Goal: Task Accomplishment & Management: Complete application form

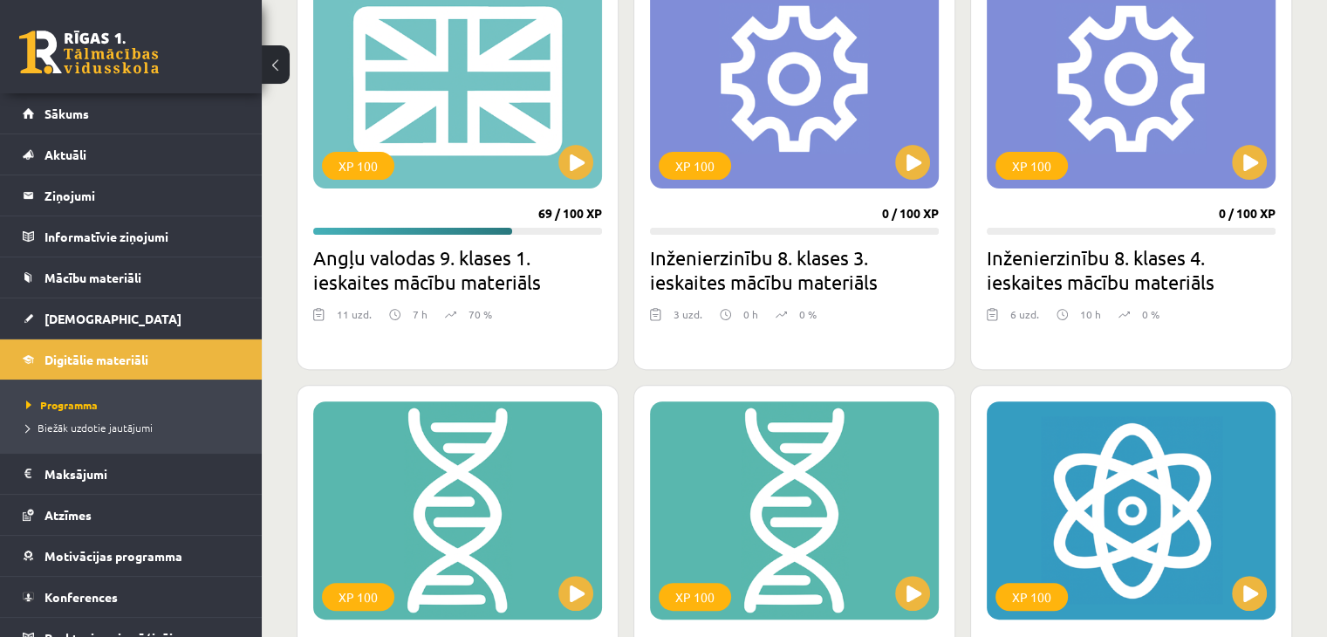
scroll to position [524, 0]
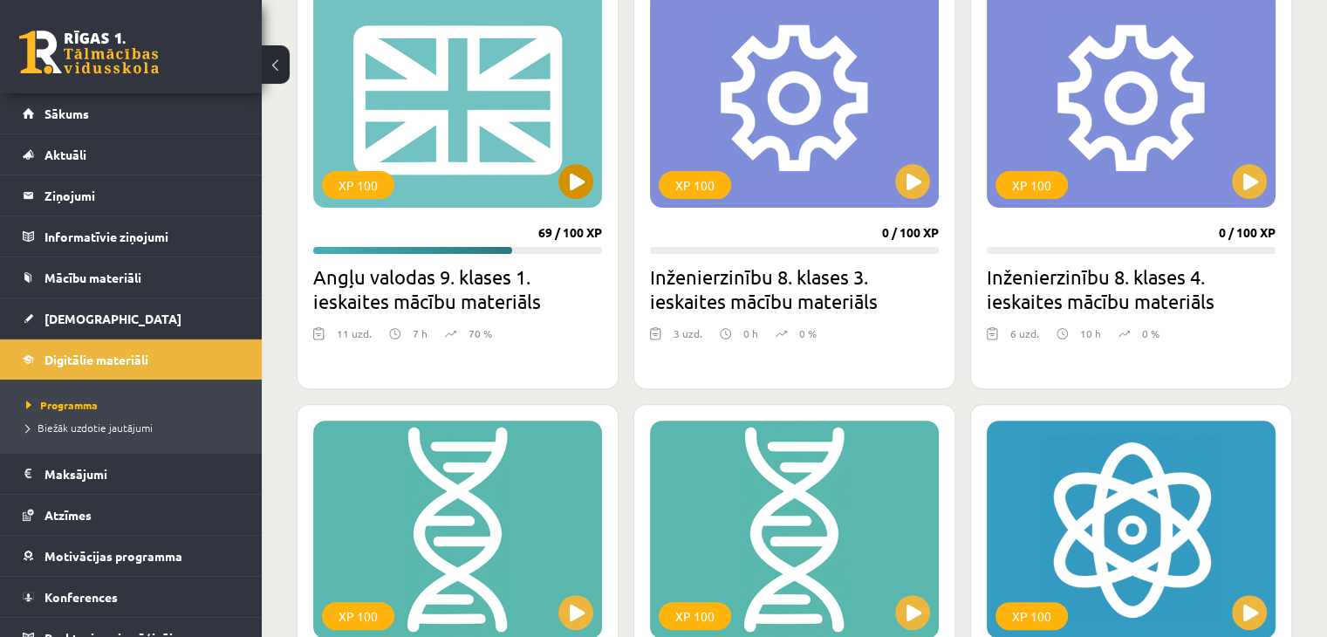
click at [553, 169] on div "XP 100" at bounding box center [457, 99] width 289 height 218
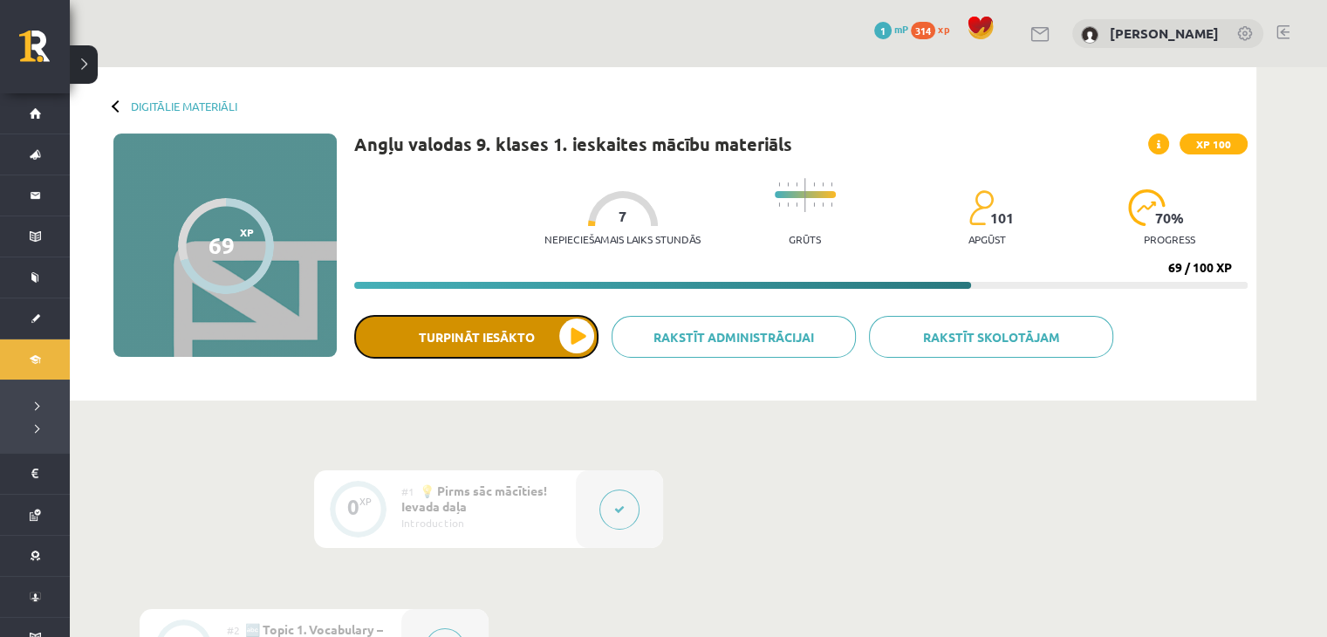
click at [483, 332] on button "Turpināt iesākto" at bounding box center [476, 337] width 244 height 44
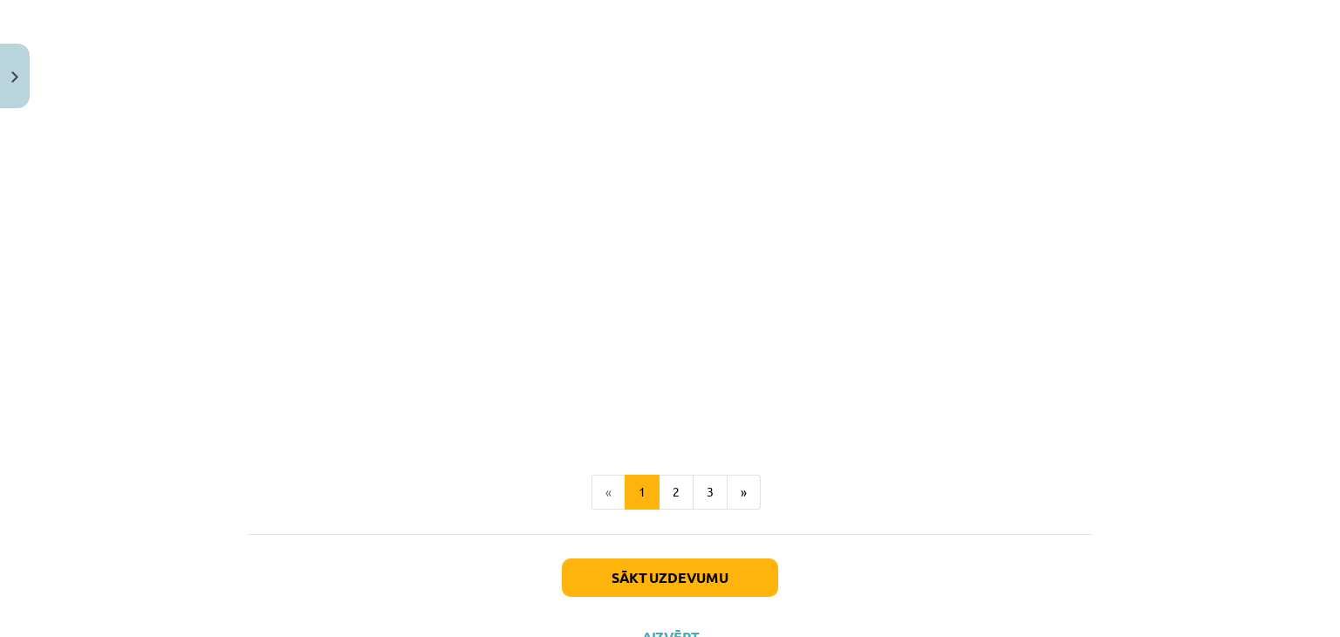
scroll to position [1134, 0]
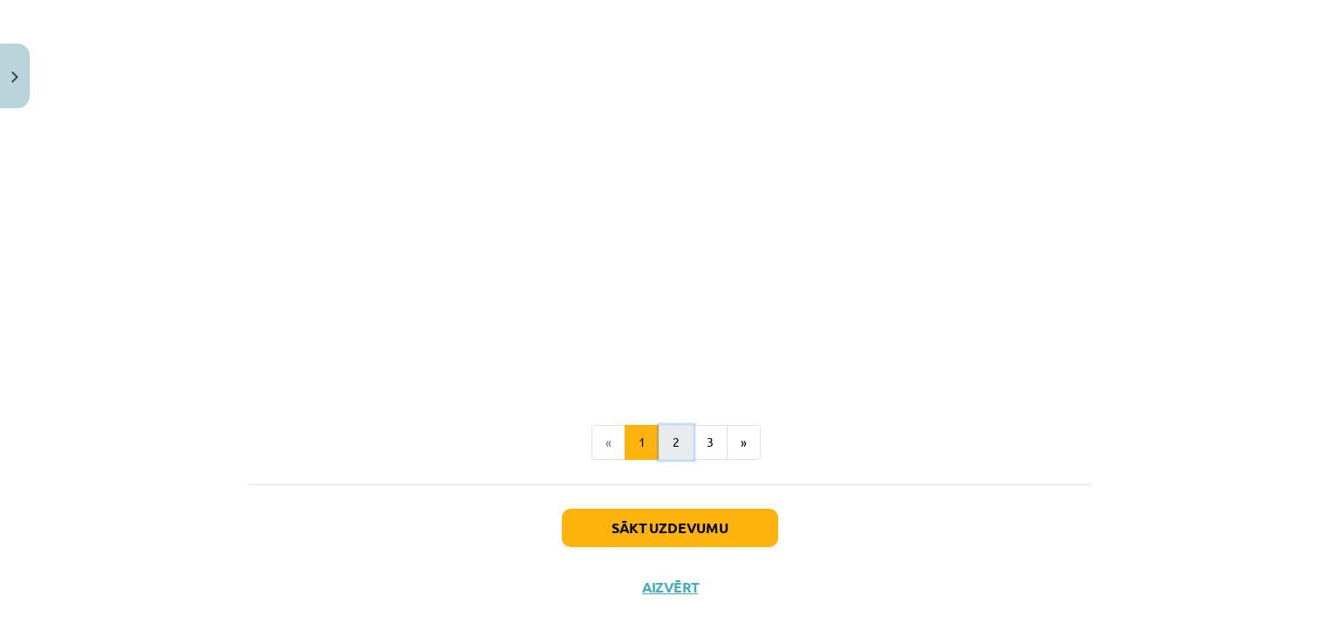
click at [665, 448] on button "2" at bounding box center [676, 442] width 35 height 35
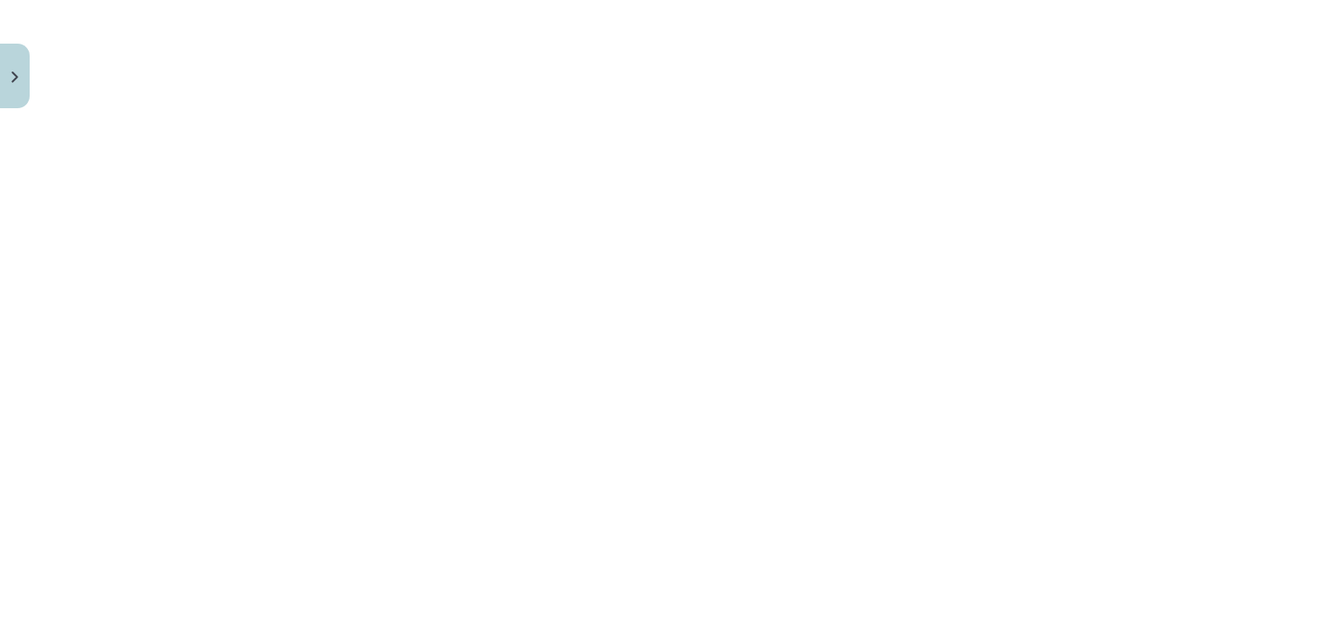
scroll to position [2144, 0]
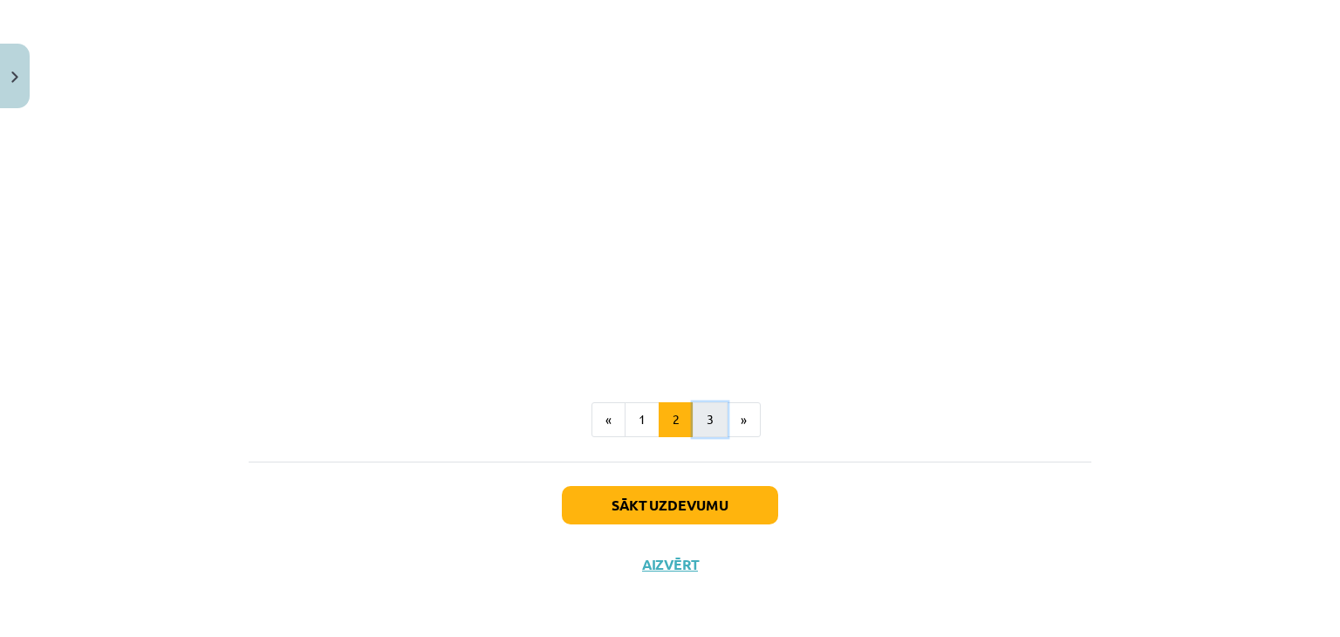
click at [697, 423] on button "3" at bounding box center [710, 419] width 35 height 35
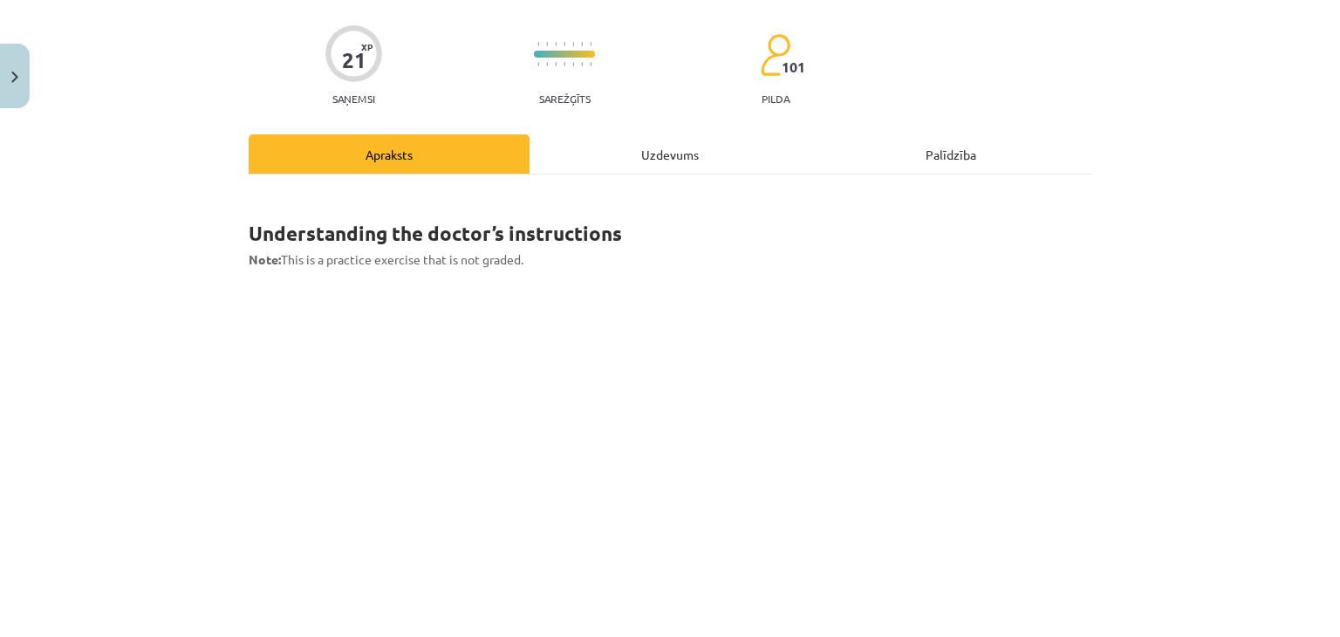
scroll to position [0, 0]
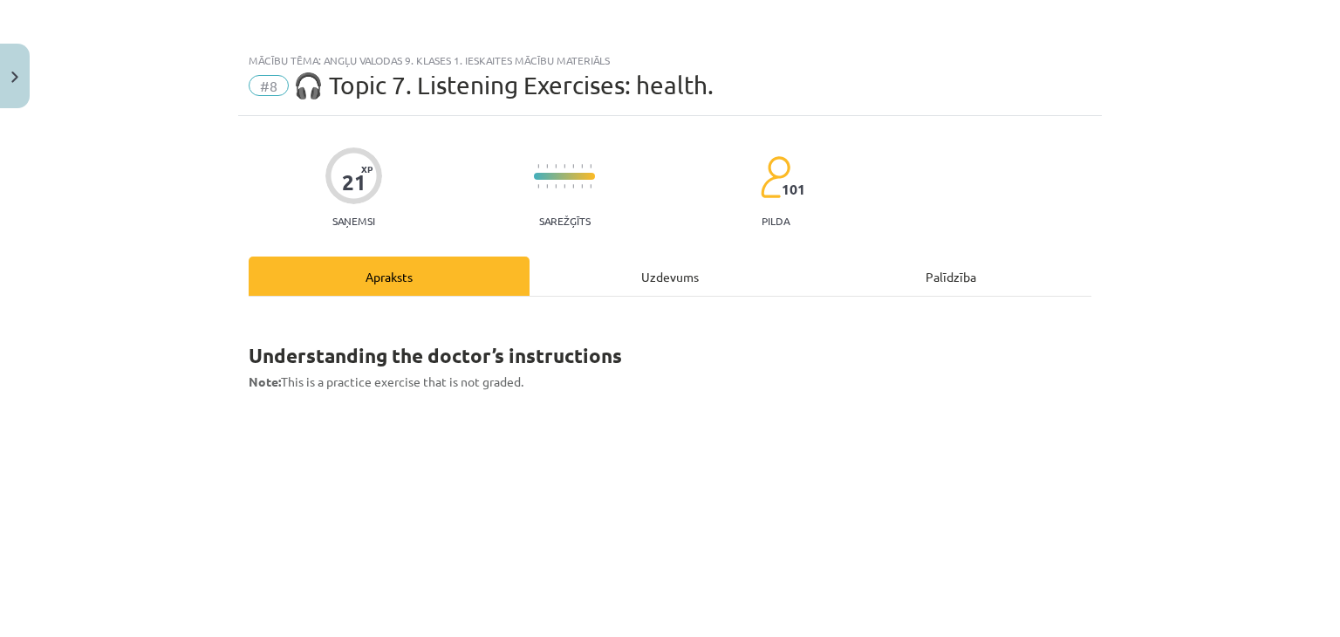
click at [628, 269] on div "Uzdevums" at bounding box center [670, 276] width 281 height 39
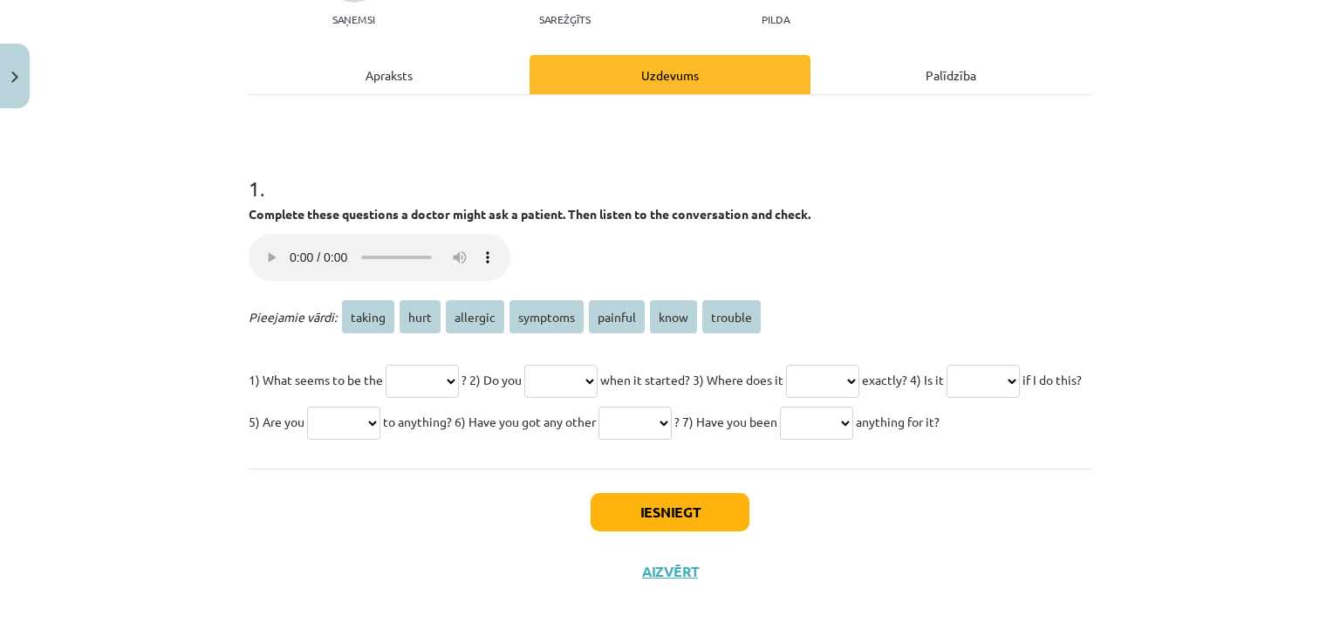
scroll to position [218, 0]
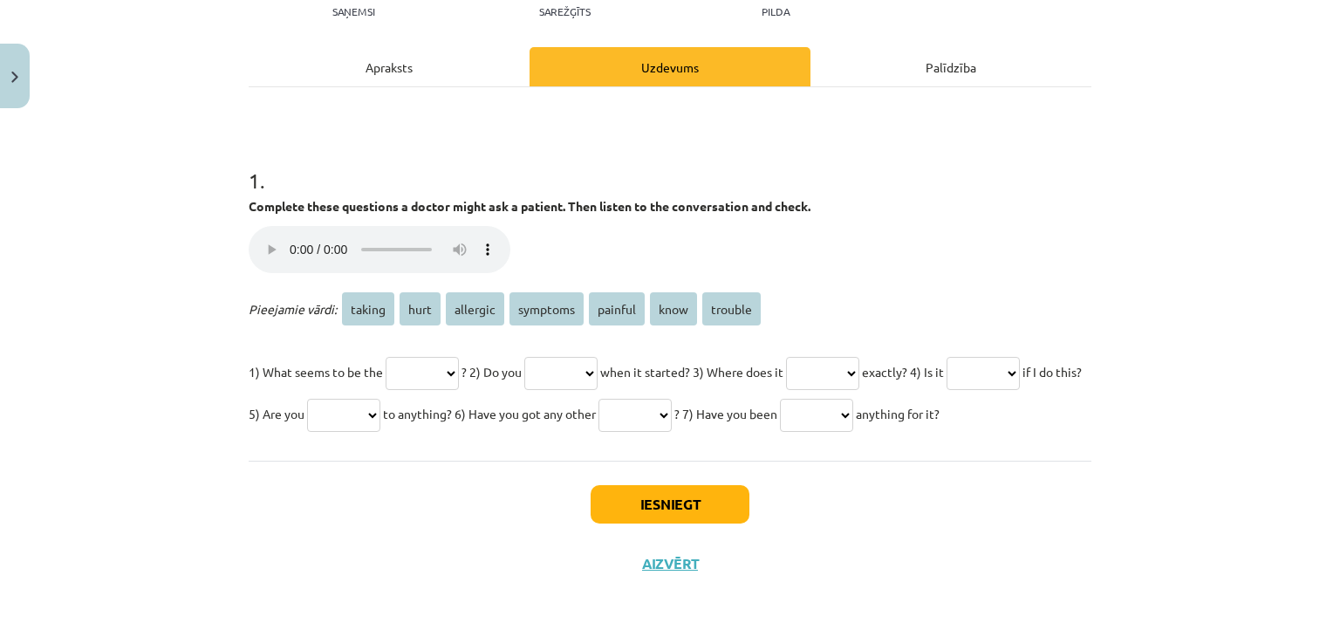
click at [947, 390] on select "****** **** ******** ******** ******* **** *******" at bounding box center [983, 373] width 73 height 33
select select "*******"
click at [947, 387] on select "****** **** ******** ******** ******* **** *******" at bounding box center [983, 373] width 73 height 33
click at [672, 399] on select "****** **** ******** ******** ******* **** *******" at bounding box center [635, 415] width 73 height 33
select select "********"
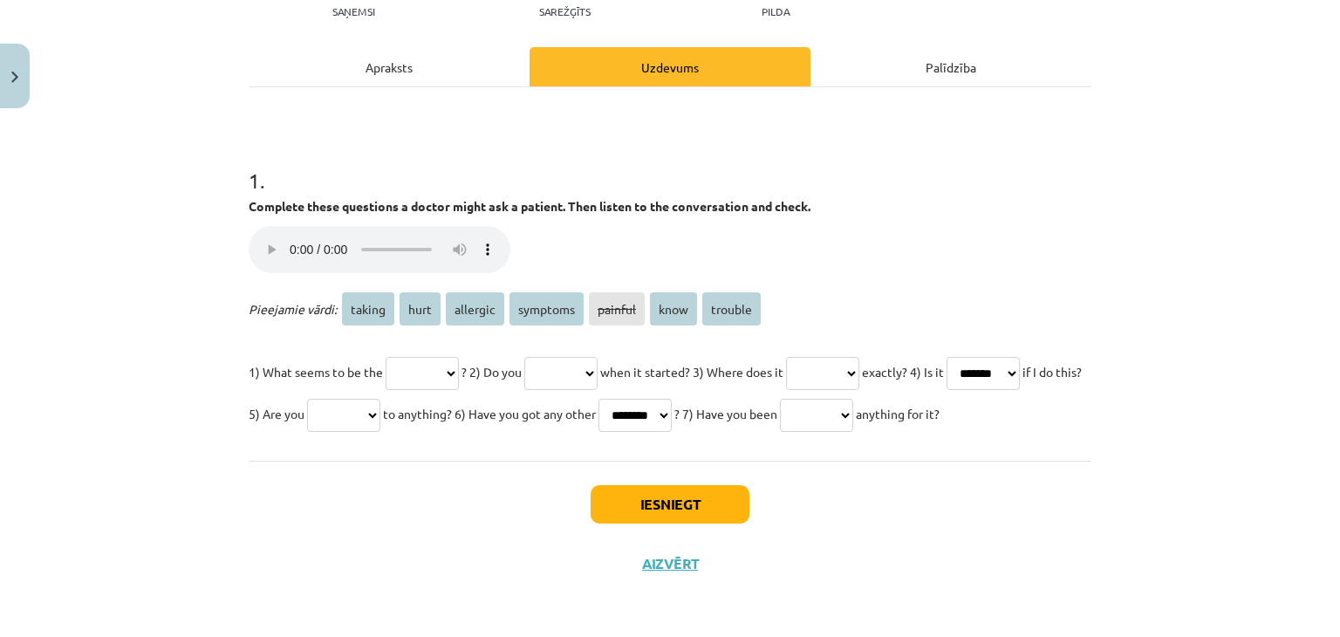
click at [672, 399] on select "****** **** ******** ******** ******* **** *******" at bounding box center [635, 415] width 73 height 33
click at [780, 432] on select "****** **** ******** ******** ******* **** *******" at bounding box center [816, 415] width 73 height 33
select select "******"
click at [780, 429] on select "****** **** ******** ******** ******* **** *******" at bounding box center [816, 415] width 73 height 33
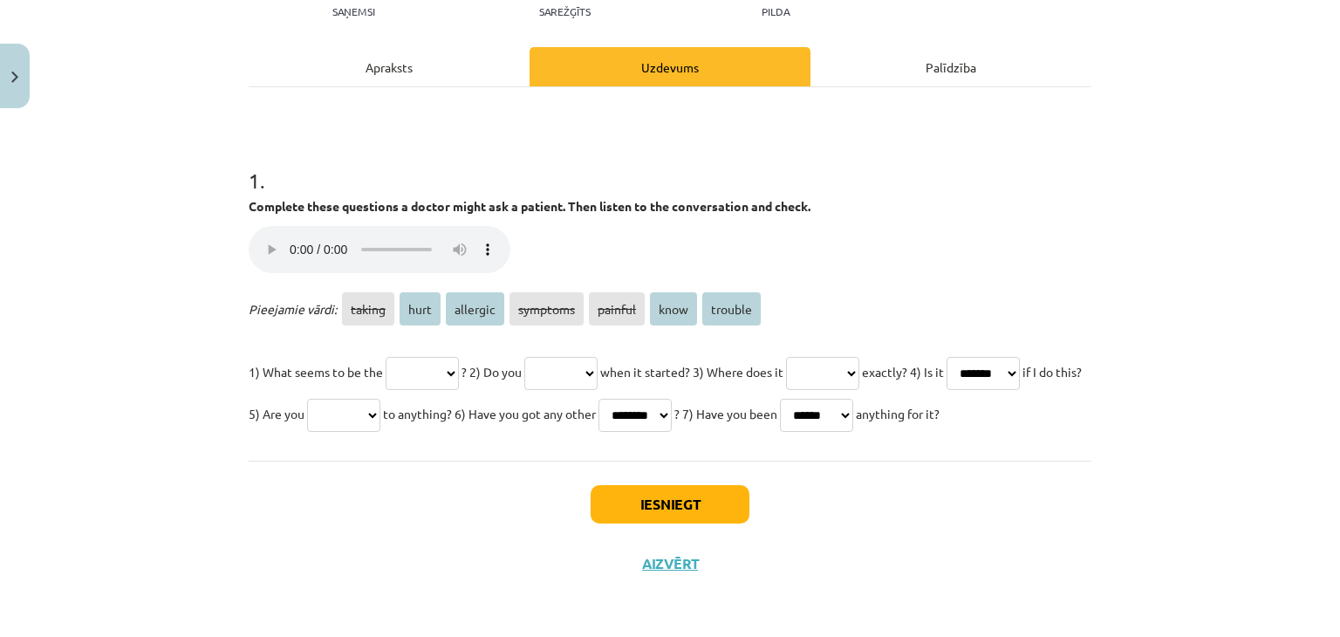
click at [457, 357] on select "****** **** ******** ******** ******* **** *******" at bounding box center [422, 373] width 73 height 33
click at [568, 357] on select "****** **** ******** ******** ******* **** *******" at bounding box center [560, 373] width 73 height 33
select select "****"
click at [544, 357] on select "****** **** ******** ******** ******* **** *******" at bounding box center [560, 373] width 73 height 33
click at [839, 357] on select "****** **** ******** ******** ******* **** *******" at bounding box center [822, 373] width 73 height 33
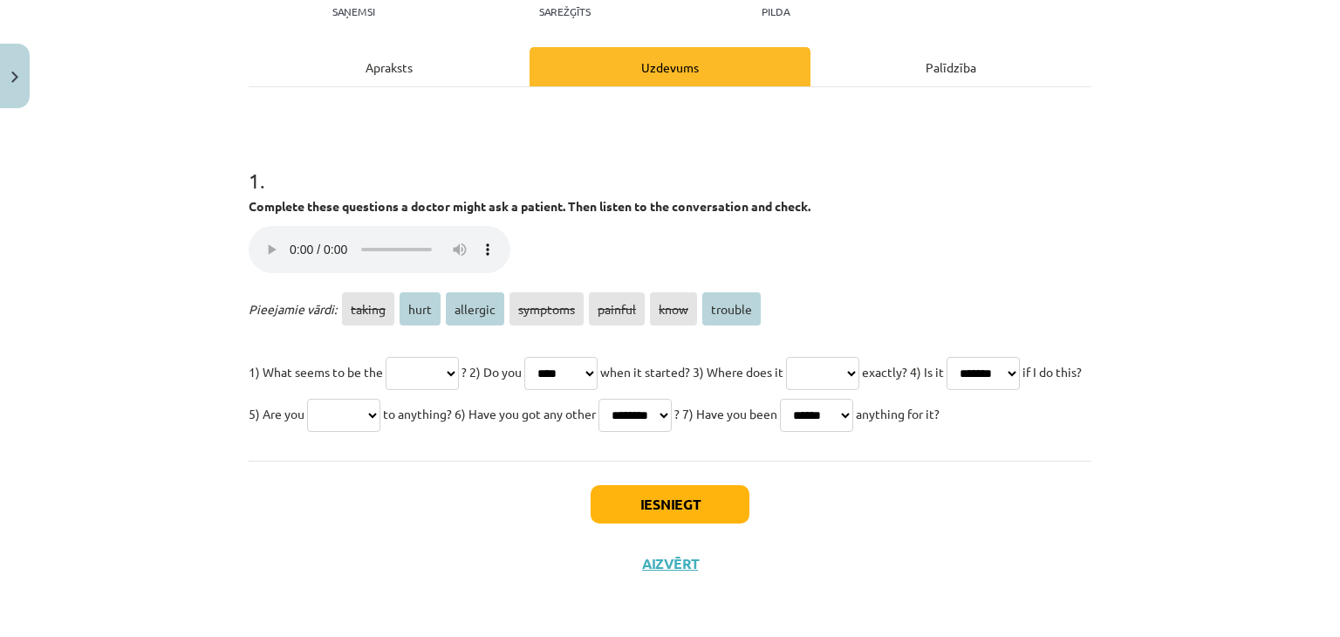
select select "****"
click at [831, 357] on select "****** **** ******** ******** ******* **** *******" at bounding box center [822, 373] width 73 height 33
click at [421, 357] on select "****** **** ******** ******** ******* **** *******" at bounding box center [422, 373] width 73 height 33
select select "*******"
click at [386, 357] on select "****** **** ******** ******** ******* **** *******" at bounding box center [422, 373] width 73 height 33
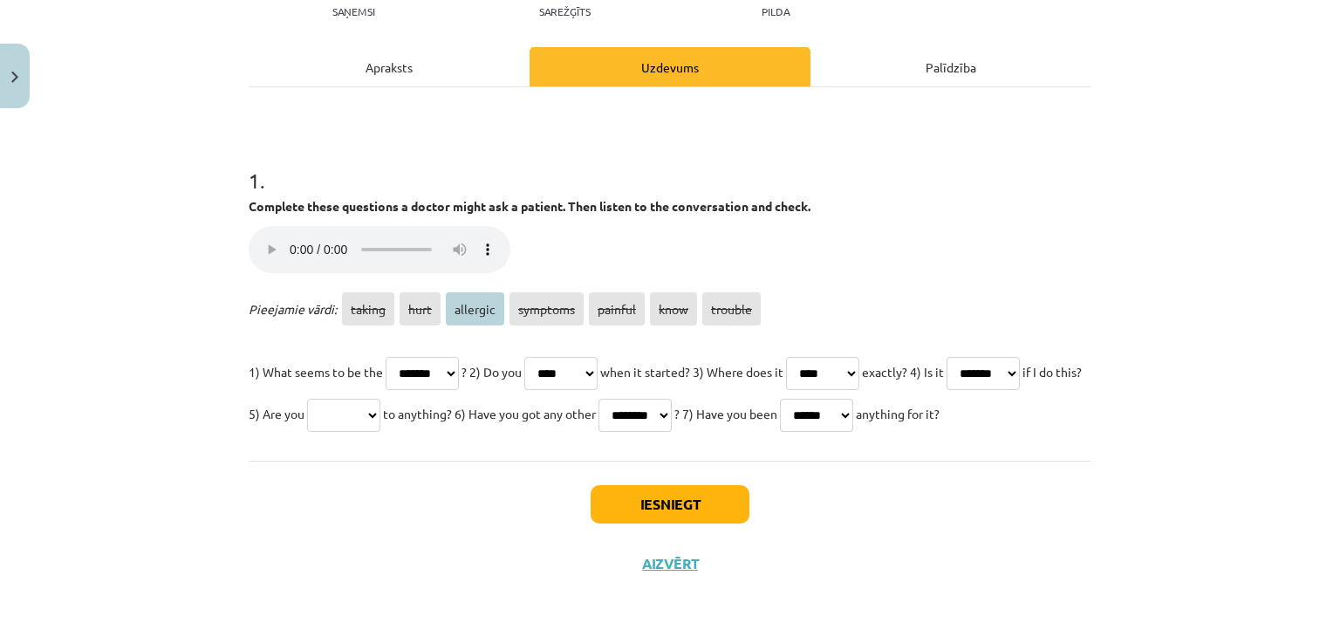
click at [380, 399] on select "****** **** ******** ******** ******* **** *******" at bounding box center [343, 415] width 73 height 33
select select "********"
click at [380, 399] on select "****** **** ******** ******** ******* **** *******" at bounding box center [343, 415] width 73 height 33
click at [622, 506] on button "Iesniegt" at bounding box center [670, 504] width 159 height 38
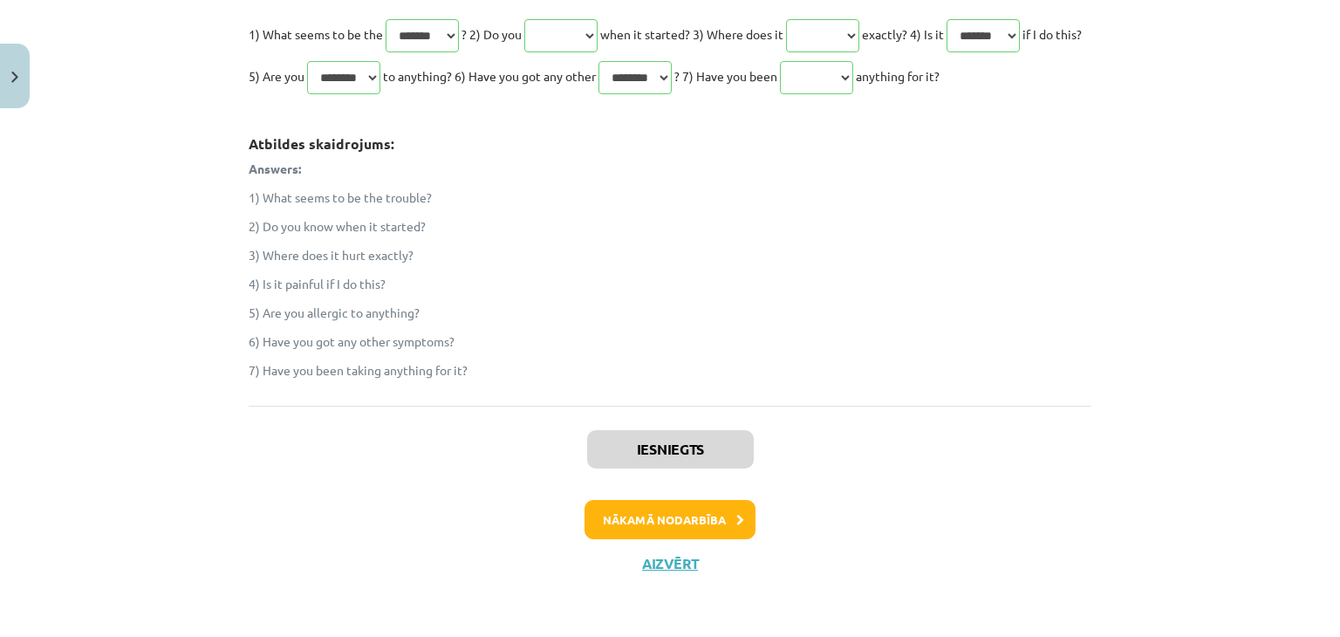
scroll to position [590, 0]
click at [702, 516] on button "Nākamā nodarbība" at bounding box center [670, 520] width 171 height 40
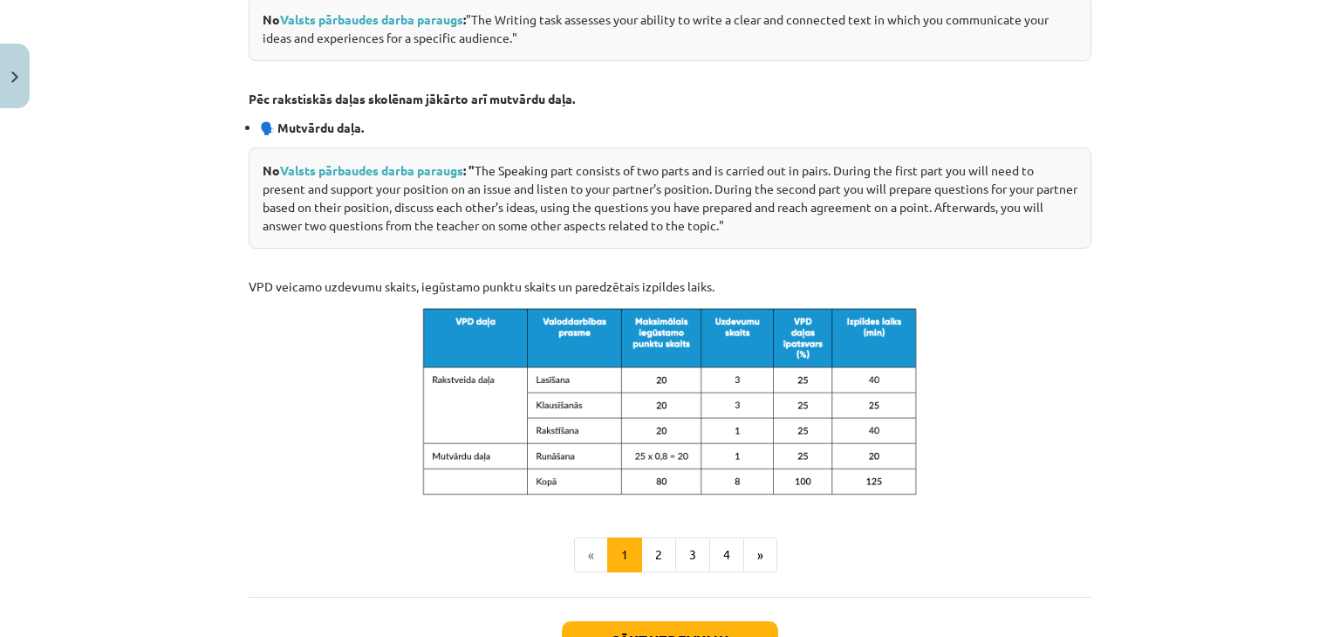
scroll to position [785, 0]
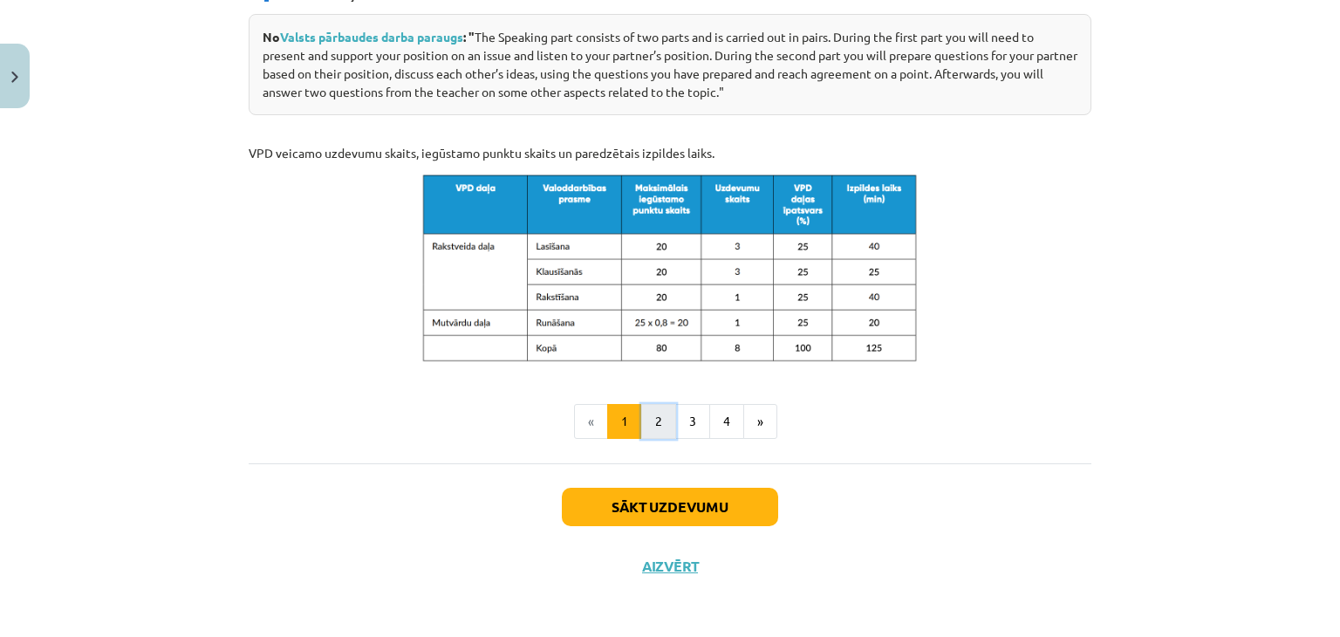
click at [641, 414] on button "2" at bounding box center [658, 421] width 35 height 35
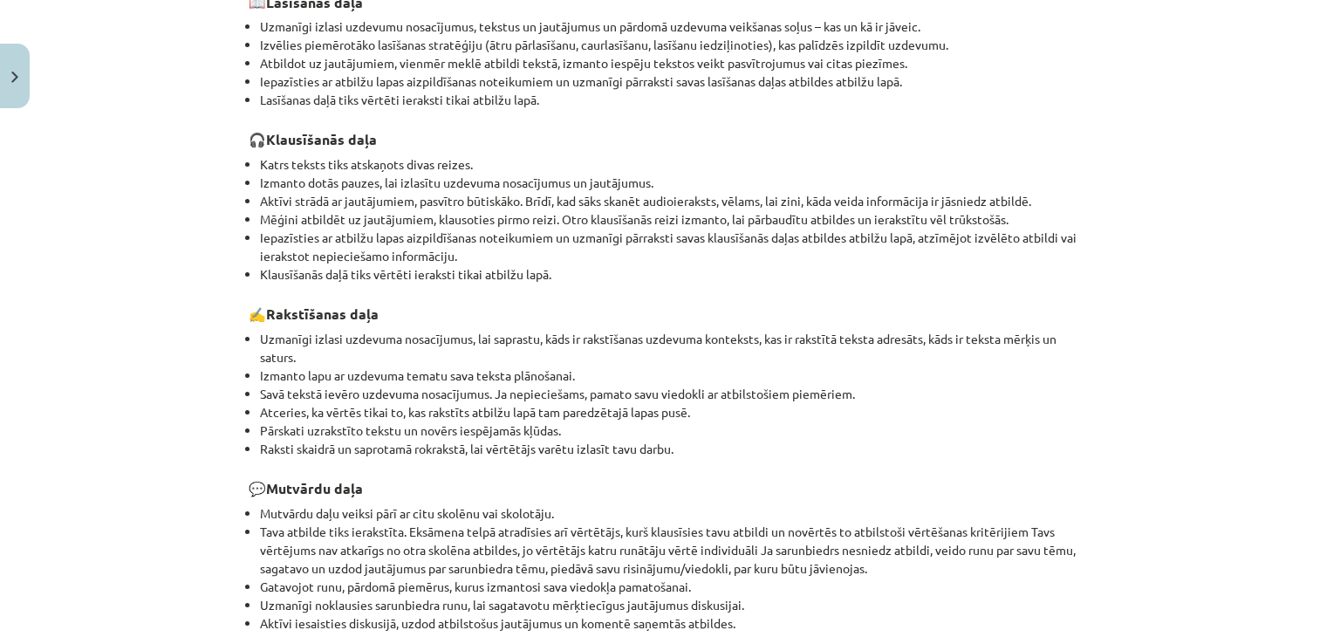
scroll to position [311, 0]
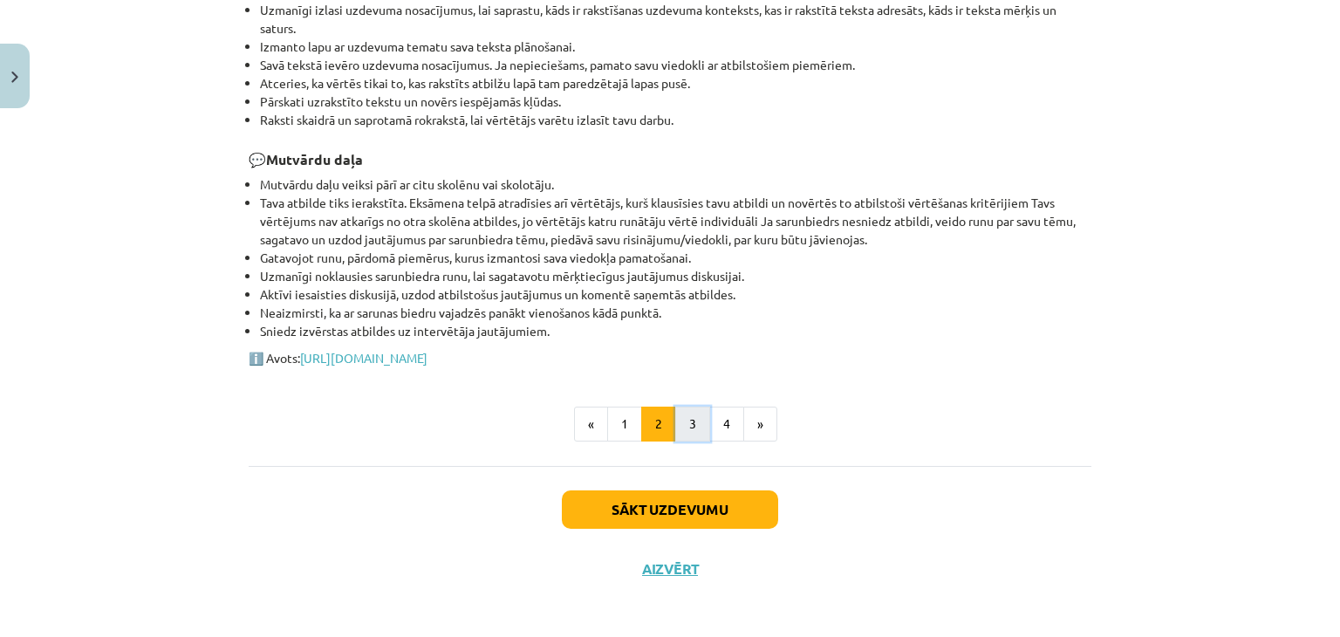
click at [684, 431] on button "3" at bounding box center [692, 424] width 35 height 35
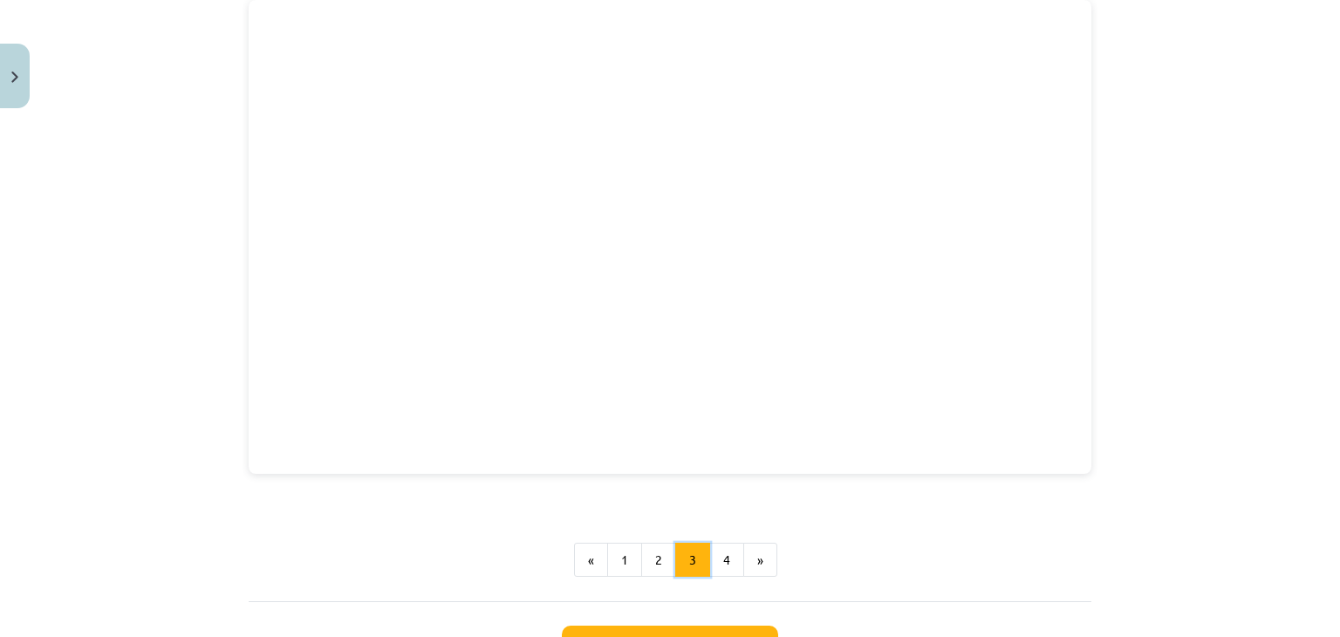
scroll to position [399, 0]
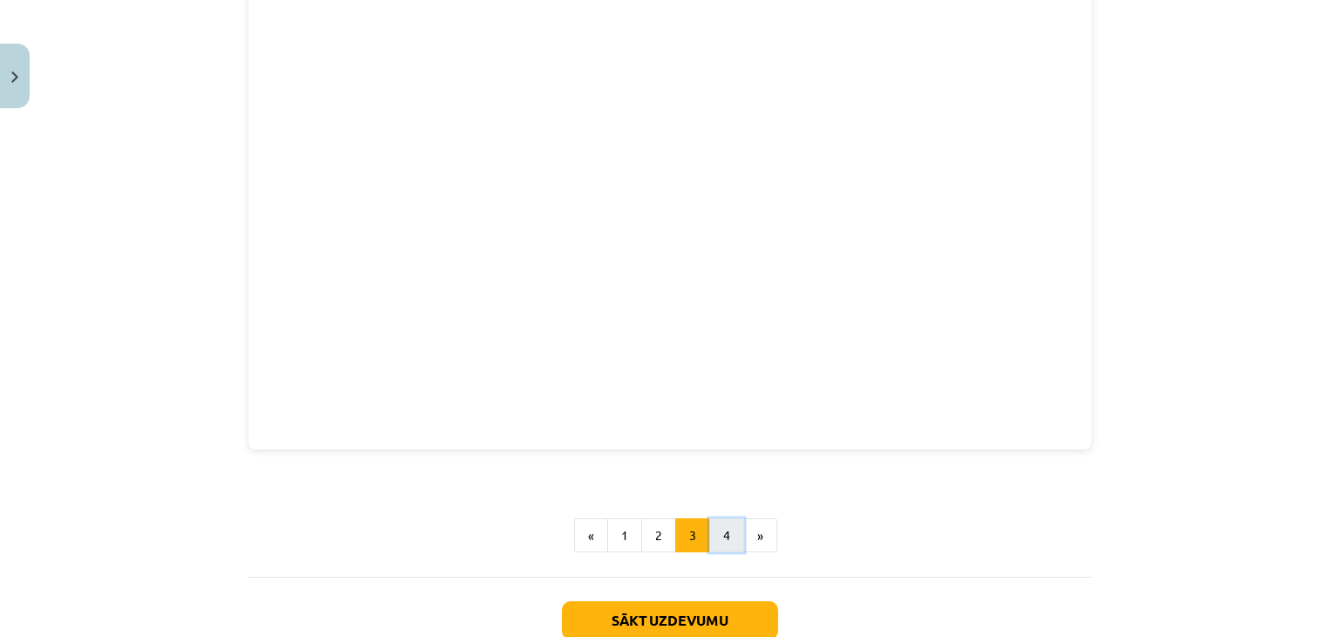
click at [709, 523] on button "4" at bounding box center [726, 535] width 35 height 35
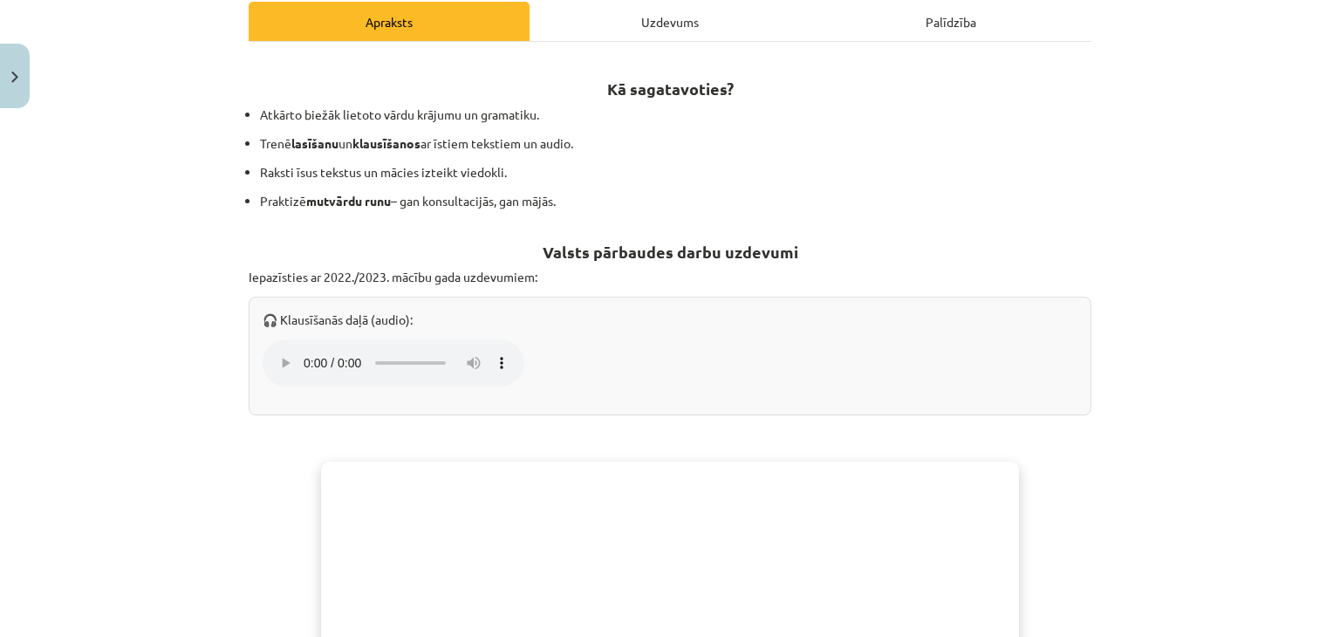
scroll to position [224, 0]
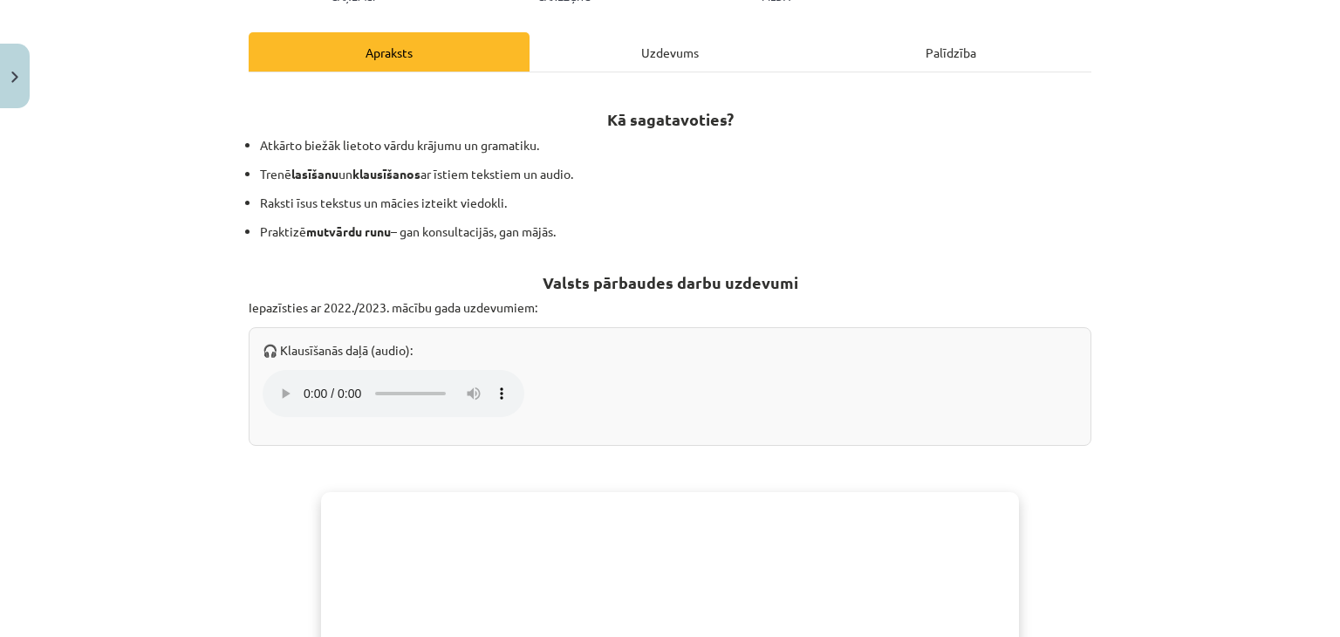
click at [604, 61] on div "Uzdevums" at bounding box center [670, 51] width 281 height 39
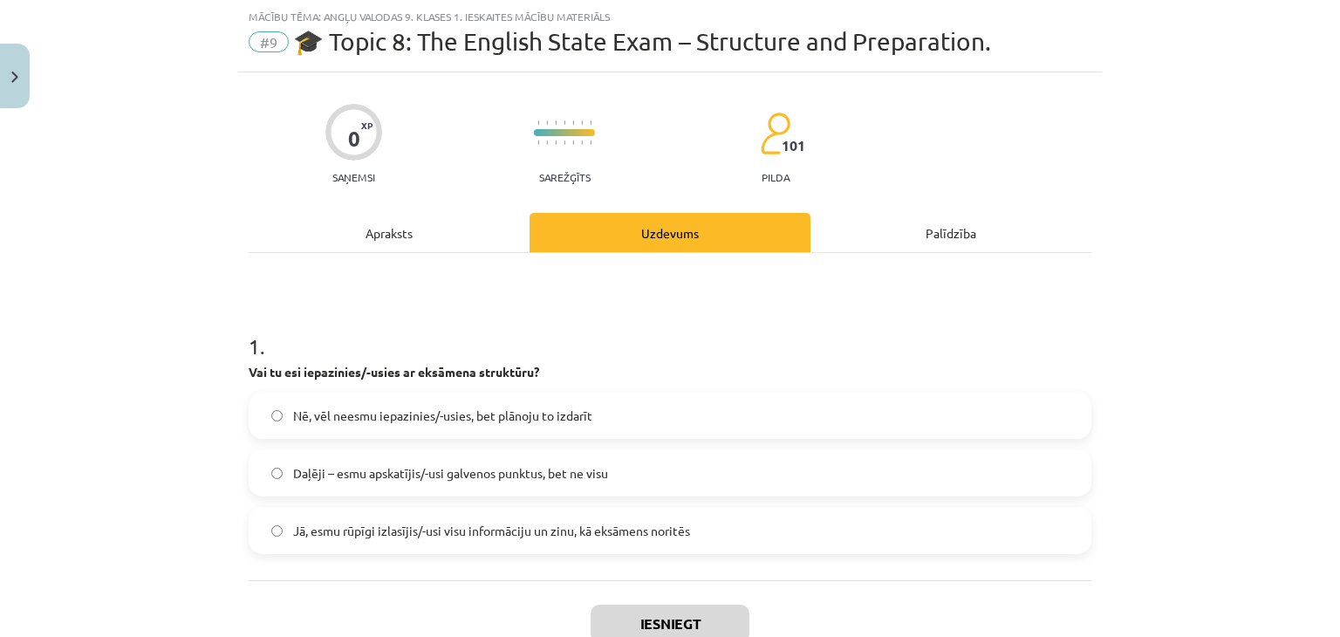
scroll to position [131, 0]
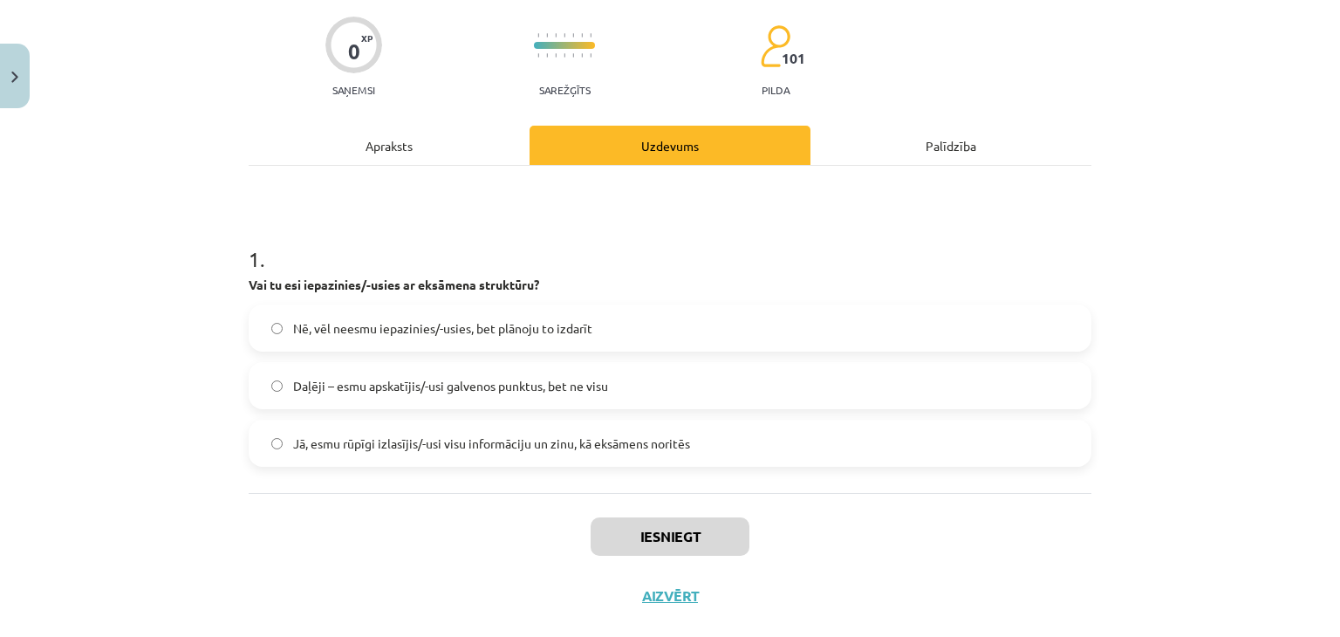
click at [515, 392] on span "Daļēji – esmu apskatījis/-usi galvenos punktus, bet ne visu" at bounding box center [450, 386] width 315 height 18
click at [667, 541] on button "Iesniegt" at bounding box center [670, 536] width 159 height 38
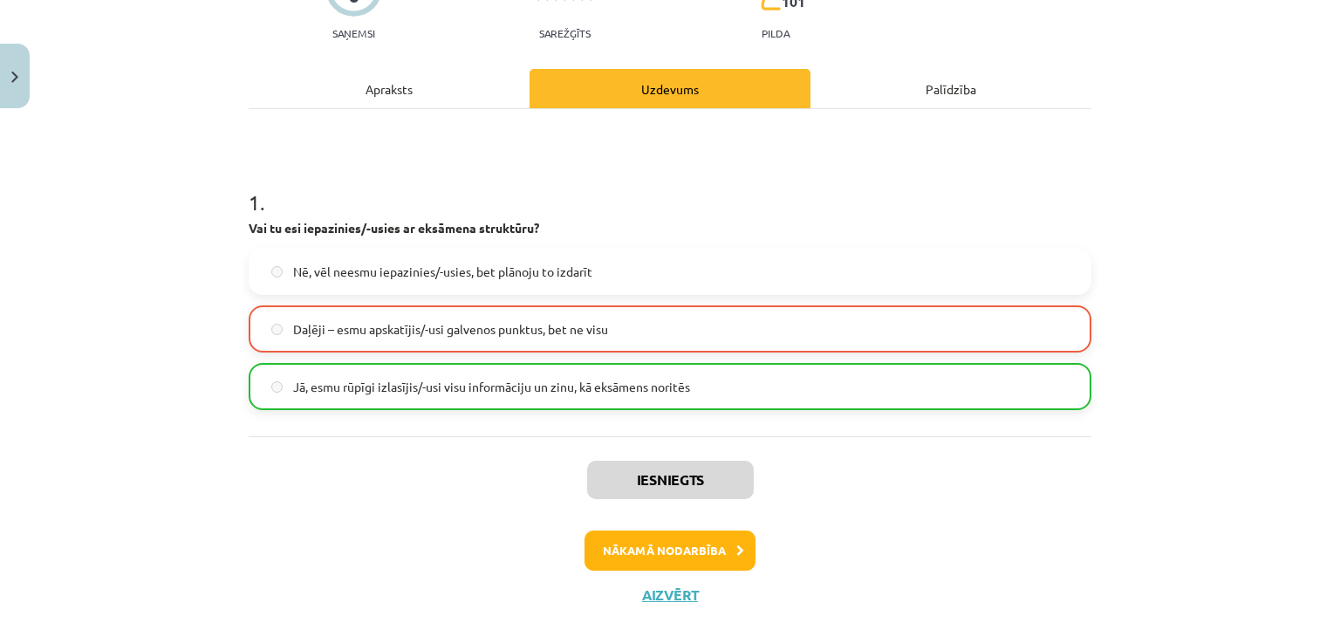
scroll to position [217, 0]
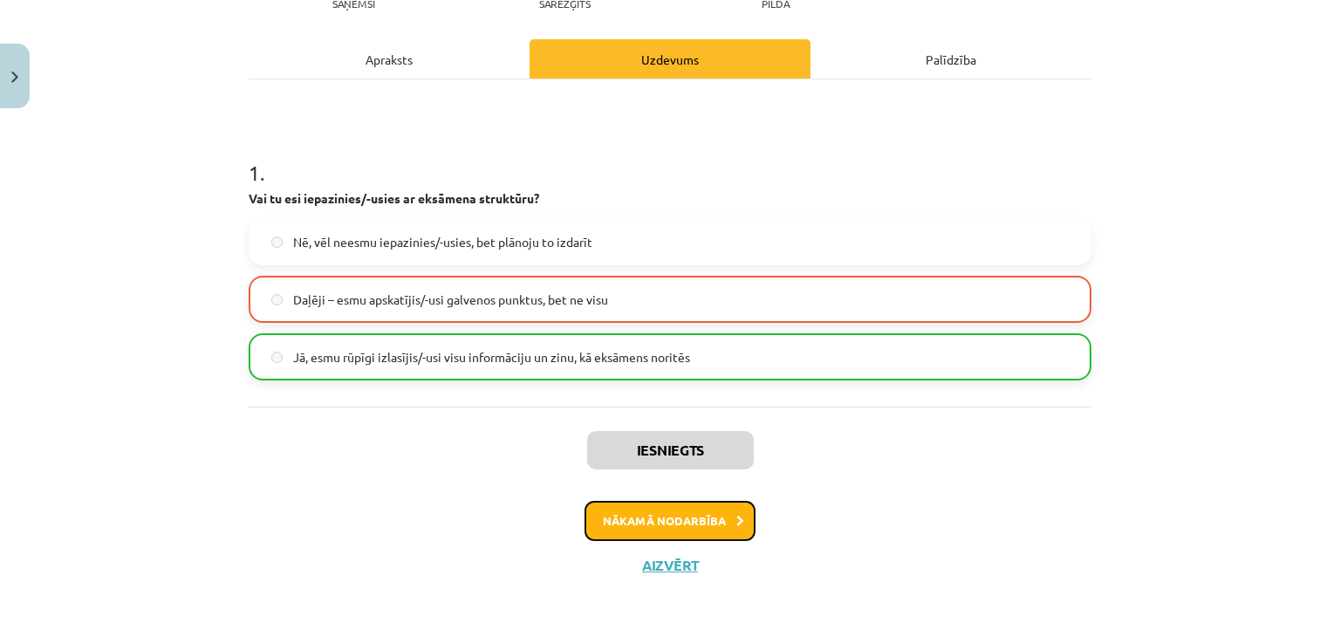
click at [645, 528] on button "Nākamā nodarbība" at bounding box center [670, 521] width 171 height 40
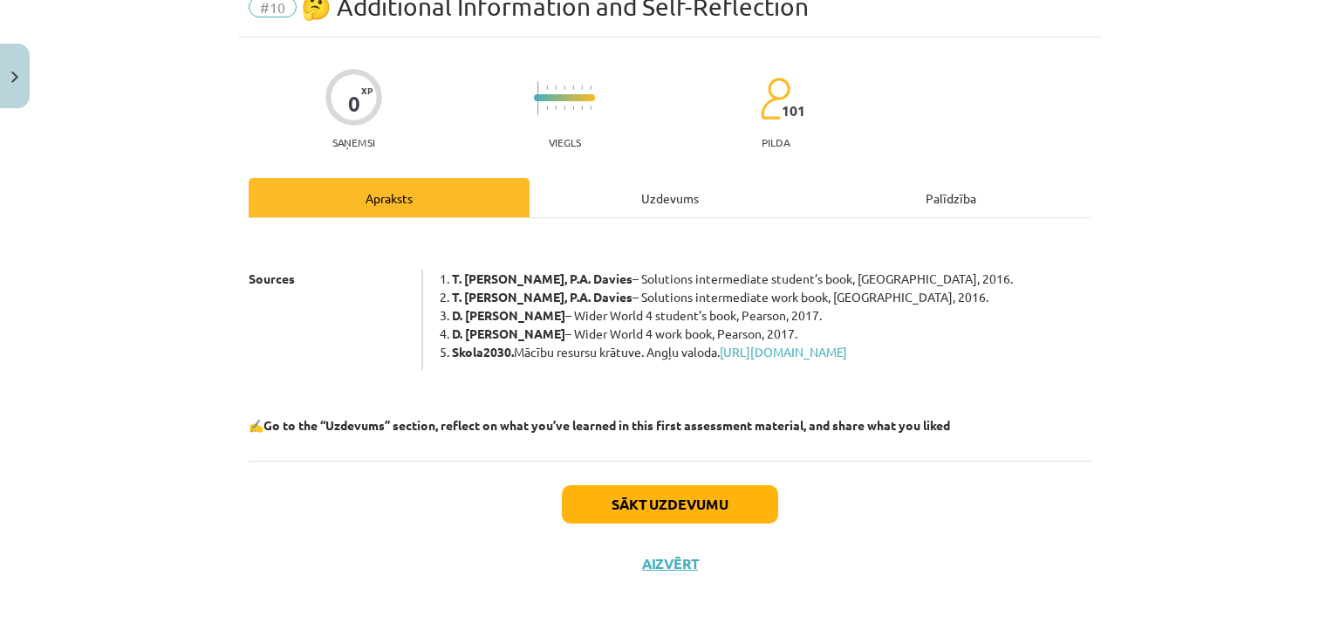
scroll to position [97, 0]
click at [599, 178] on div "Uzdevums" at bounding box center [670, 197] width 281 height 39
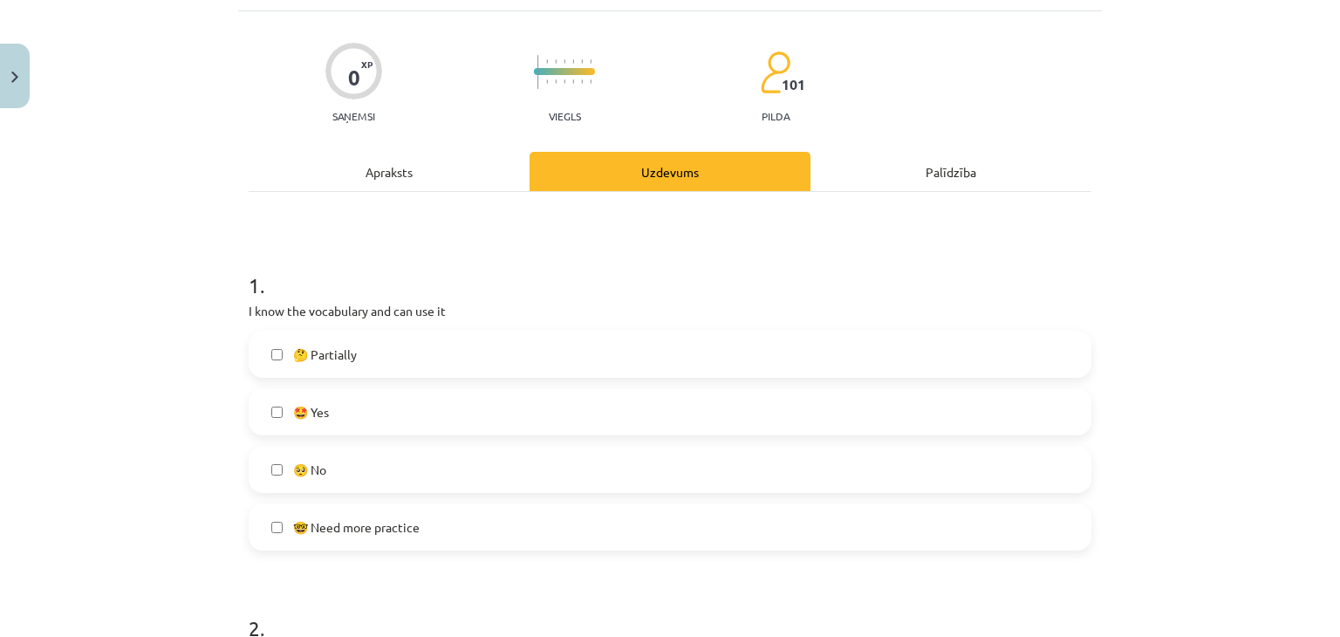
scroll to position [131, 0]
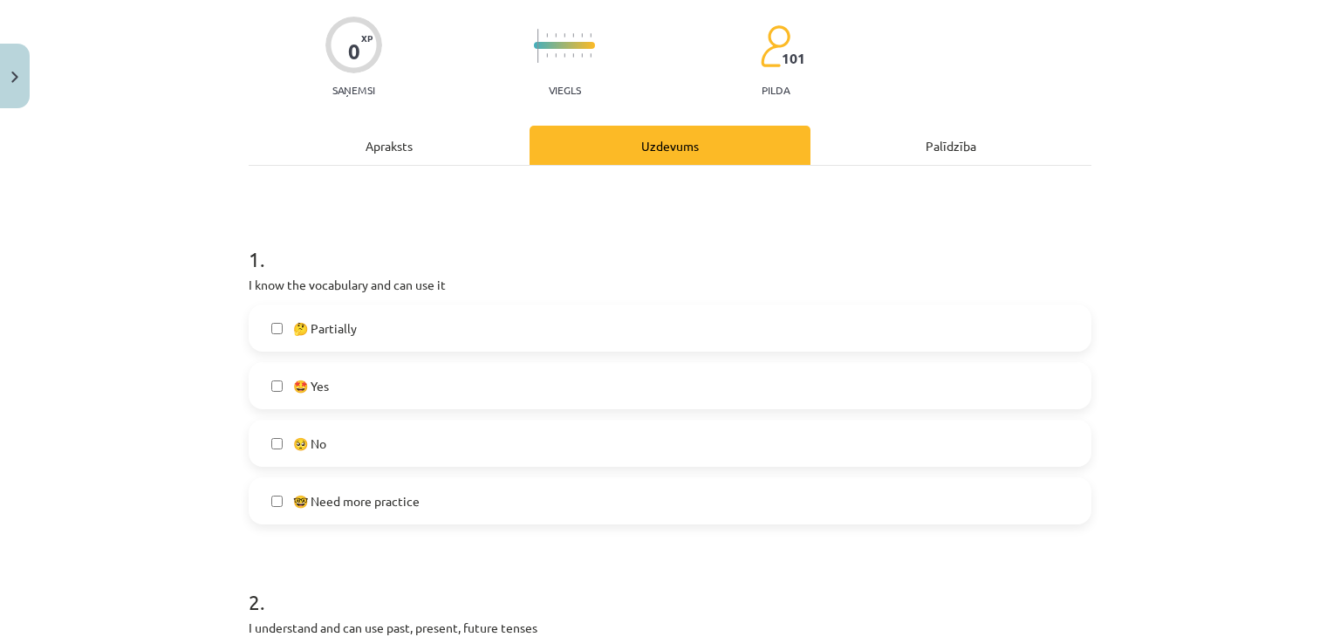
click at [390, 145] on div "Apraksts" at bounding box center [389, 145] width 281 height 39
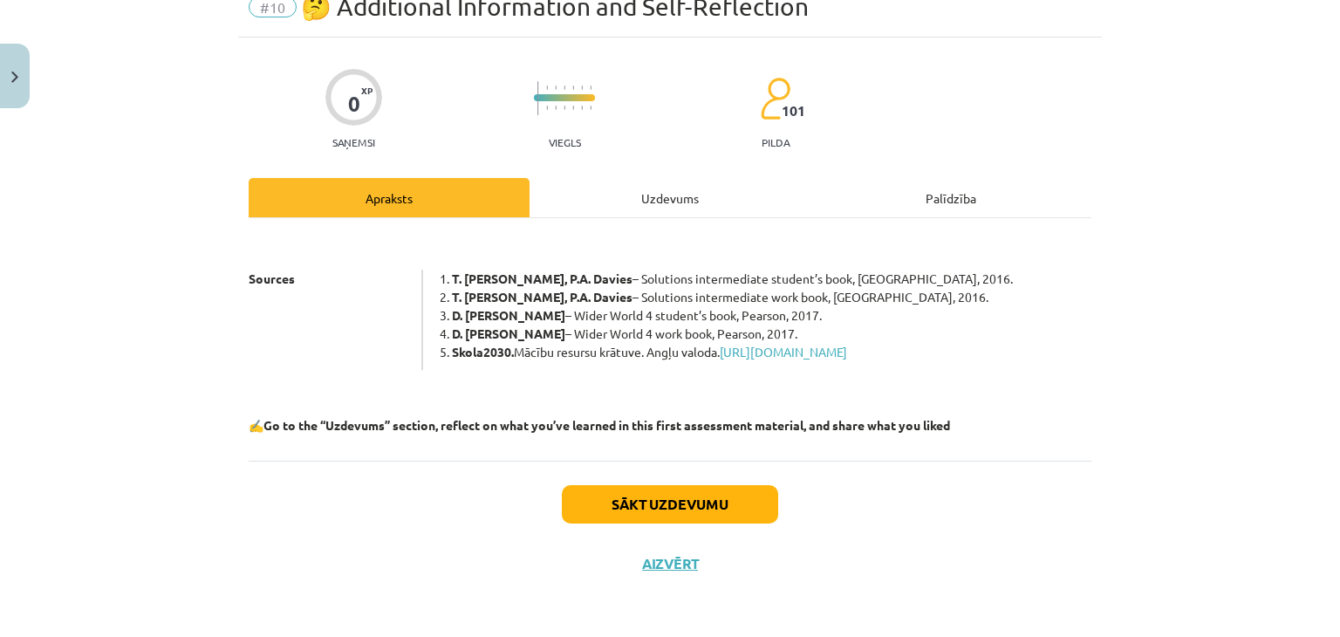
scroll to position [44, 0]
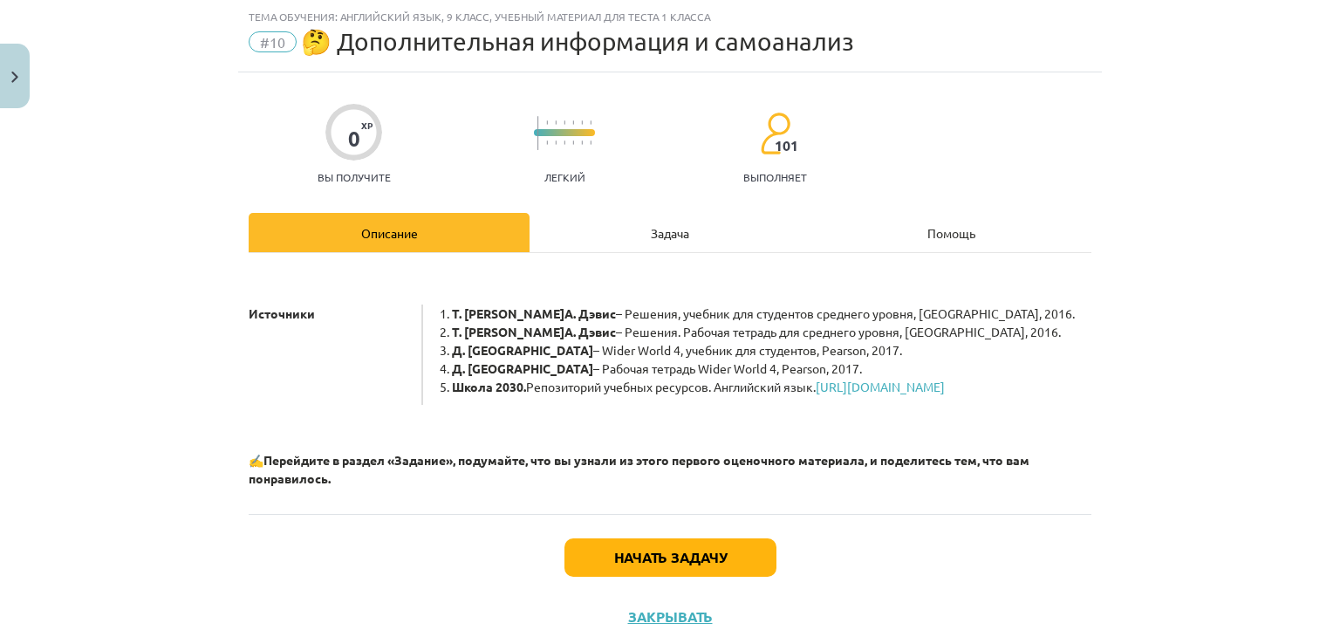
click at [618, 228] on div "Задача" at bounding box center [670, 232] width 281 height 39
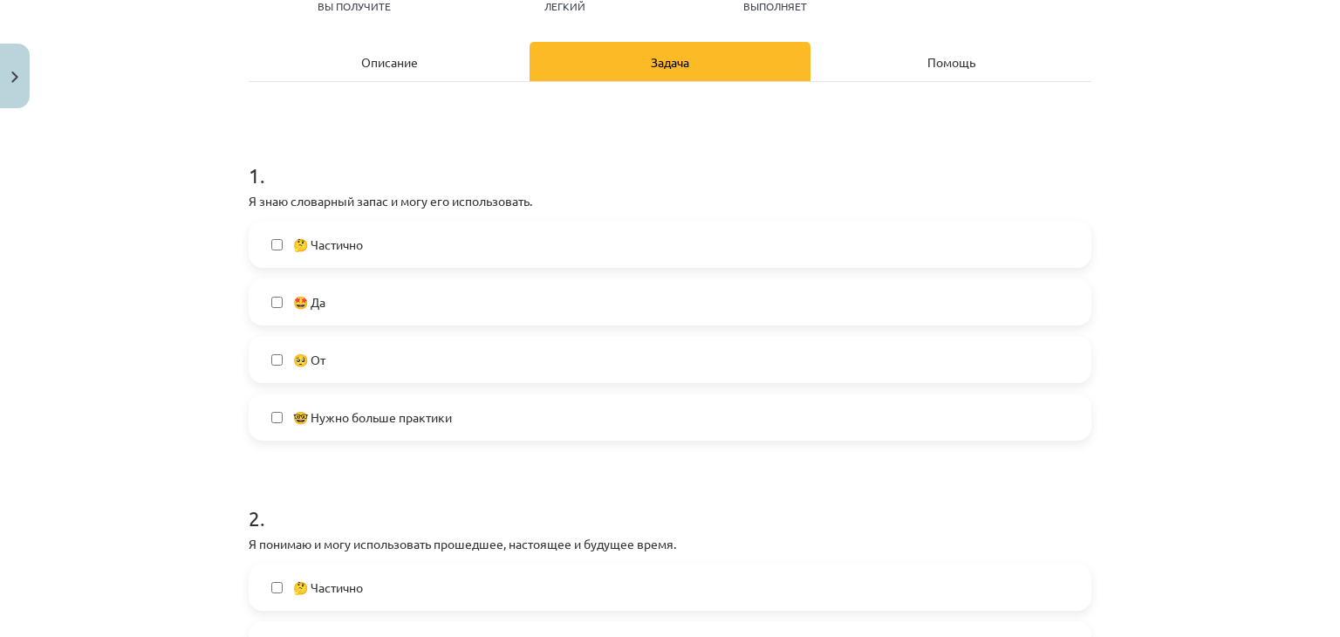
scroll to position [218, 0]
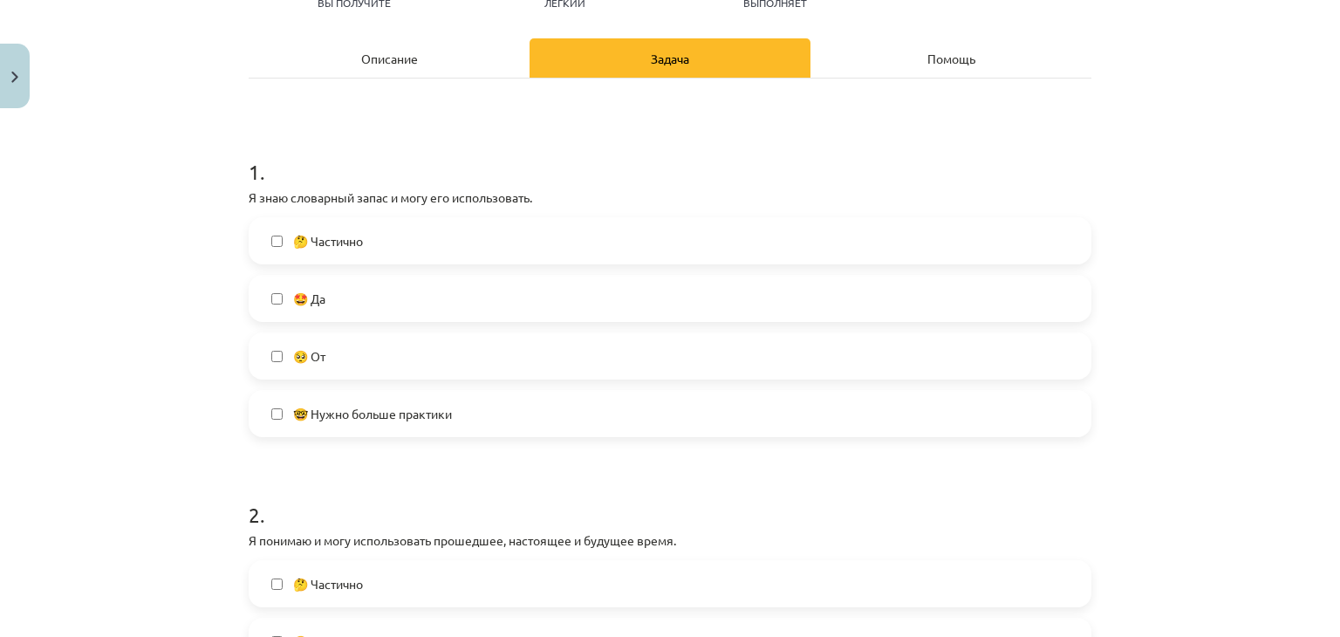
click at [564, 243] on label "🤔 Частично" at bounding box center [669, 241] width 839 height 44
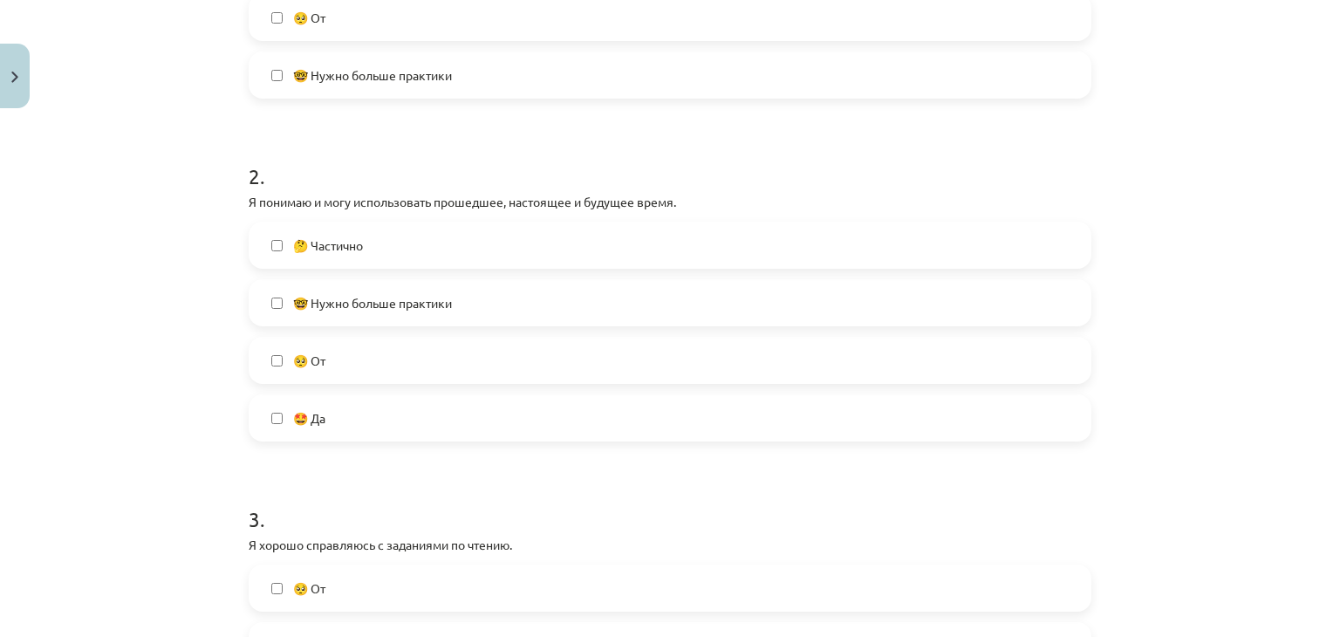
scroll to position [567, 0]
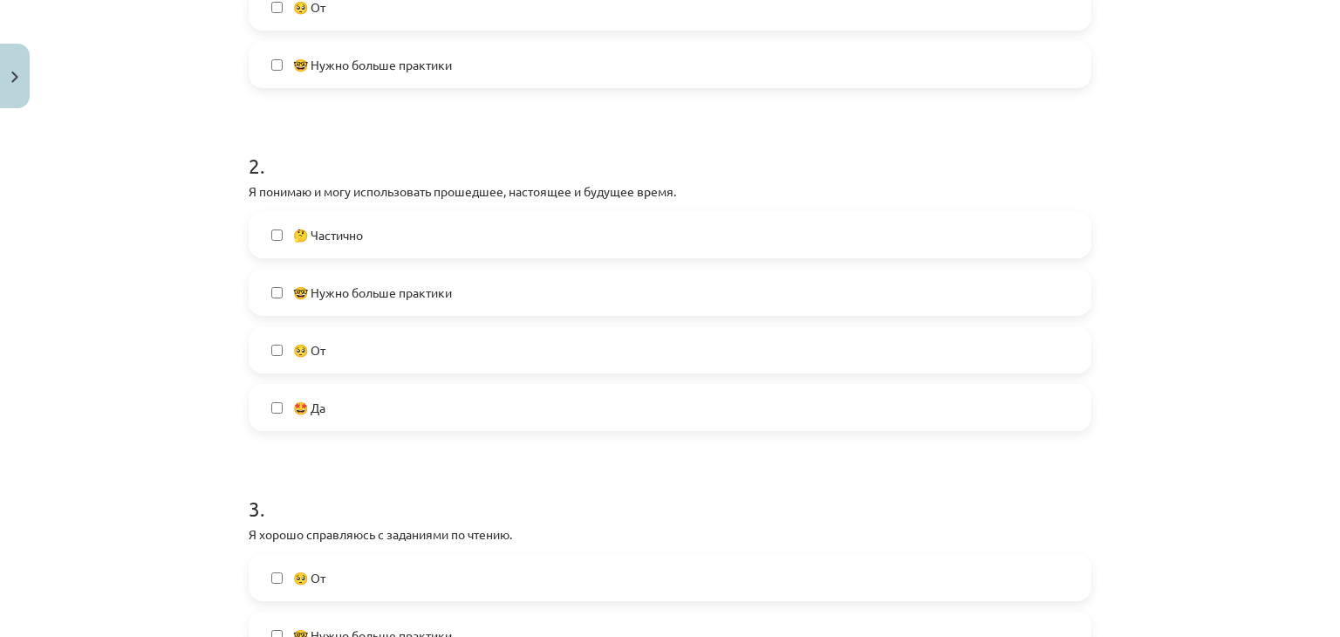
click at [566, 284] on label "🤓 Нужно больше практики" at bounding box center [669, 292] width 839 height 44
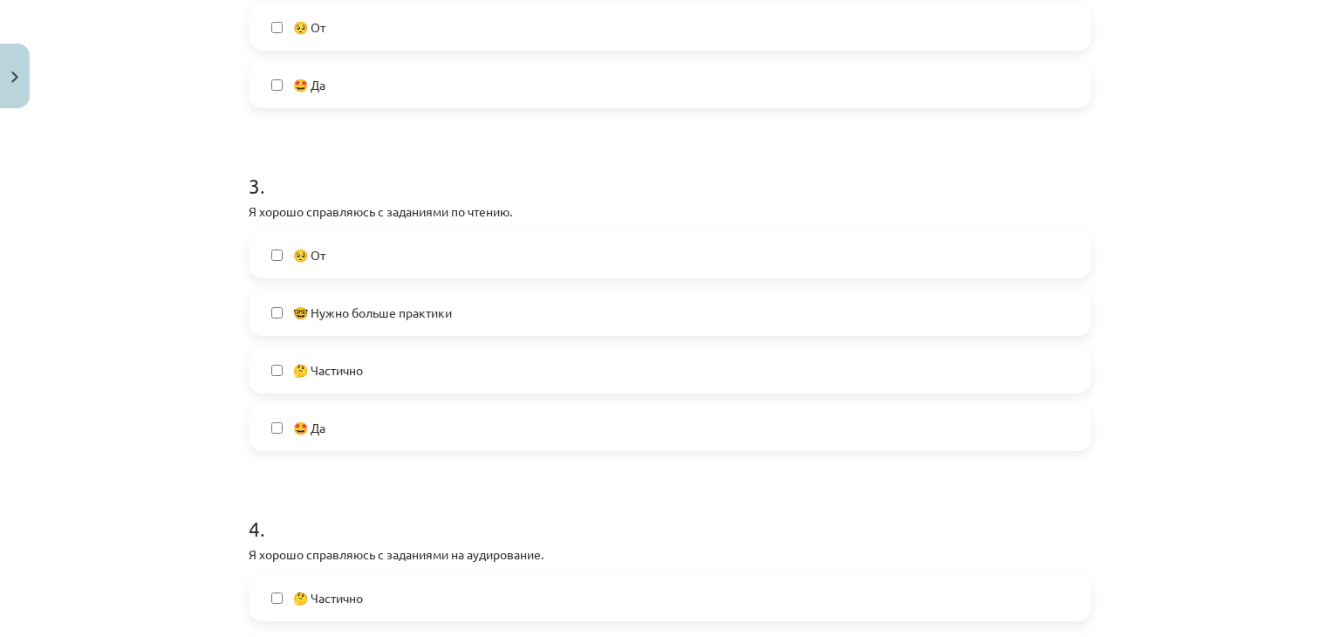
scroll to position [916, 0]
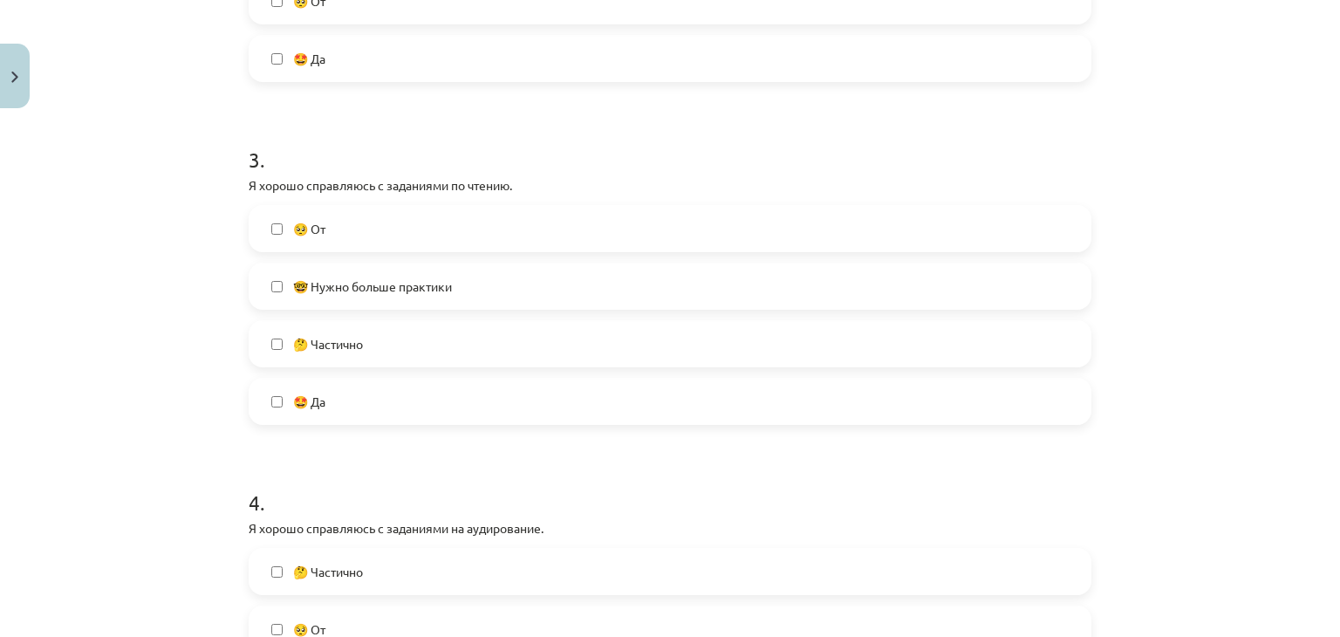
click at [562, 391] on label "🤩 Да" at bounding box center [669, 402] width 839 height 44
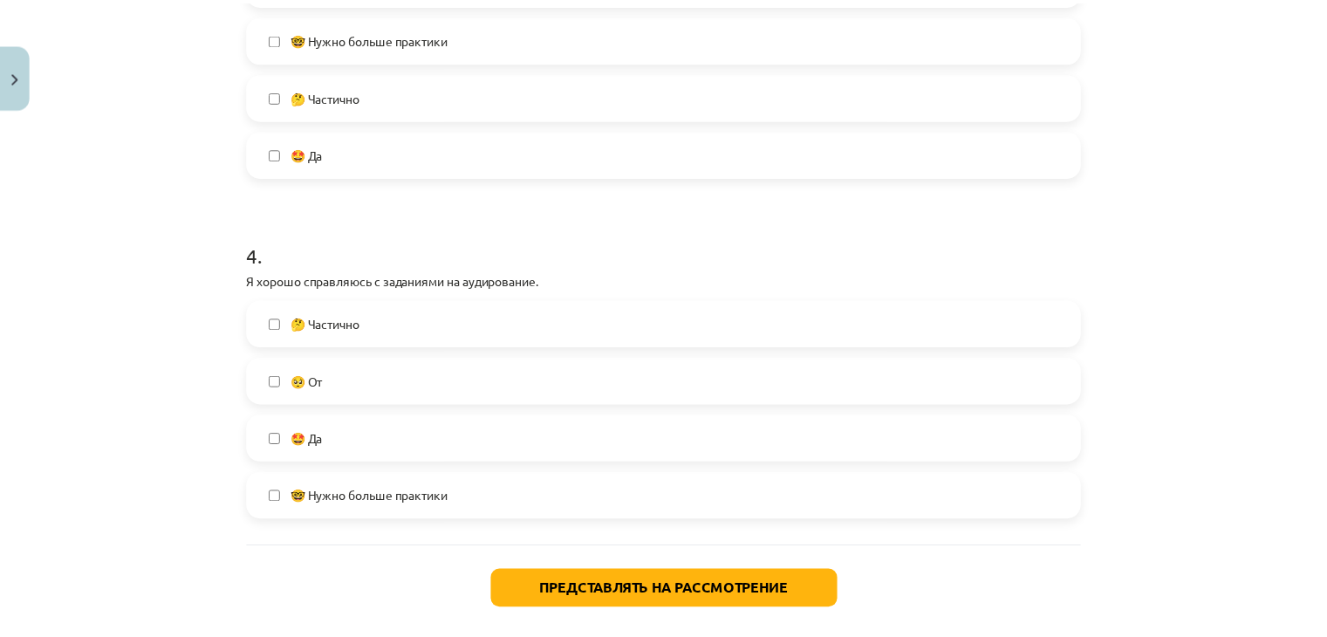
scroll to position [1249, 0]
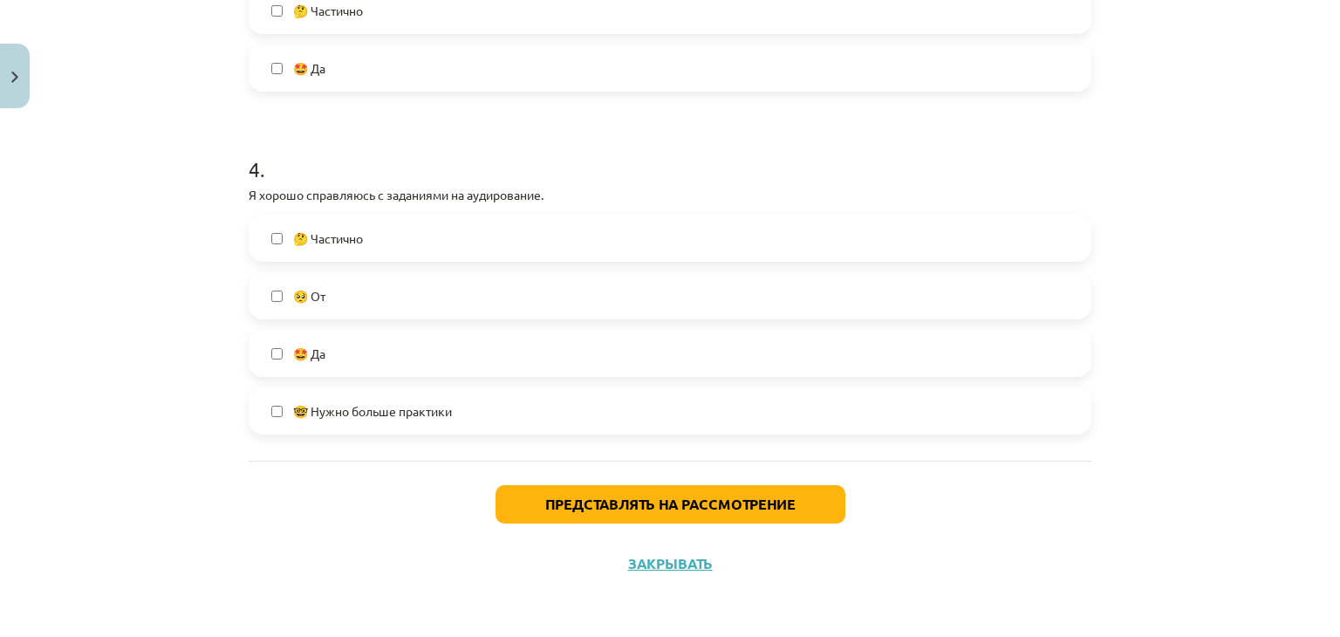
click at [482, 366] on label "🤩 Да" at bounding box center [669, 354] width 839 height 44
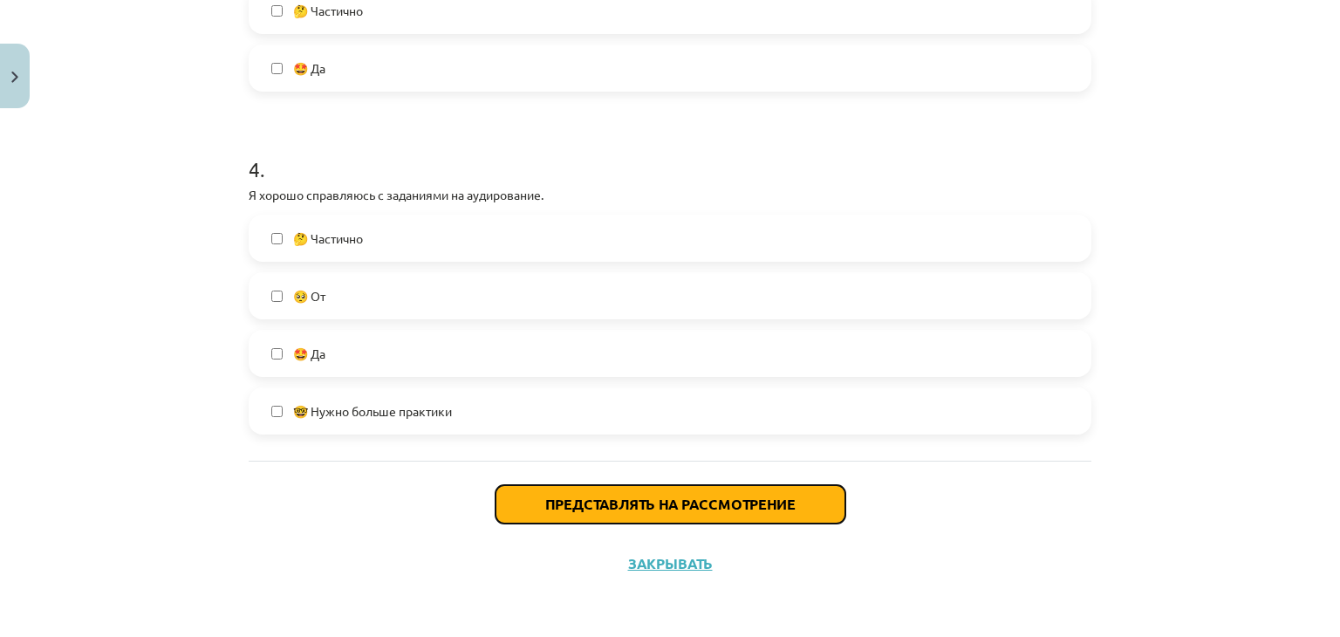
click at [572, 515] on button "Представлять на рассмотрение" at bounding box center [671, 504] width 350 height 38
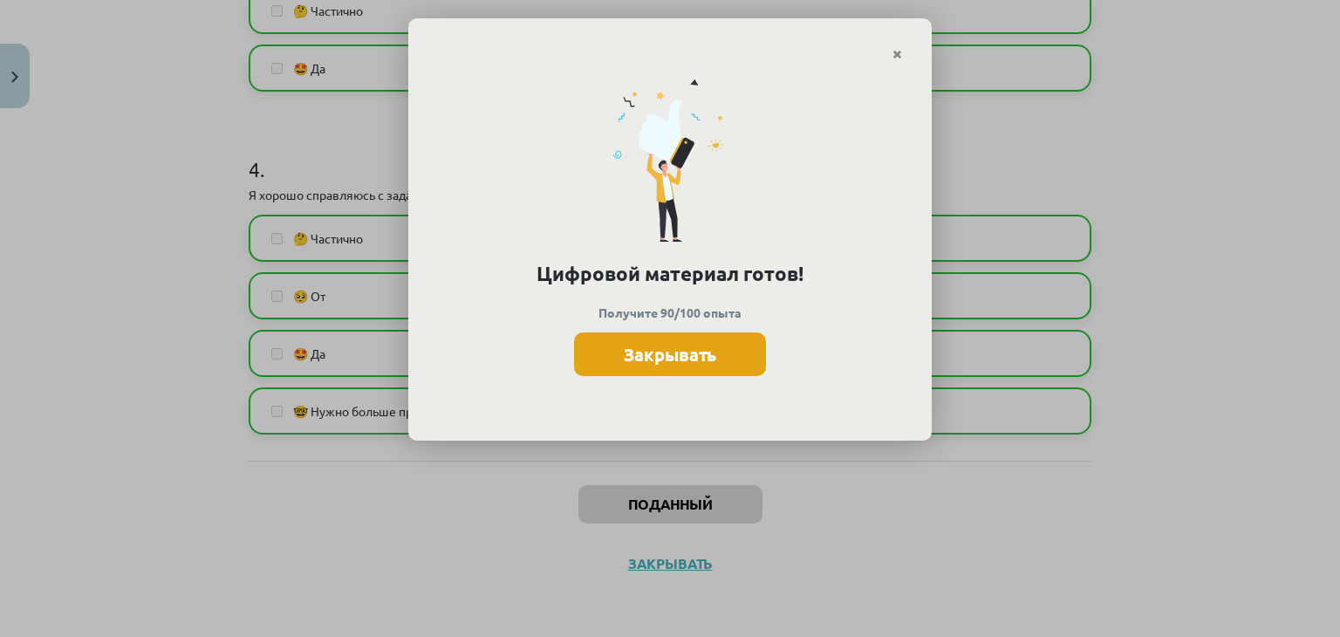
click at [605, 357] on button "Закрывать" at bounding box center [670, 354] width 192 height 44
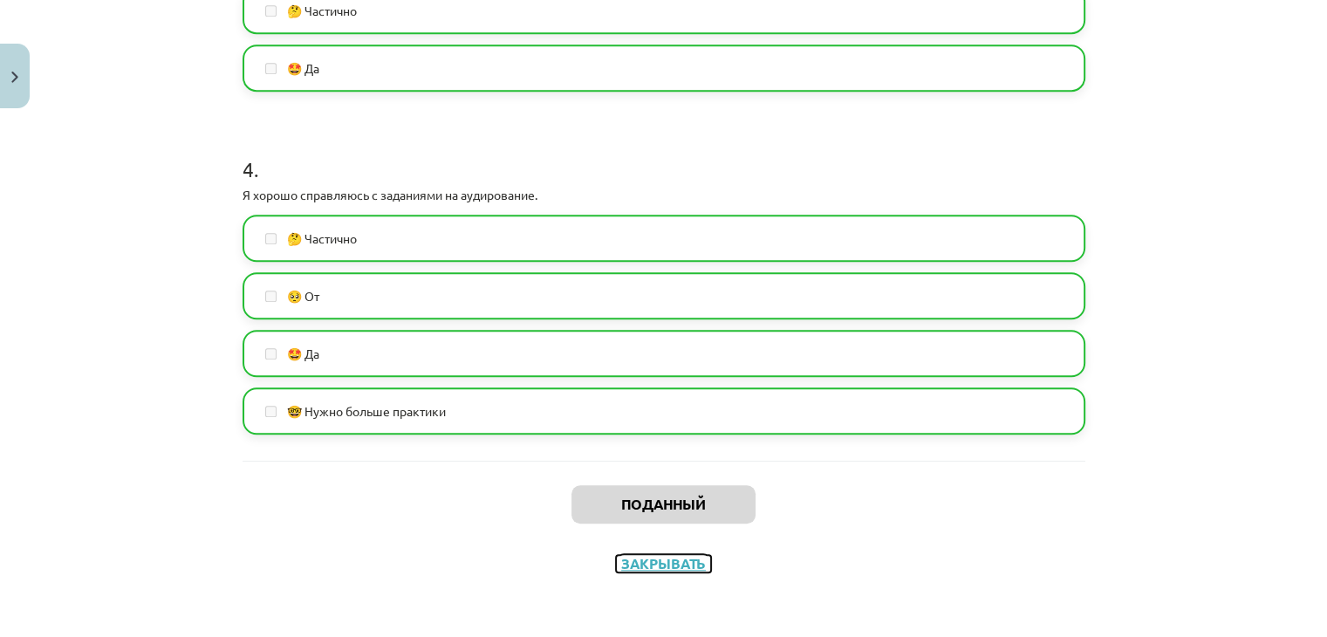
click at [663, 567] on font "Закрывать" at bounding box center [663, 563] width 85 height 18
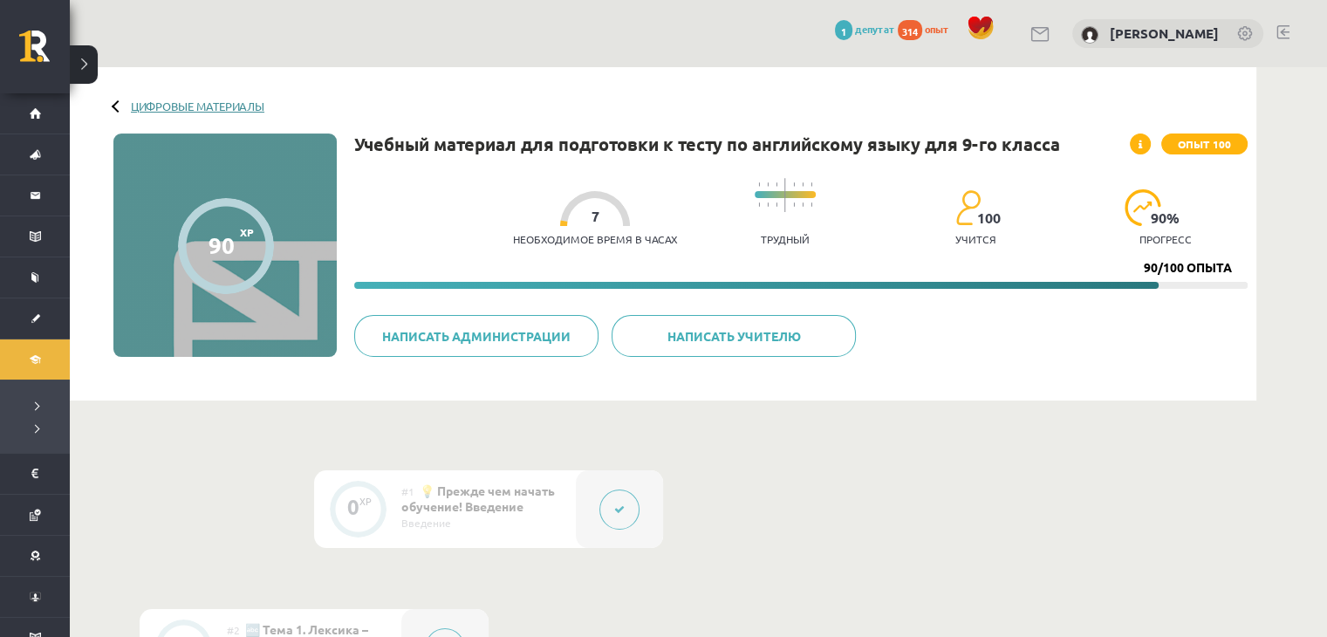
click at [258, 106] on font "Цифровые материалы" at bounding box center [197, 106] width 133 height 15
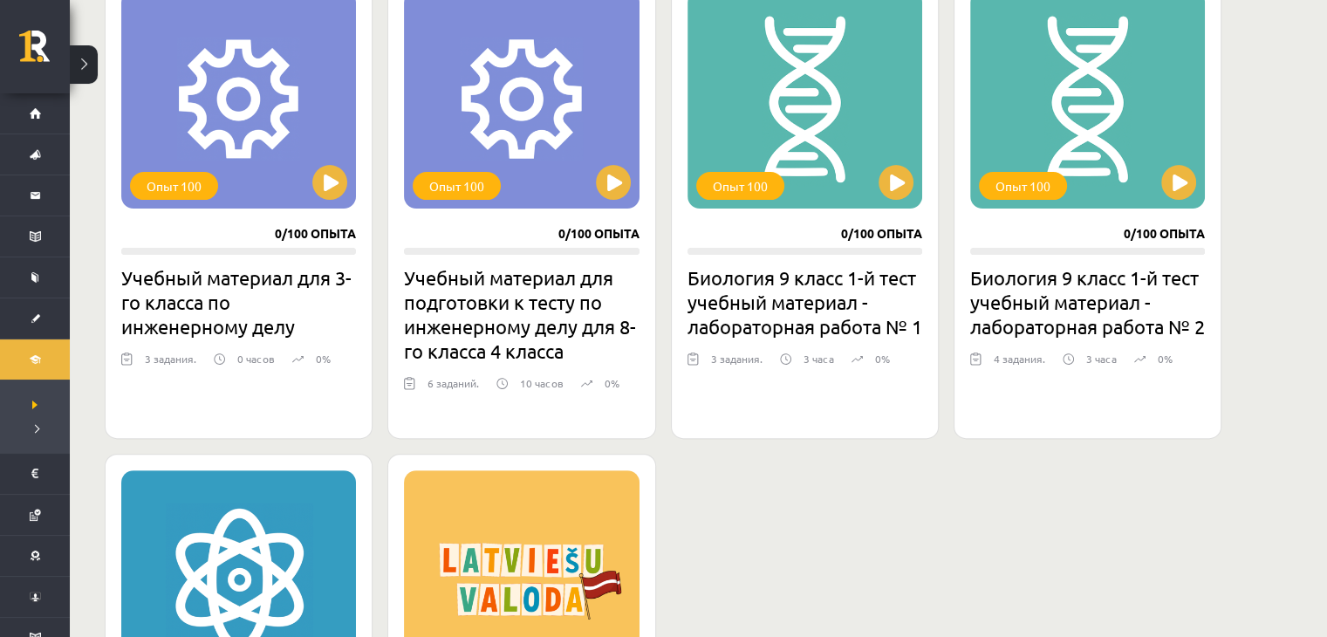
scroll to position [523, 0]
click at [339, 192] on button at bounding box center [329, 182] width 35 height 35
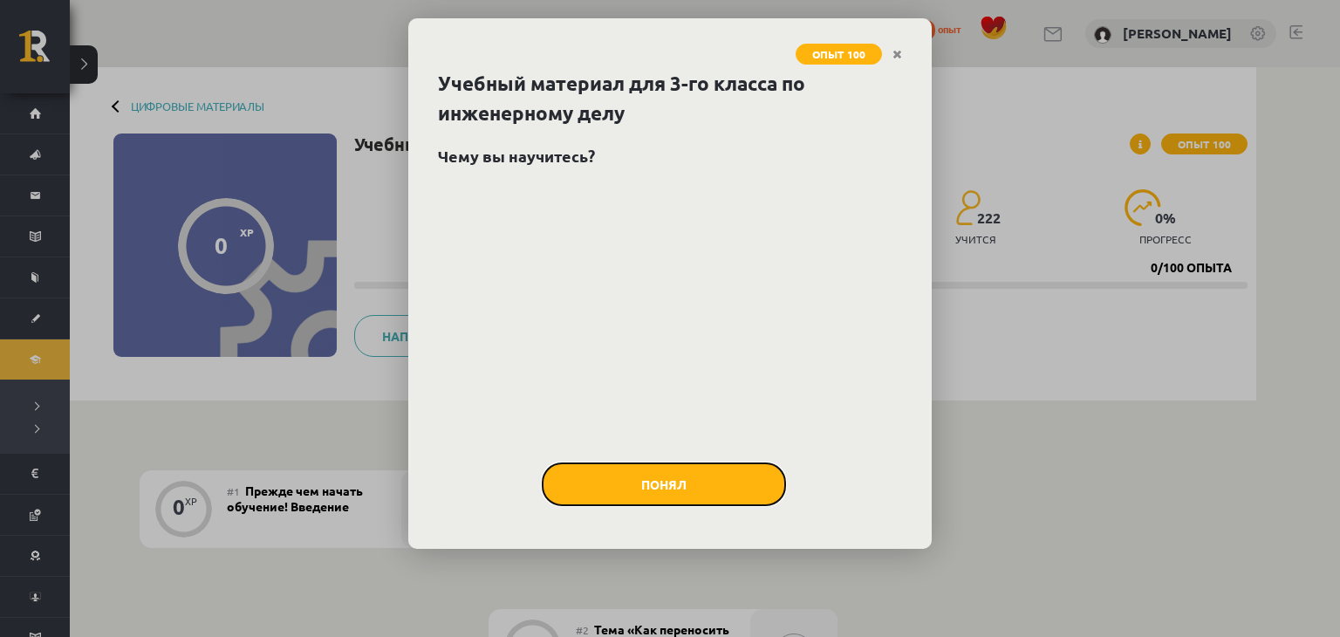
click at [684, 479] on font "Понял" at bounding box center [663, 484] width 45 height 16
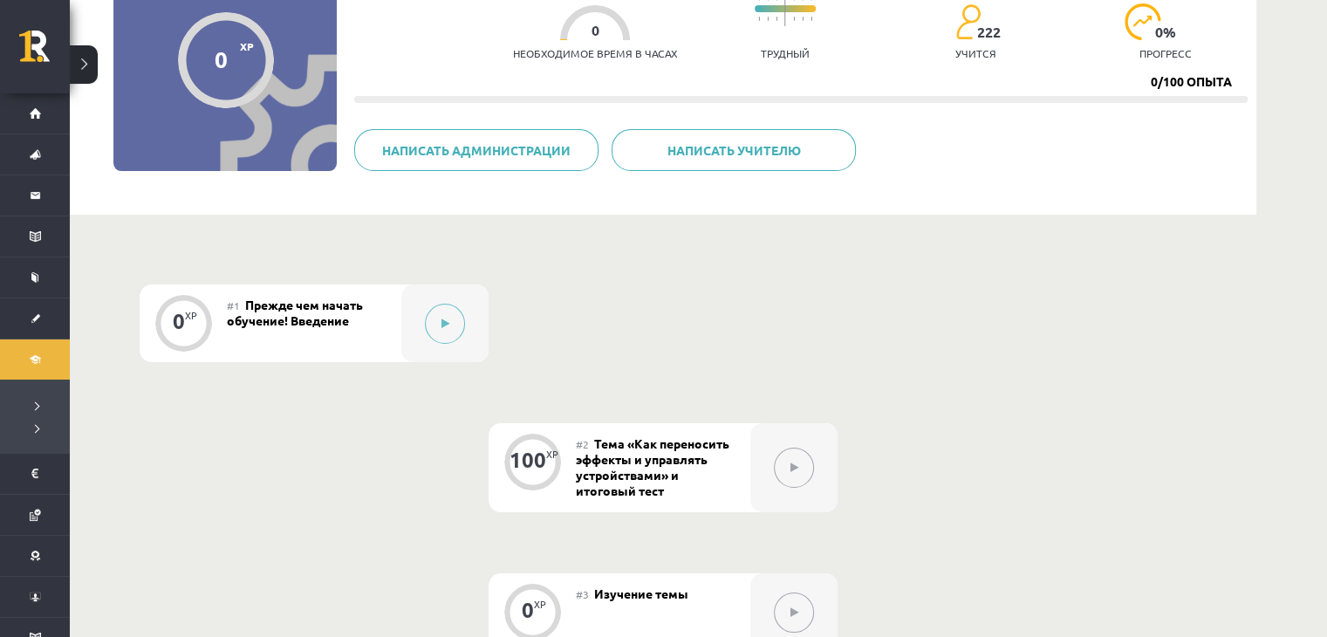
scroll to position [156, 0]
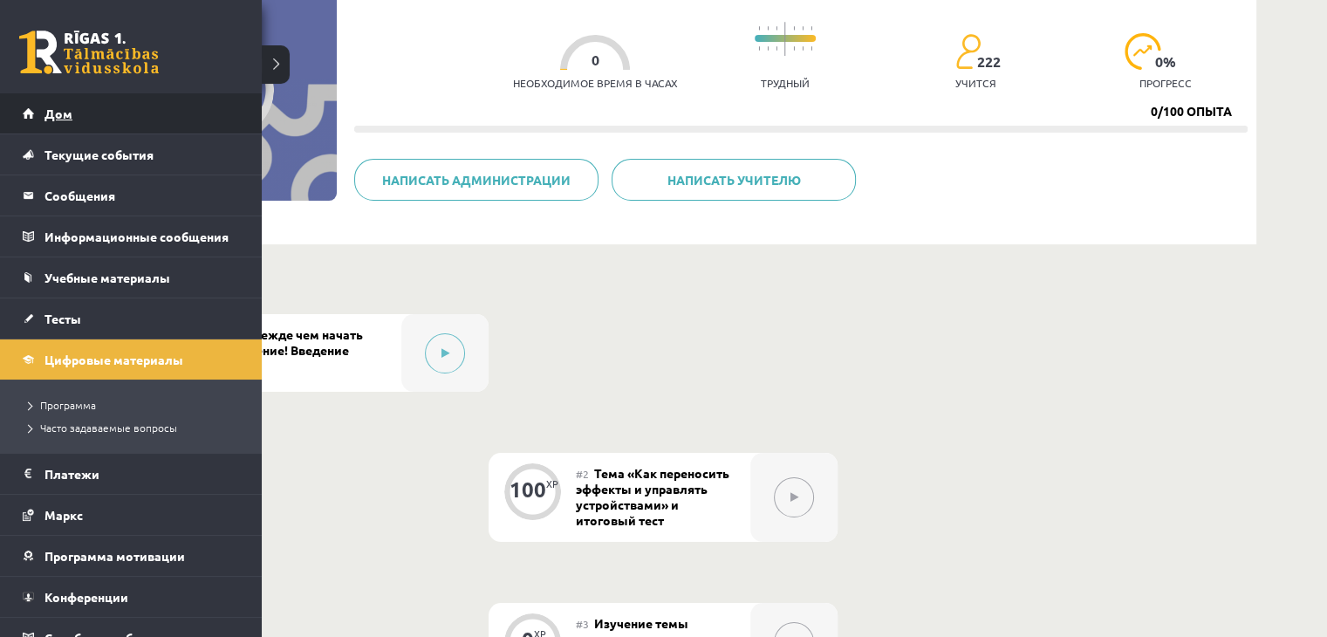
click at [29, 109] on link "Дом" at bounding box center [131, 113] width 217 height 40
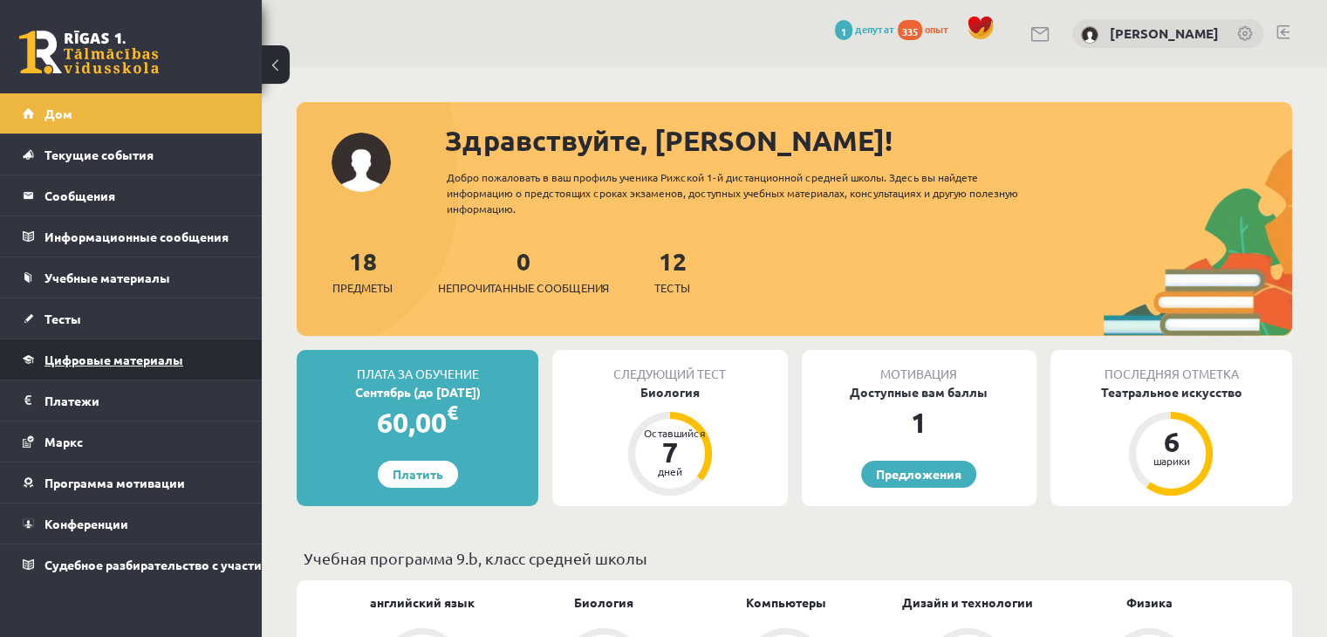
click at [76, 350] on link "Цифровые материалы" at bounding box center [131, 359] width 217 height 40
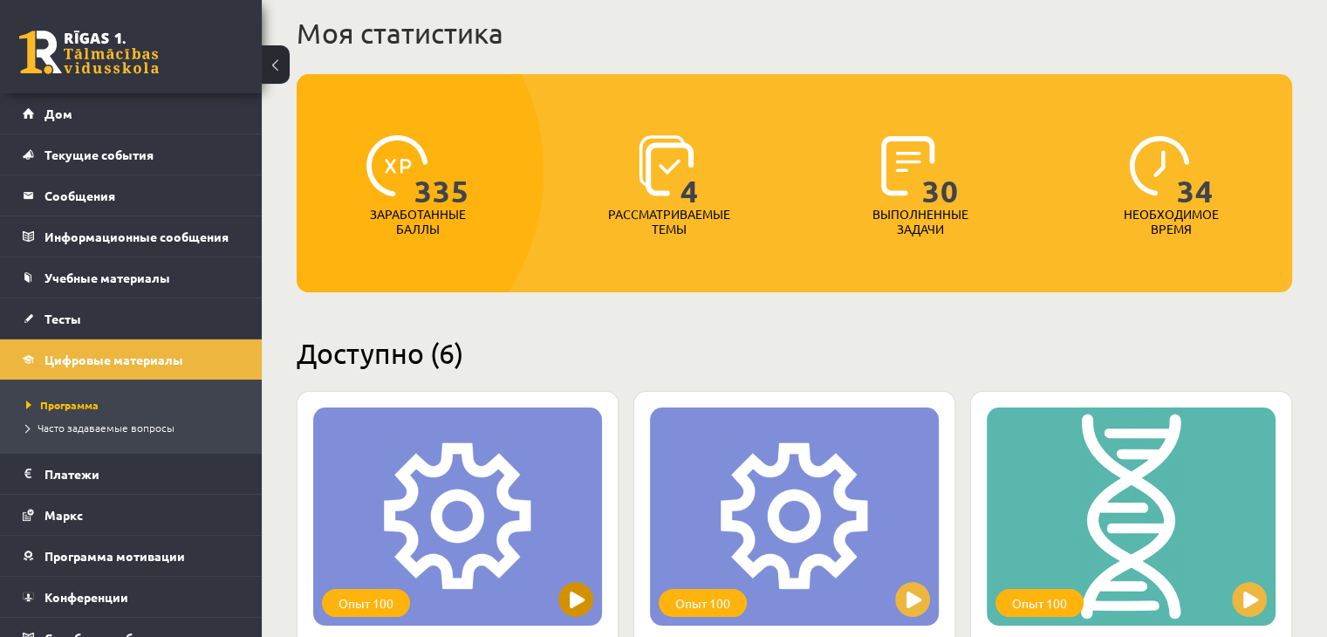
scroll to position [174, 0]
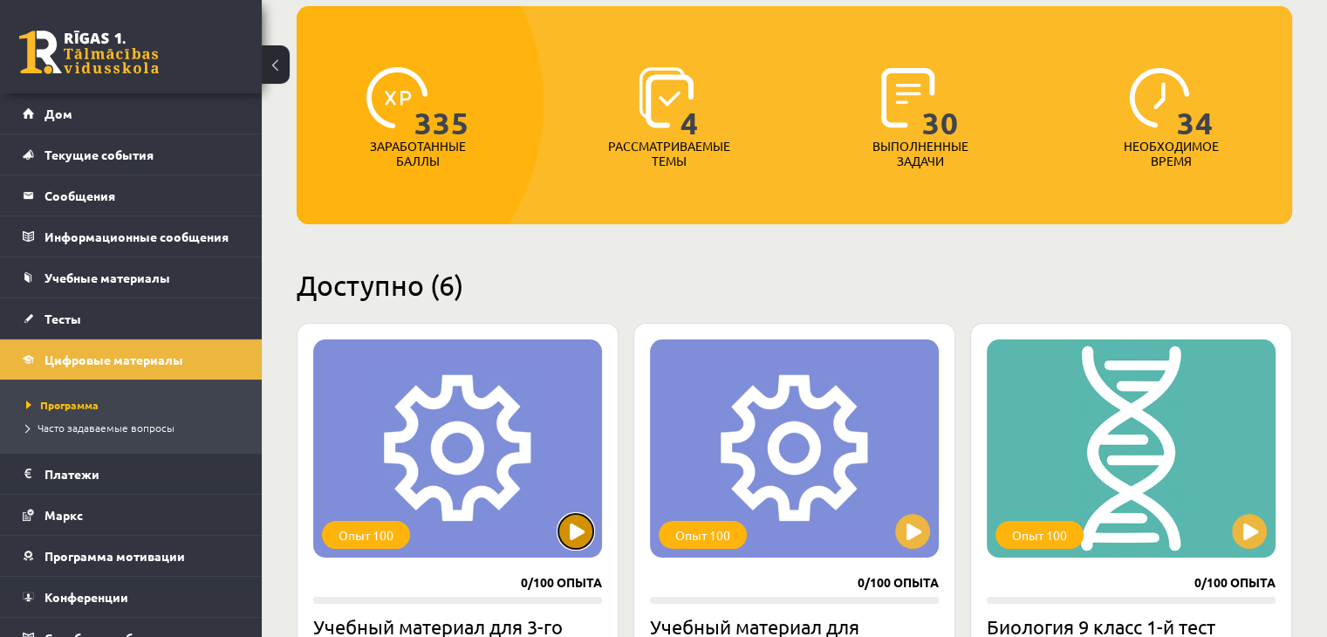
click at [584, 527] on button at bounding box center [575, 531] width 35 height 35
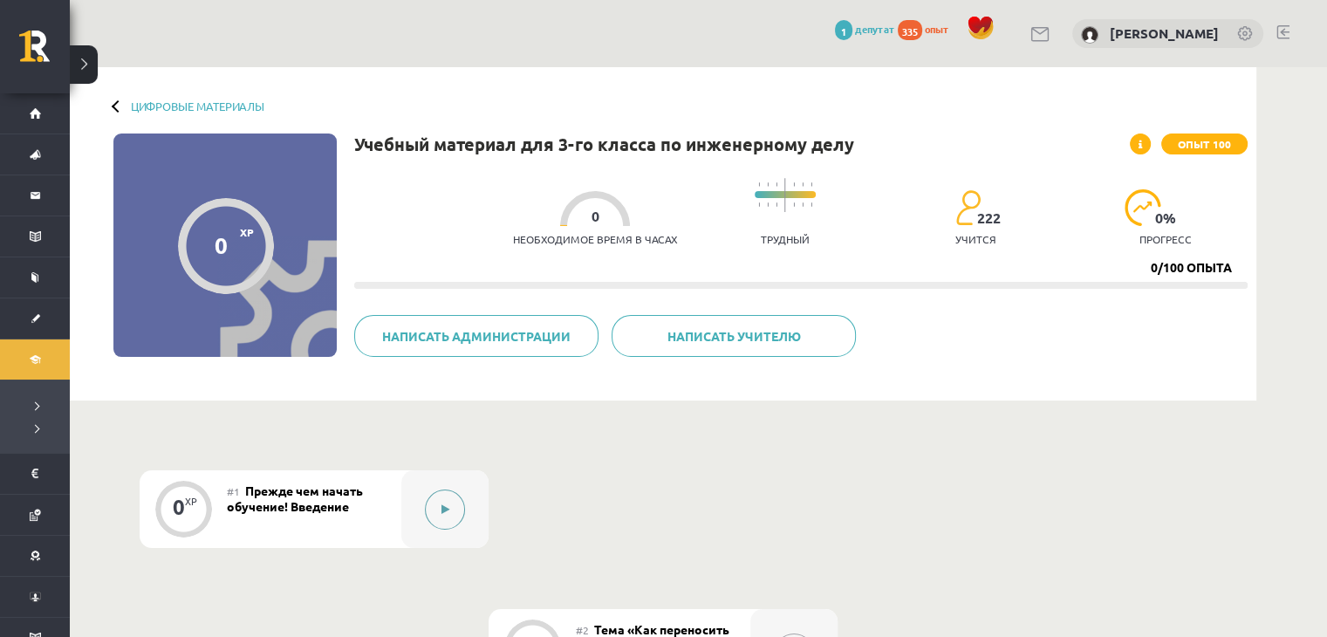
click at [443, 496] on button at bounding box center [445, 509] width 40 height 40
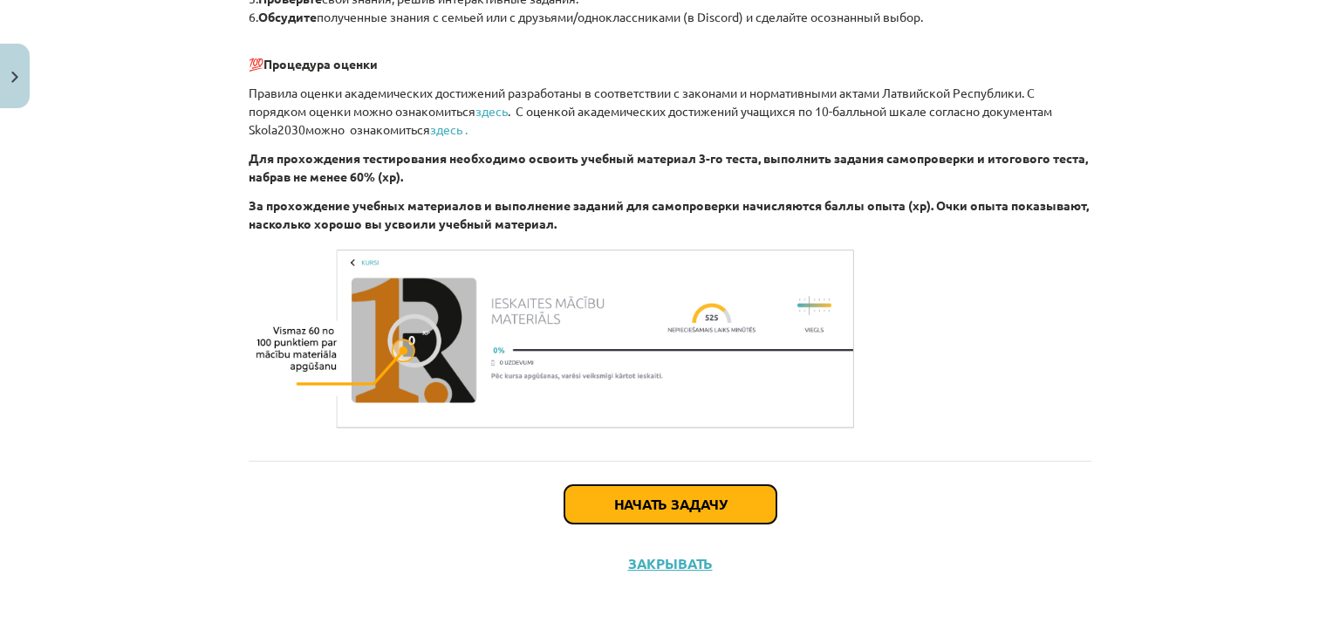
click at [569, 514] on button "Начать задачу" at bounding box center [670, 504] width 212 height 38
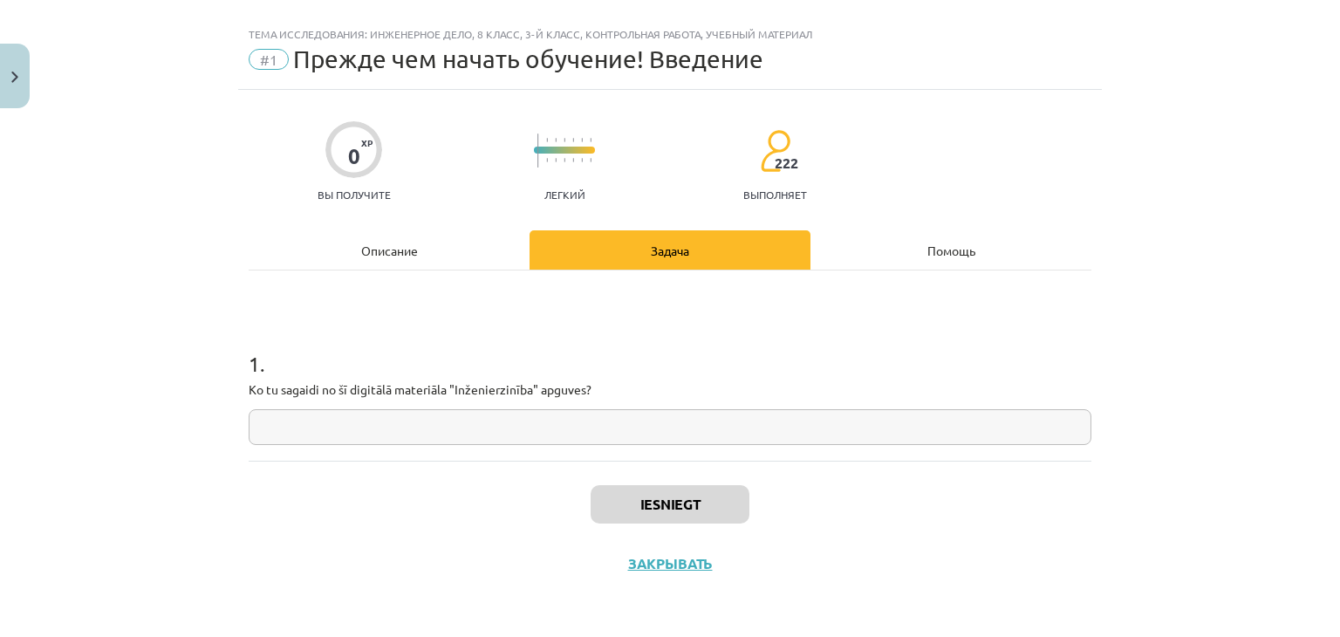
scroll to position [25, 0]
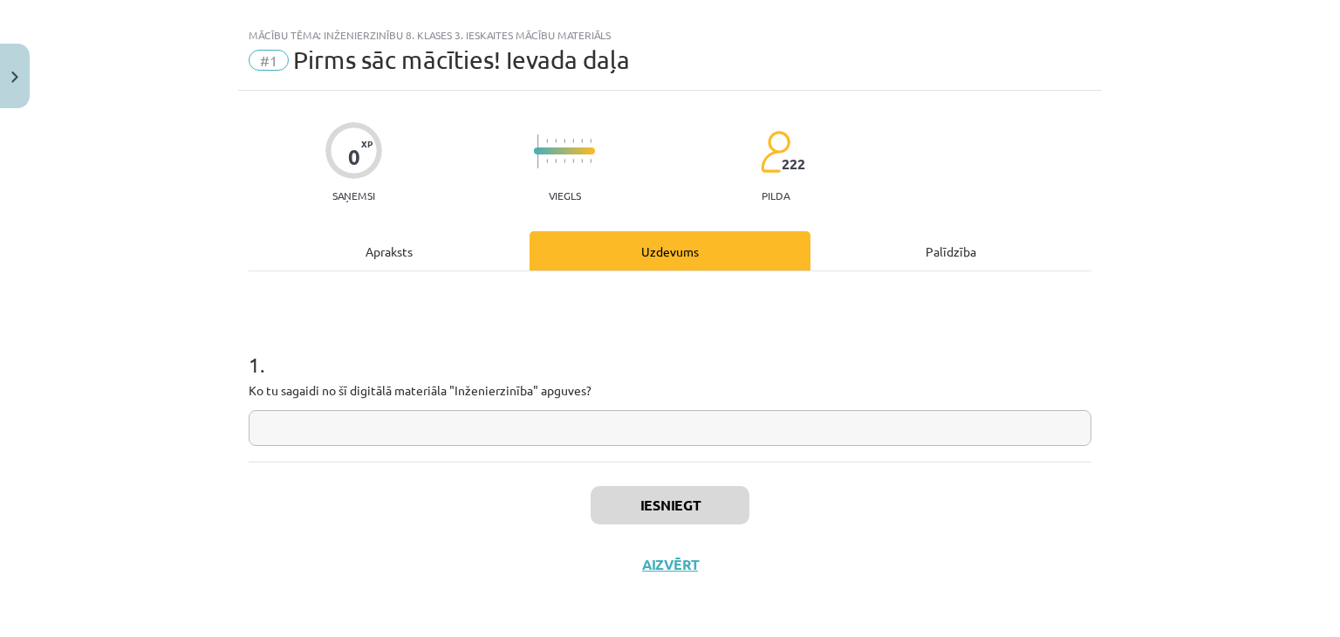
click at [317, 413] on input "text" at bounding box center [670, 428] width 843 height 36
paste input "**********"
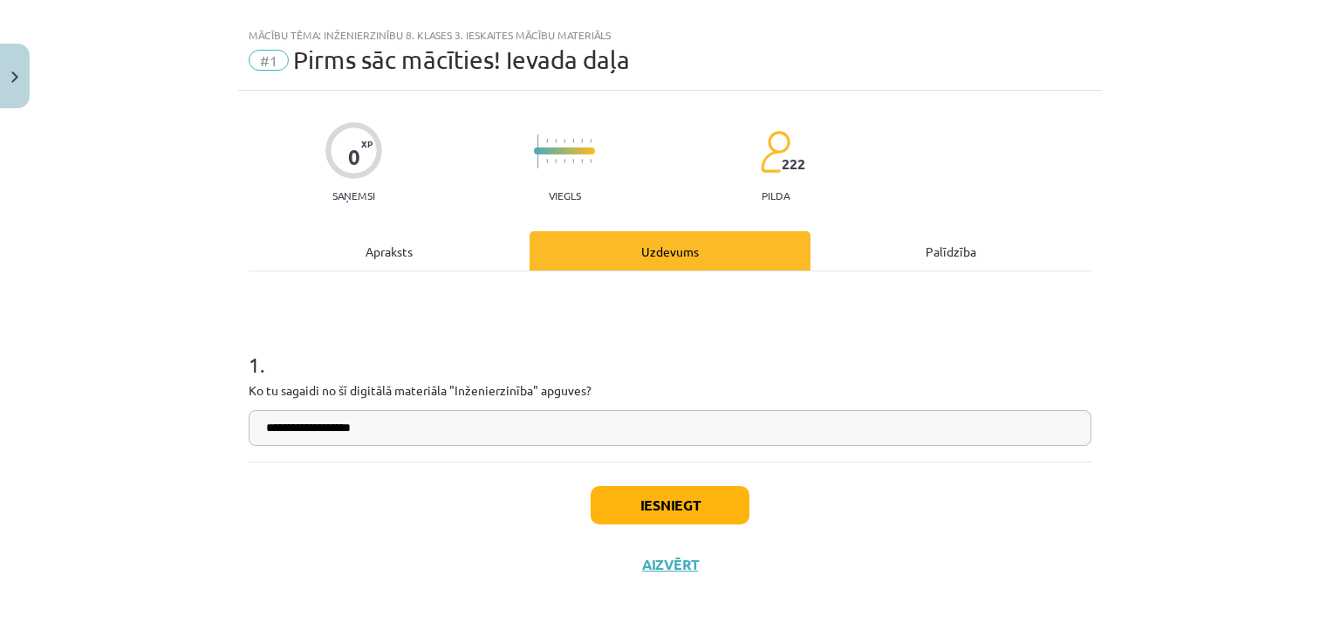
type input "**********"
click at [677, 501] on button "Iesniegt" at bounding box center [670, 505] width 159 height 38
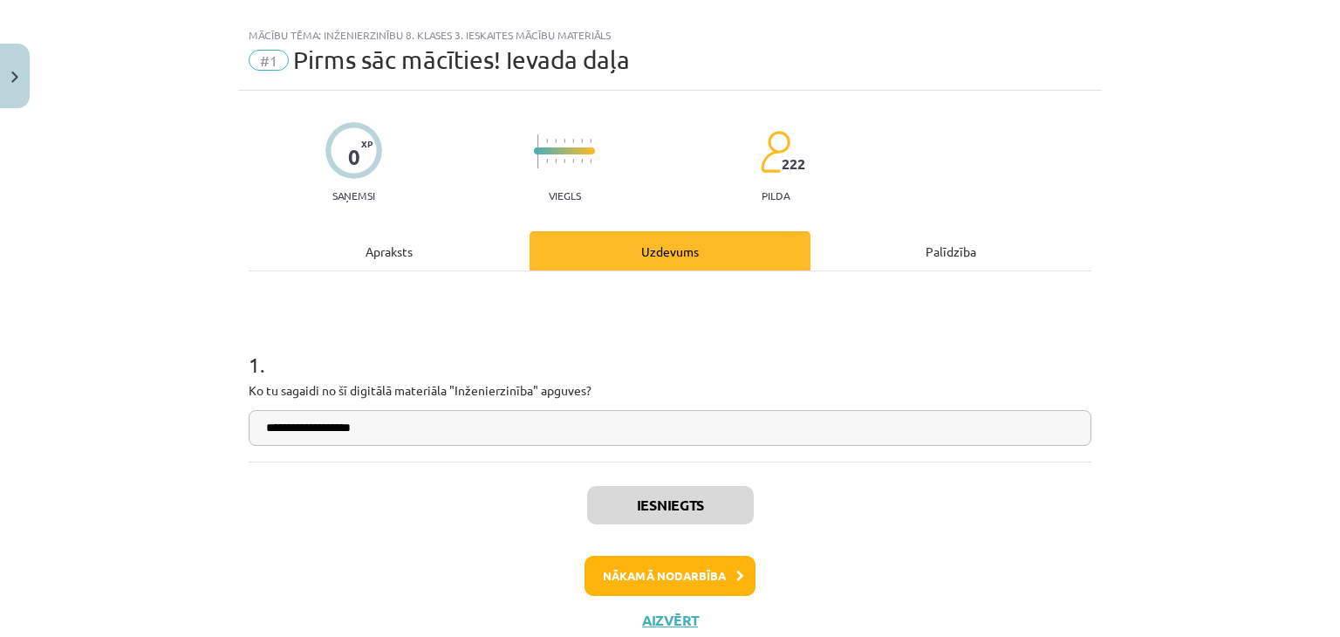
click at [689, 594] on div "Iesniegts Nākamā nodarbība Aizvērt" at bounding box center [670, 551] width 843 height 178
click at [696, 580] on button "Nākamā nodarbība" at bounding box center [670, 576] width 171 height 40
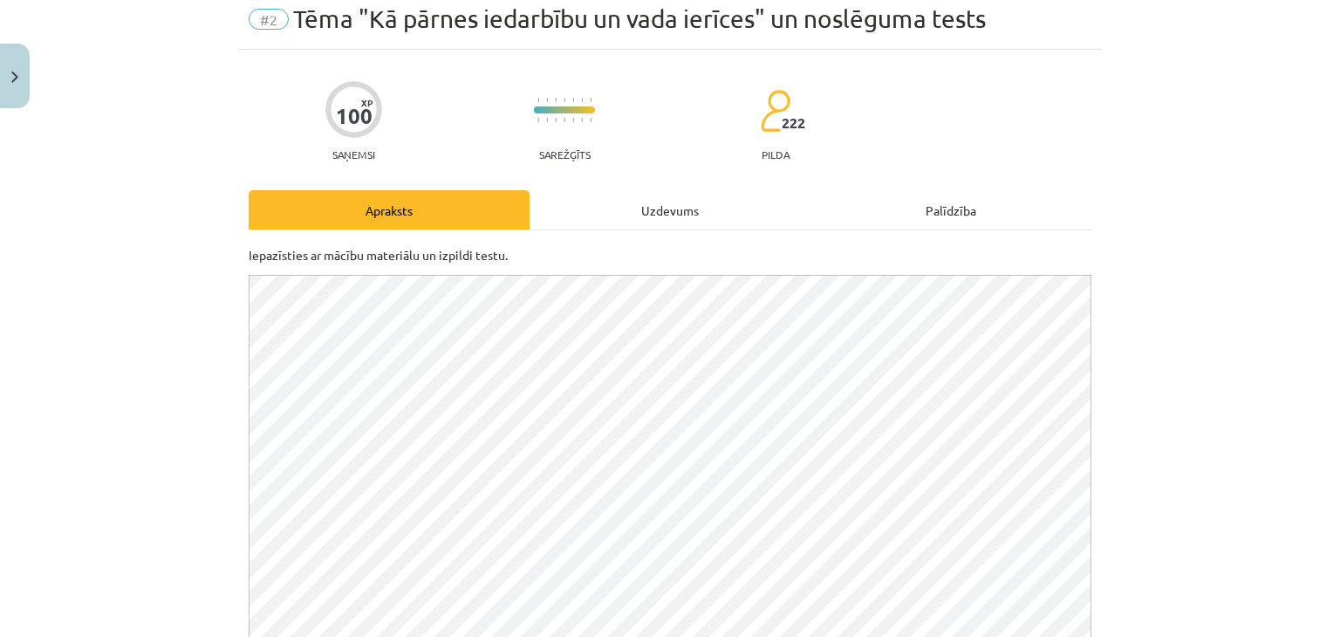
scroll to position [0, 0]
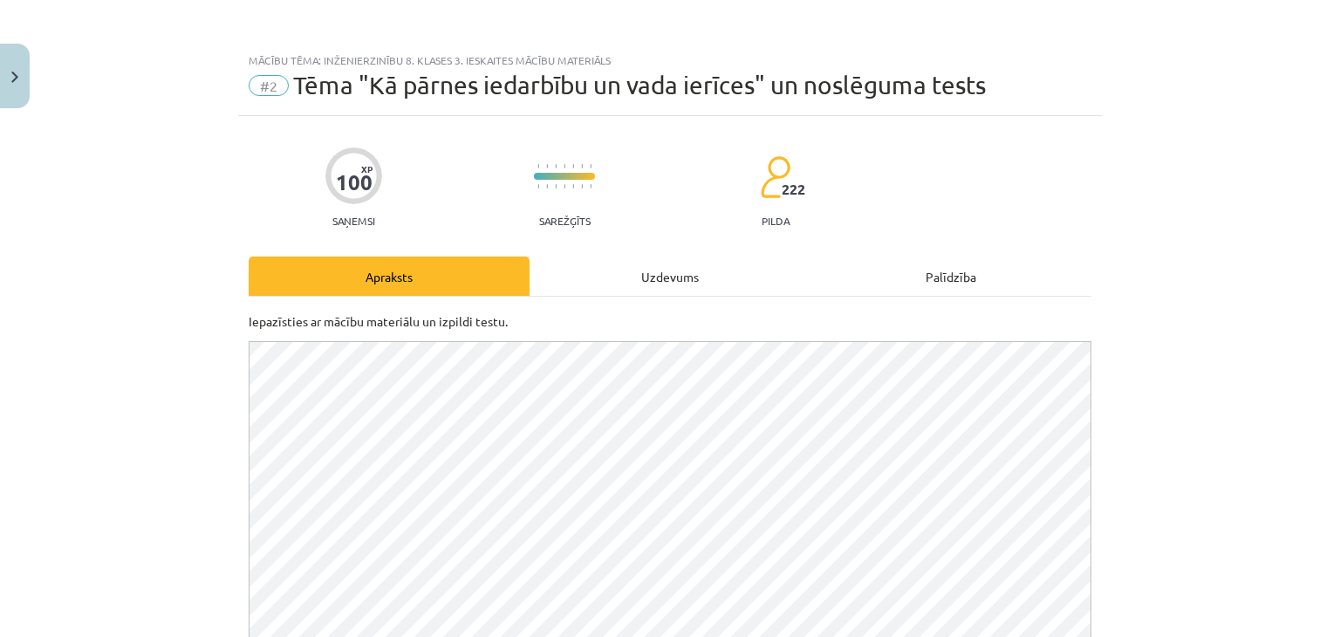
click at [640, 236] on div "100 XP Saņemsi Sarežģīts 222 pilda Apraksts Uzdevums Palīdzība Iepazīsties ar m…" at bounding box center [670, 561] width 864 height 890
click at [647, 266] on div "Uzdevums" at bounding box center [670, 276] width 281 height 39
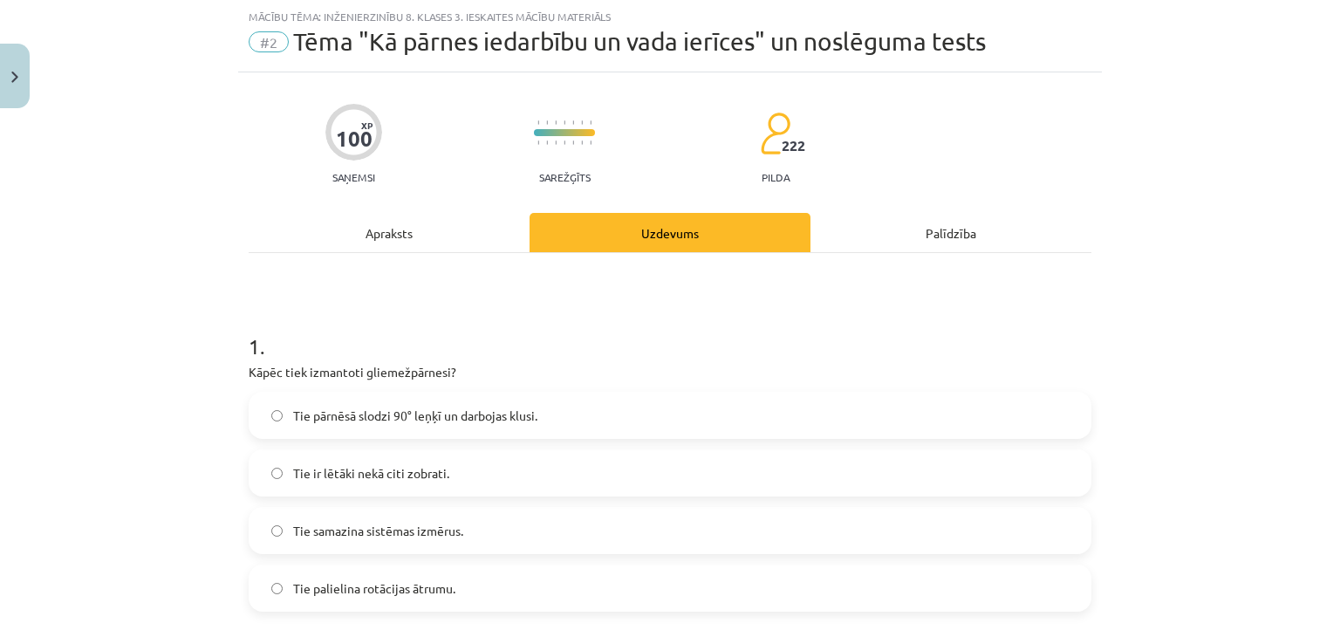
click at [384, 224] on div "Apraksts" at bounding box center [389, 232] width 281 height 39
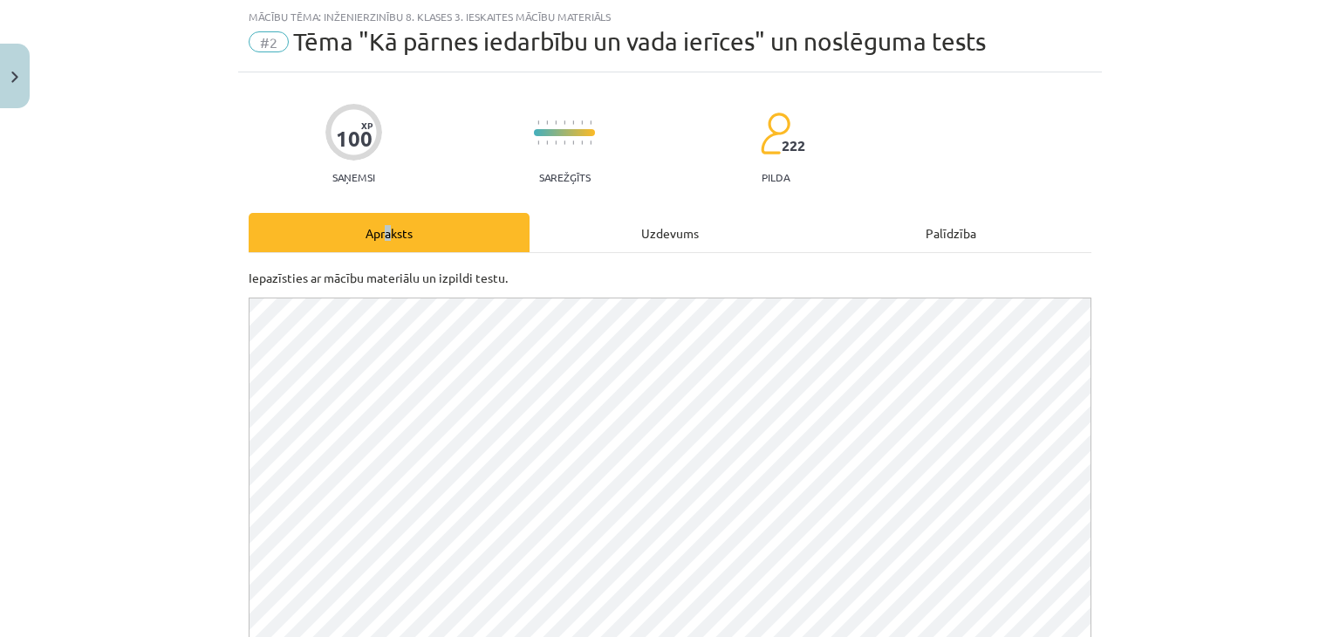
scroll to position [0, 0]
click at [1221, 358] on div "Mācību tēma: Inženierzinību 8. klases 3. ieskaites mācību materiāls #2 Tēma "Kā…" at bounding box center [670, 318] width 1340 height 637
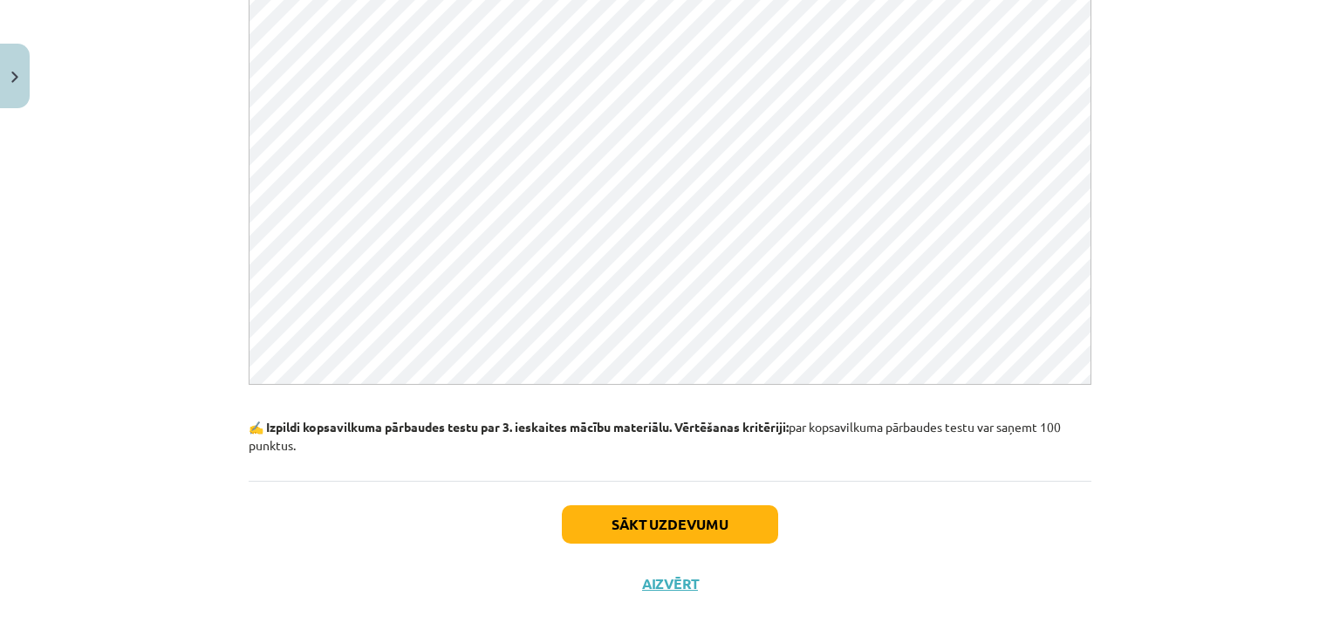
scroll to position [413, 0]
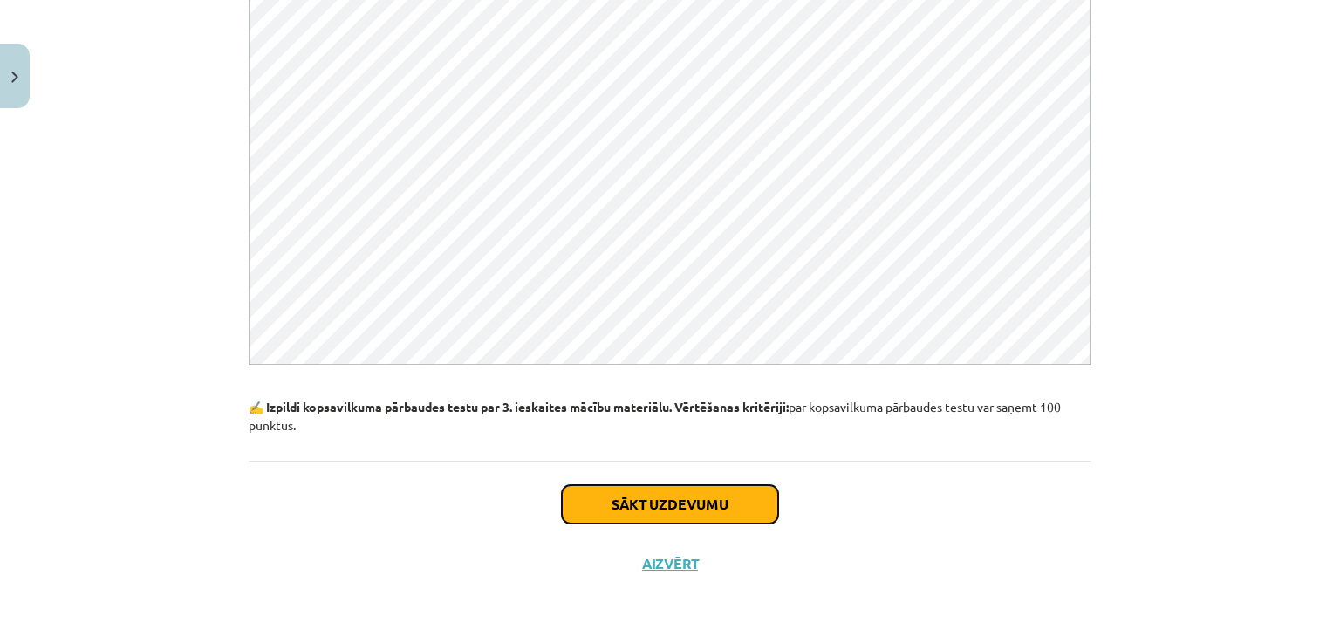
click at [720, 493] on button "Sākt uzdevumu" at bounding box center [670, 504] width 216 height 38
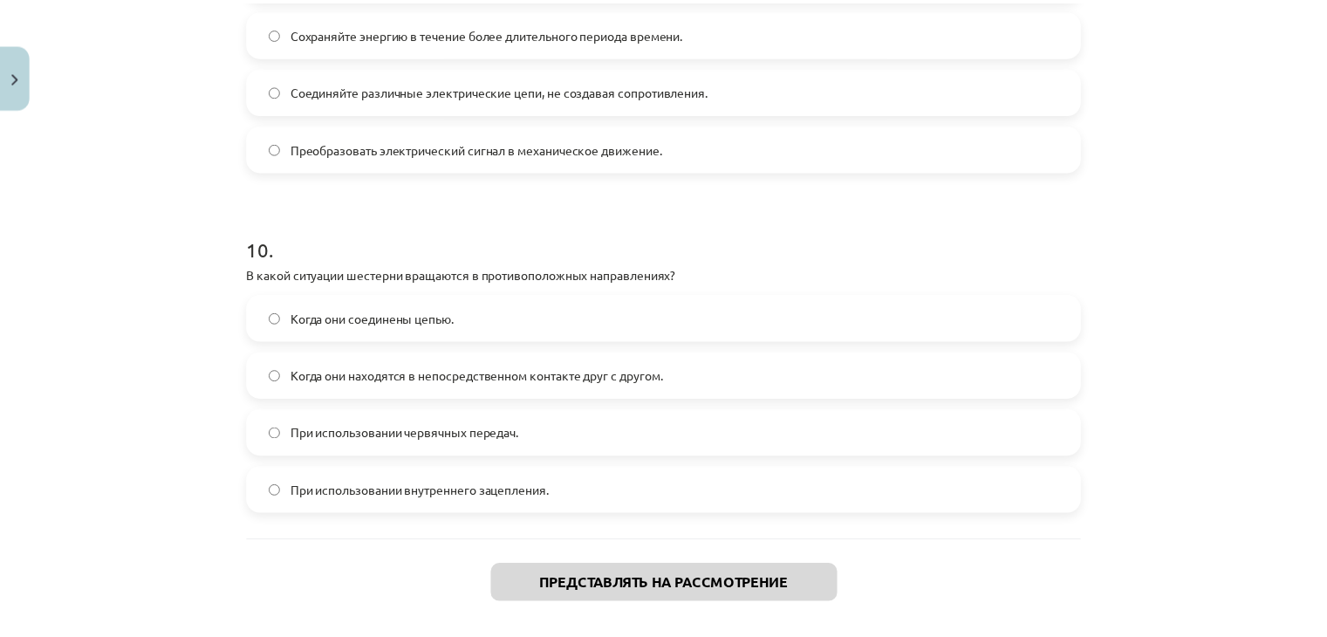
scroll to position [3353, 0]
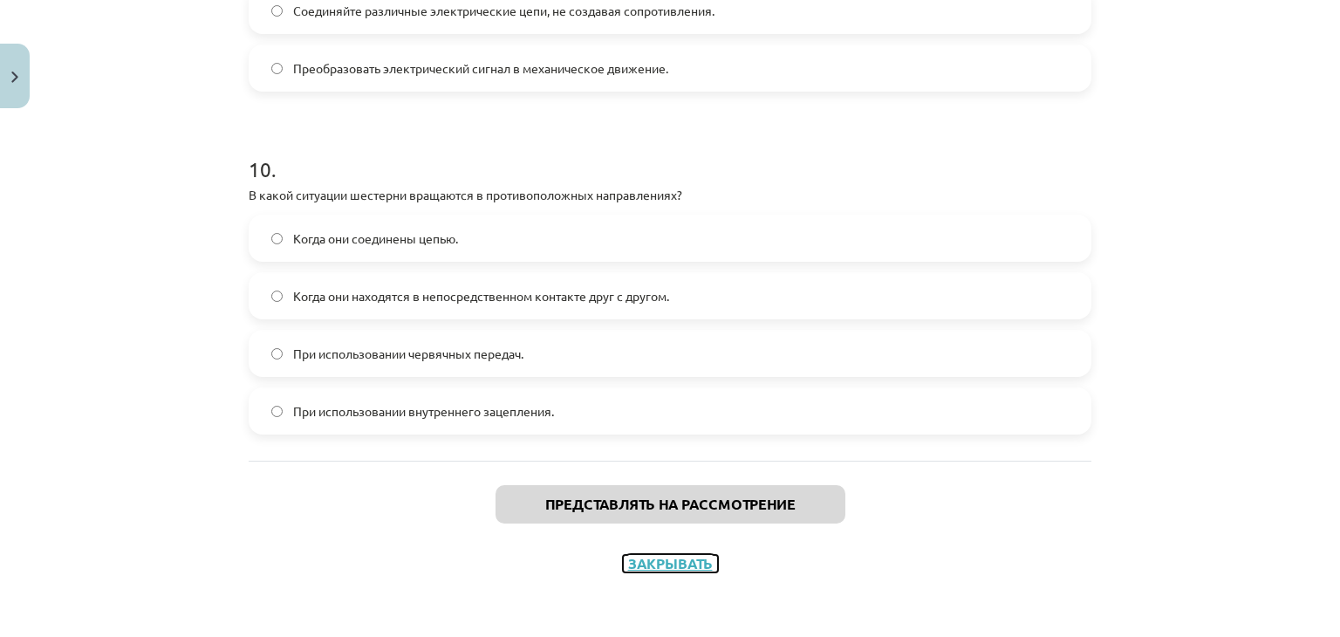
click at [634, 557] on font "Закрывать" at bounding box center [670, 563] width 85 height 18
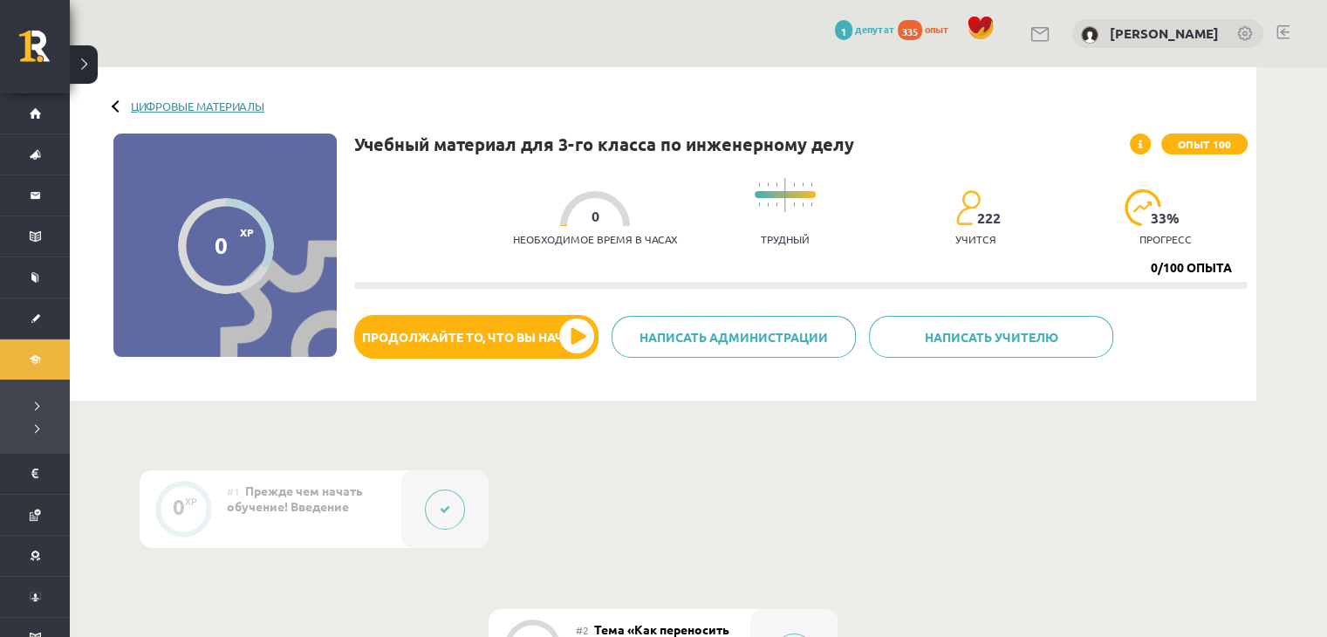
click at [234, 102] on font "Цифровые материалы" at bounding box center [197, 106] width 133 height 15
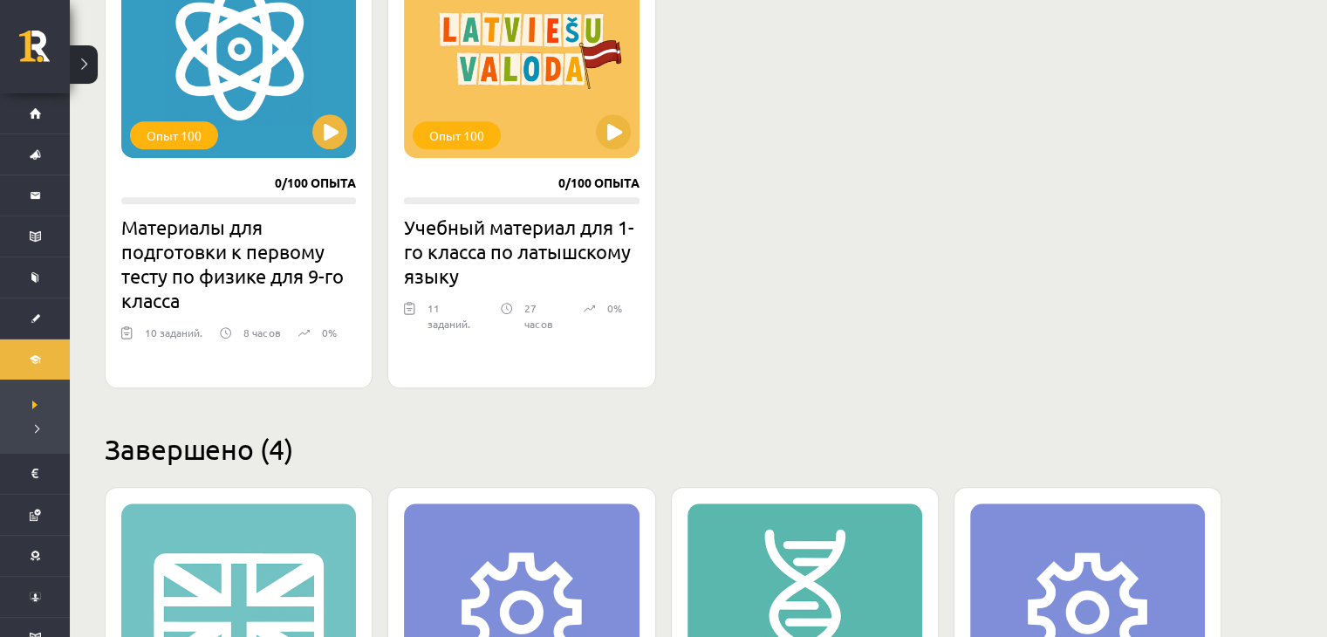
scroll to position [1221, 0]
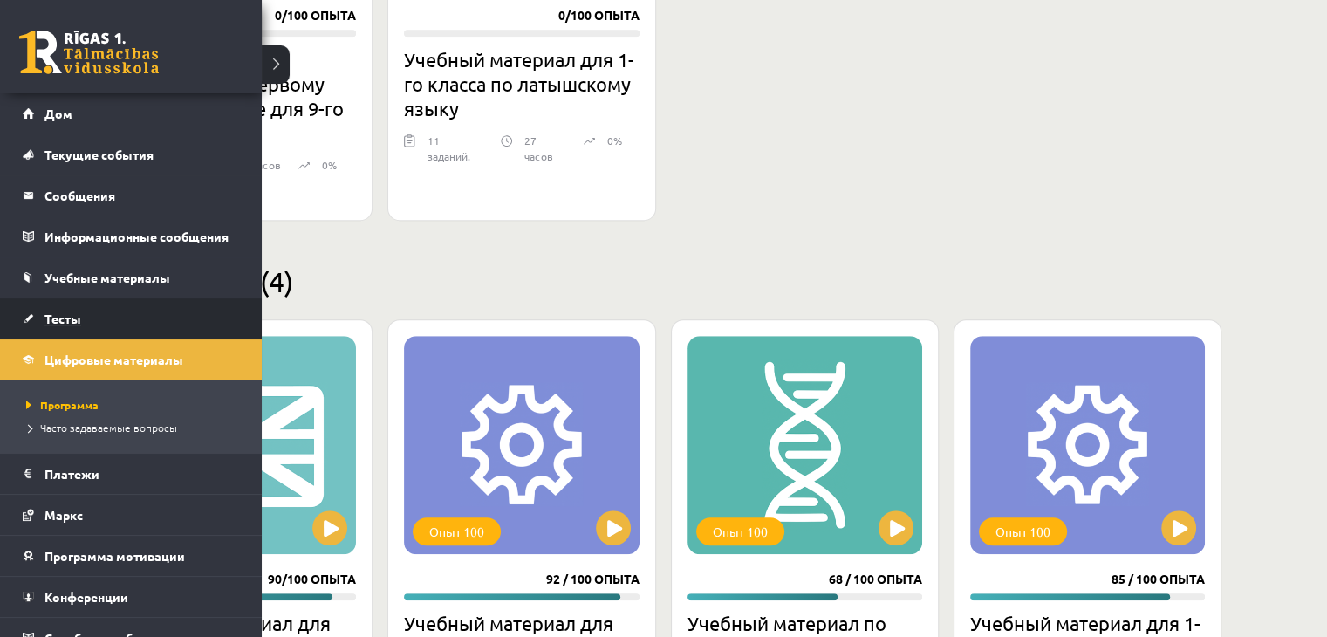
click at [77, 330] on link "Тесты" at bounding box center [131, 318] width 217 height 40
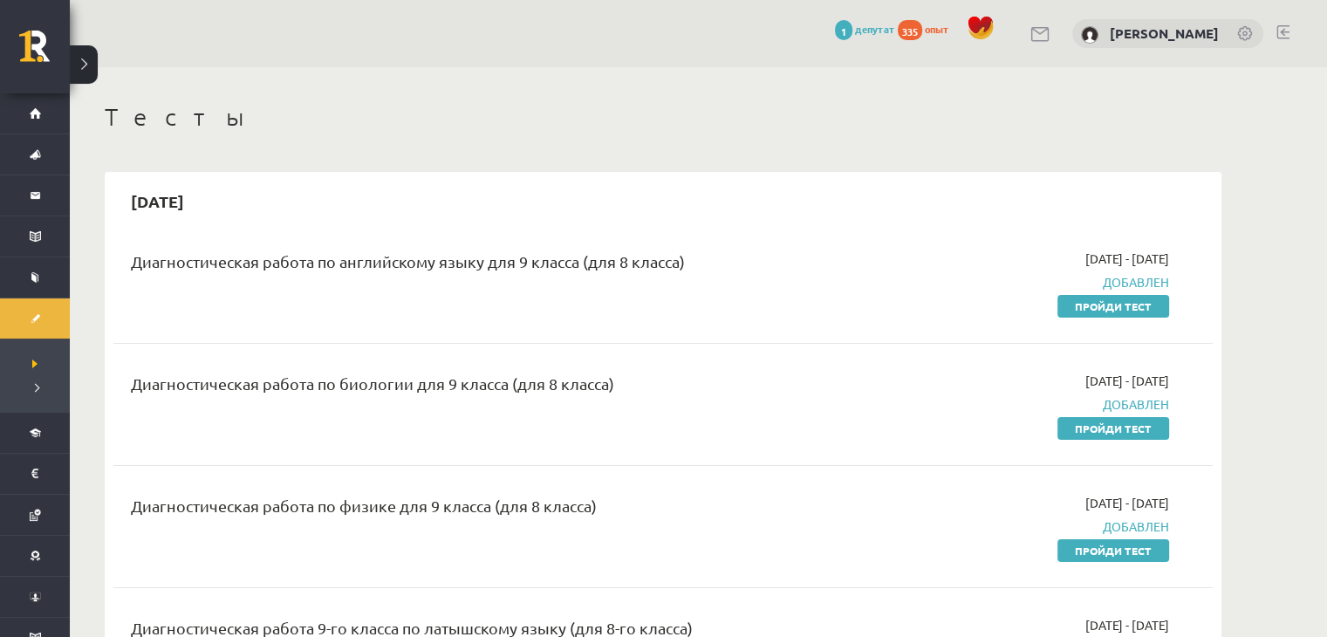
drag, startPoint x: 1095, startPoint y: 301, endPoint x: 722, endPoint y: 95, distance: 425.7
click at [1094, 301] on font "Пройди тест" at bounding box center [1113, 306] width 77 height 14
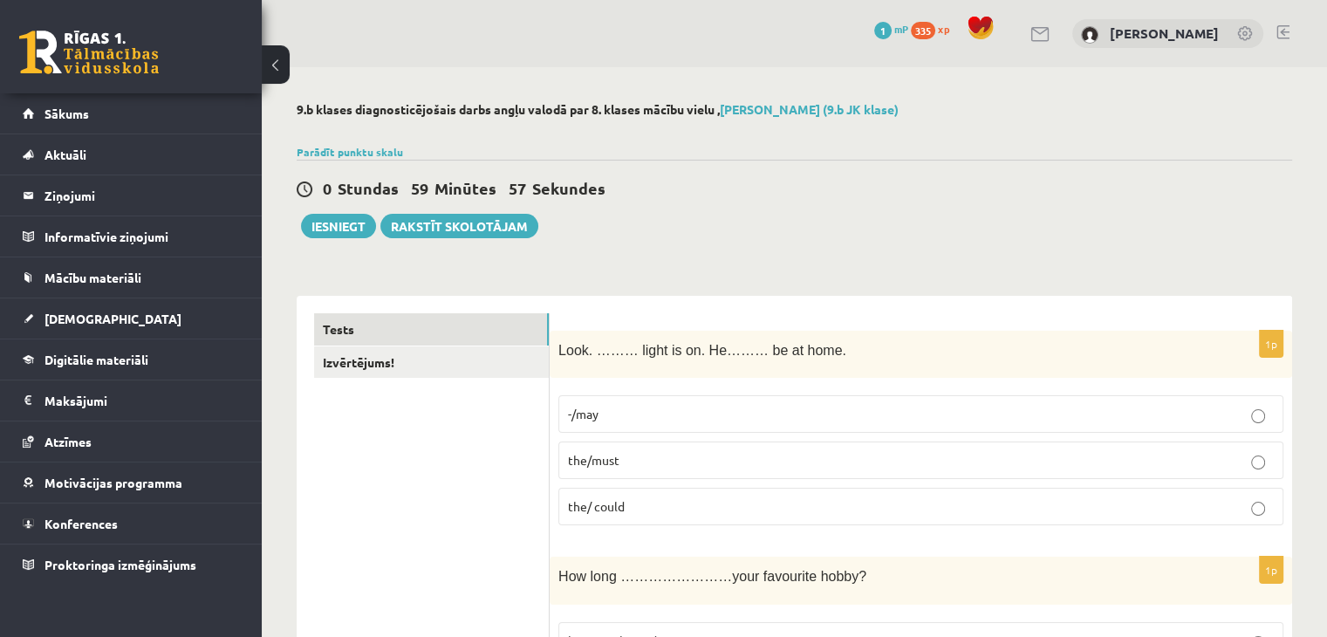
drag, startPoint x: 717, startPoint y: 291, endPoint x: 708, endPoint y: 286, distance: 10.5
click at [281, 60] on button at bounding box center [276, 64] width 28 height 38
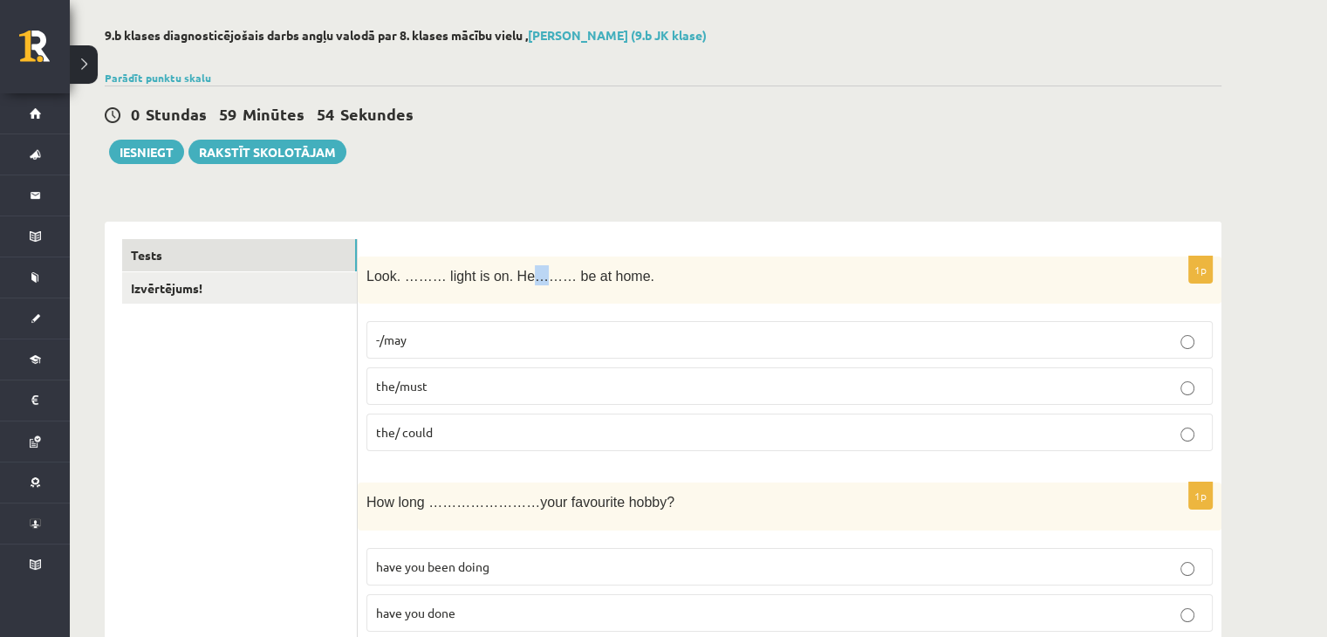
scroll to position [174, 0]
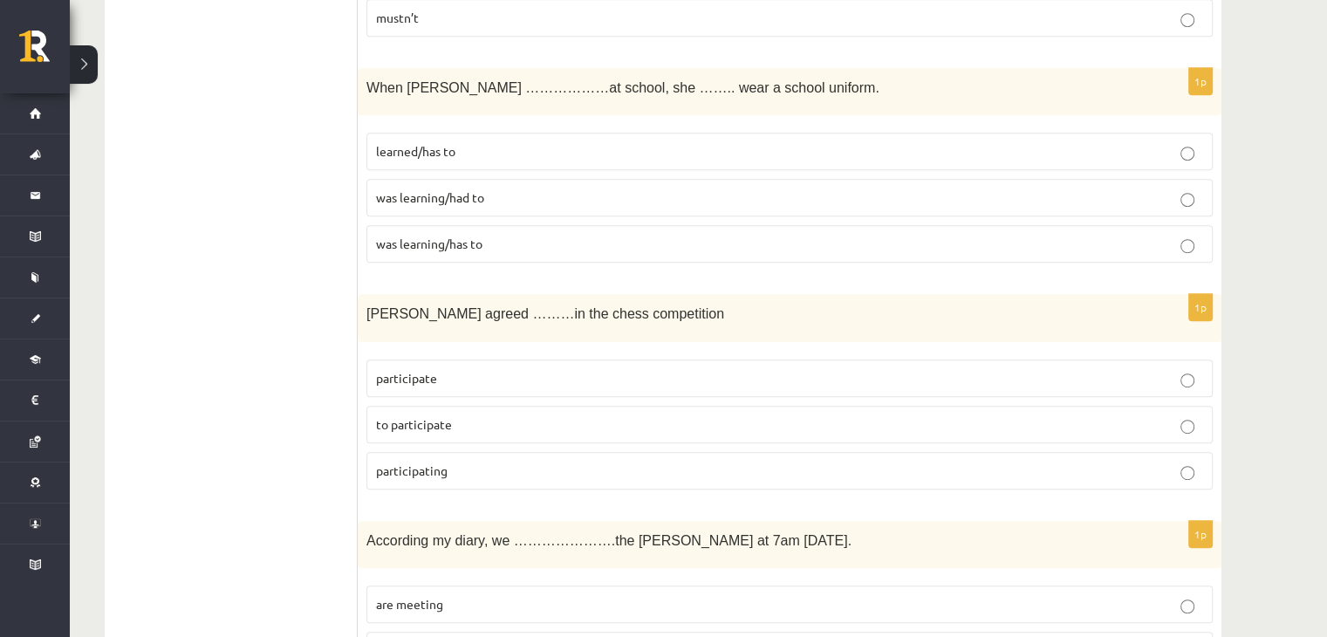
scroll to position [960, 0]
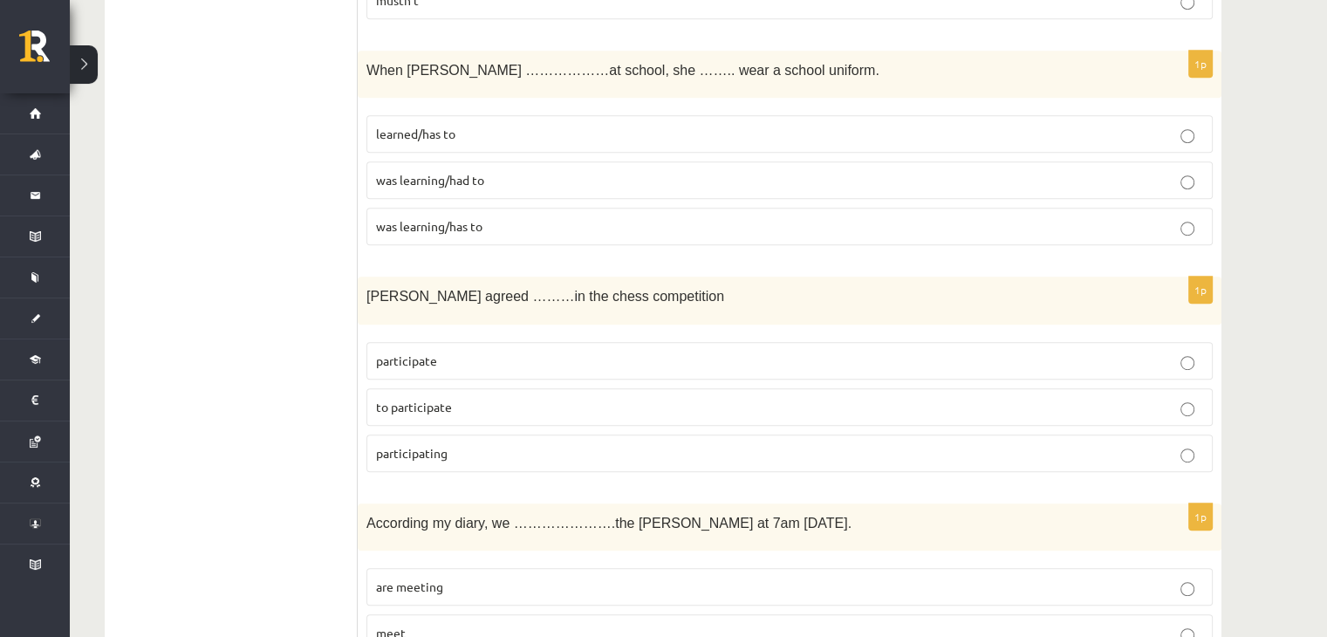
click at [527, 171] on p "was learning/had to" at bounding box center [789, 180] width 827 height 18
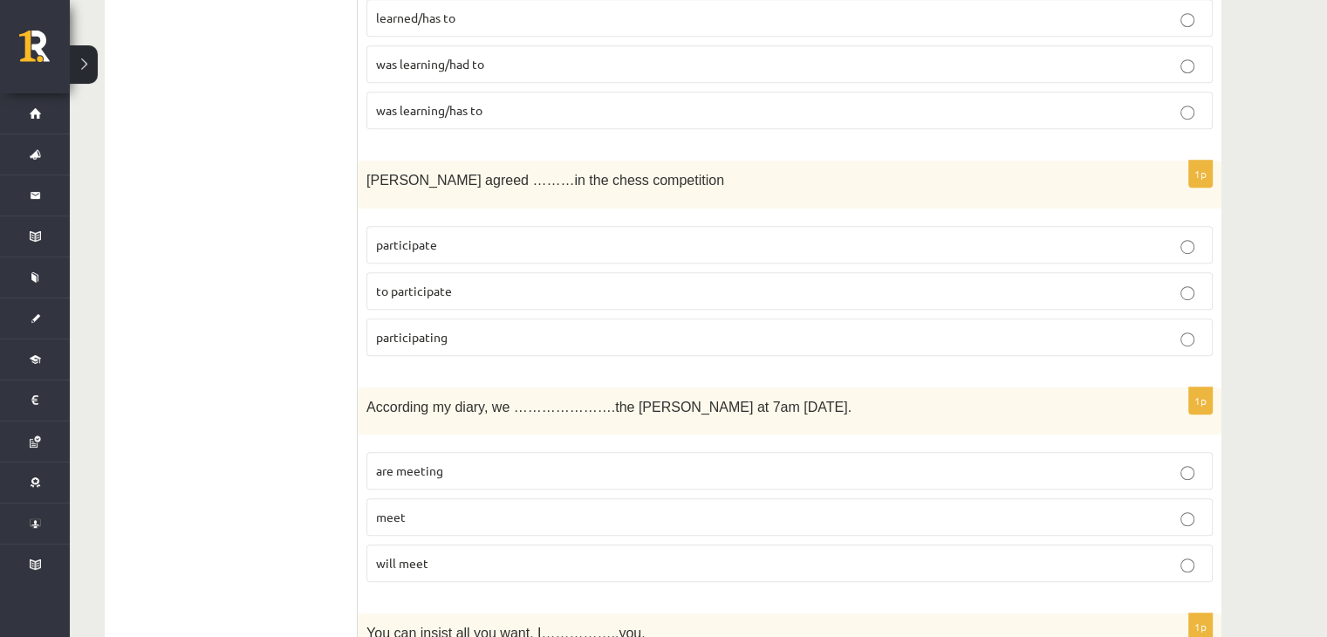
scroll to position [1047, 0]
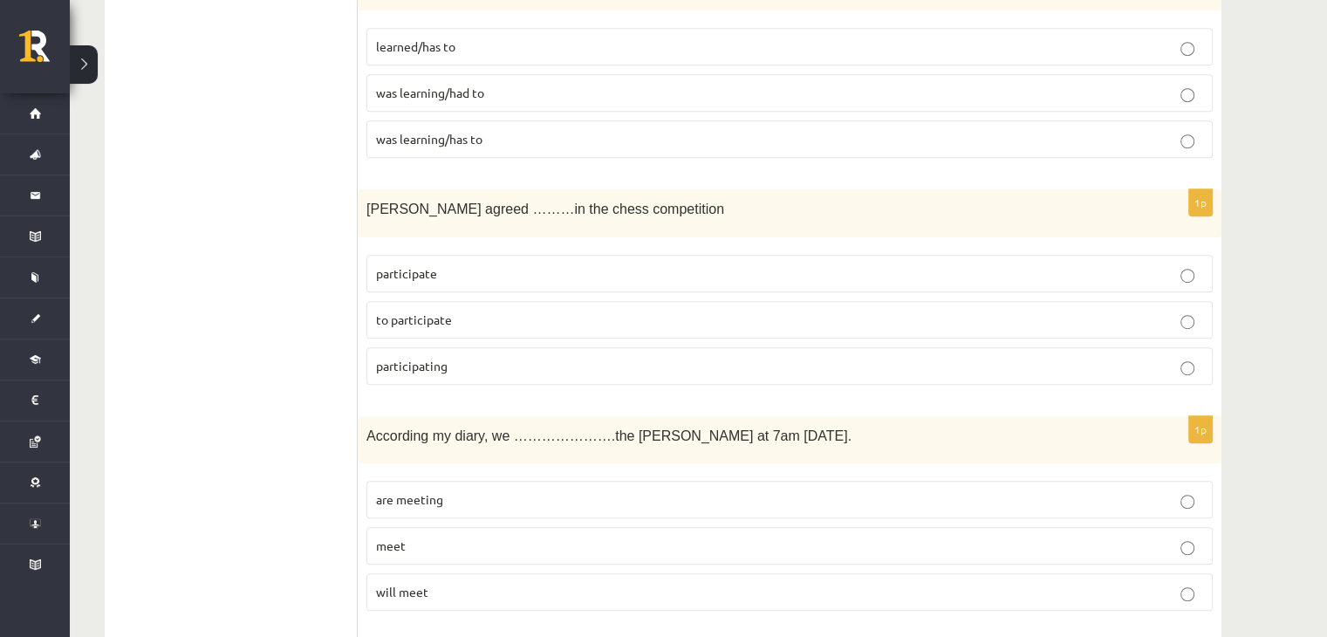
click at [468, 270] on p "participate" at bounding box center [789, 273] width 827 height 18
click at [476, 320] on p "to participate" at bounding box center [789, 320] width 827 height 18
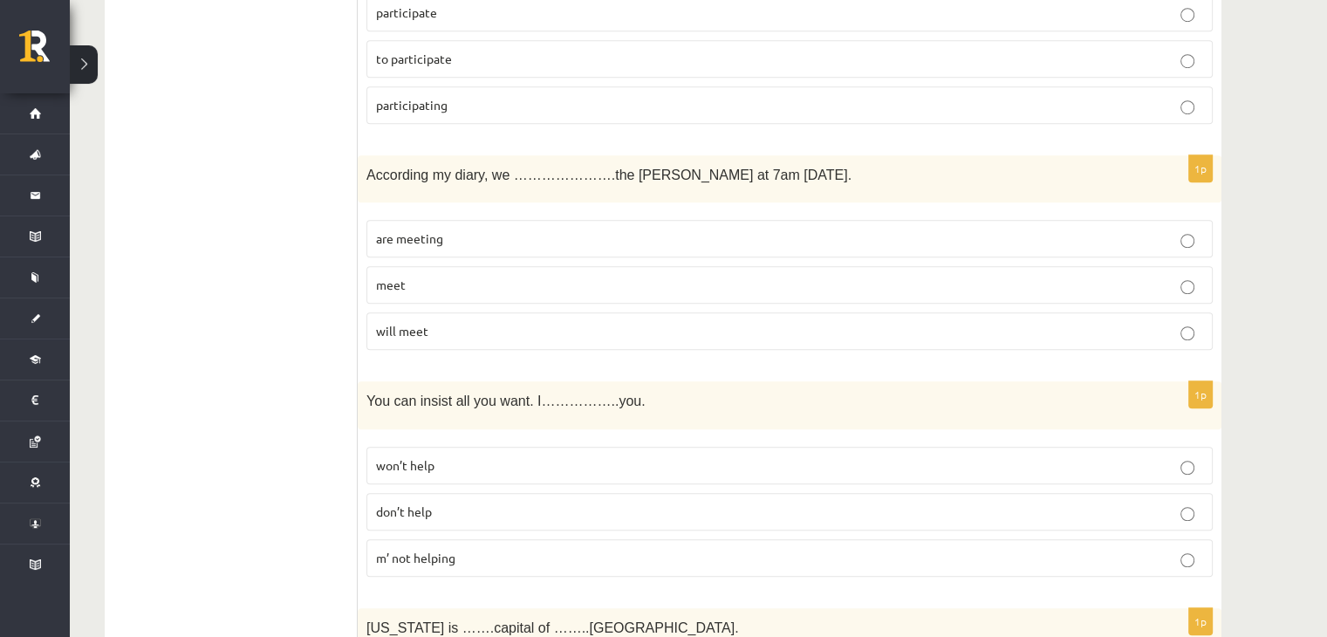
scroll to position [1309, 0]
click at [462, 333] on label "will meet" at bounding box center [789, 330] width 846 height 38
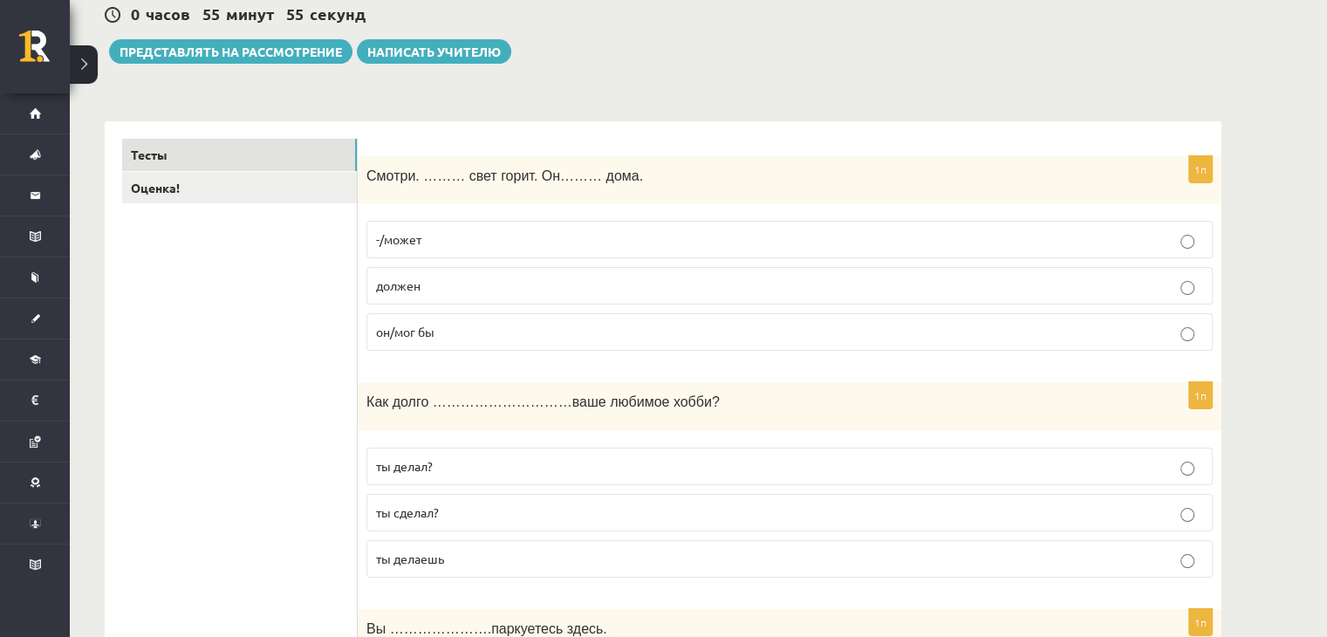
scroll to position [262, 0]
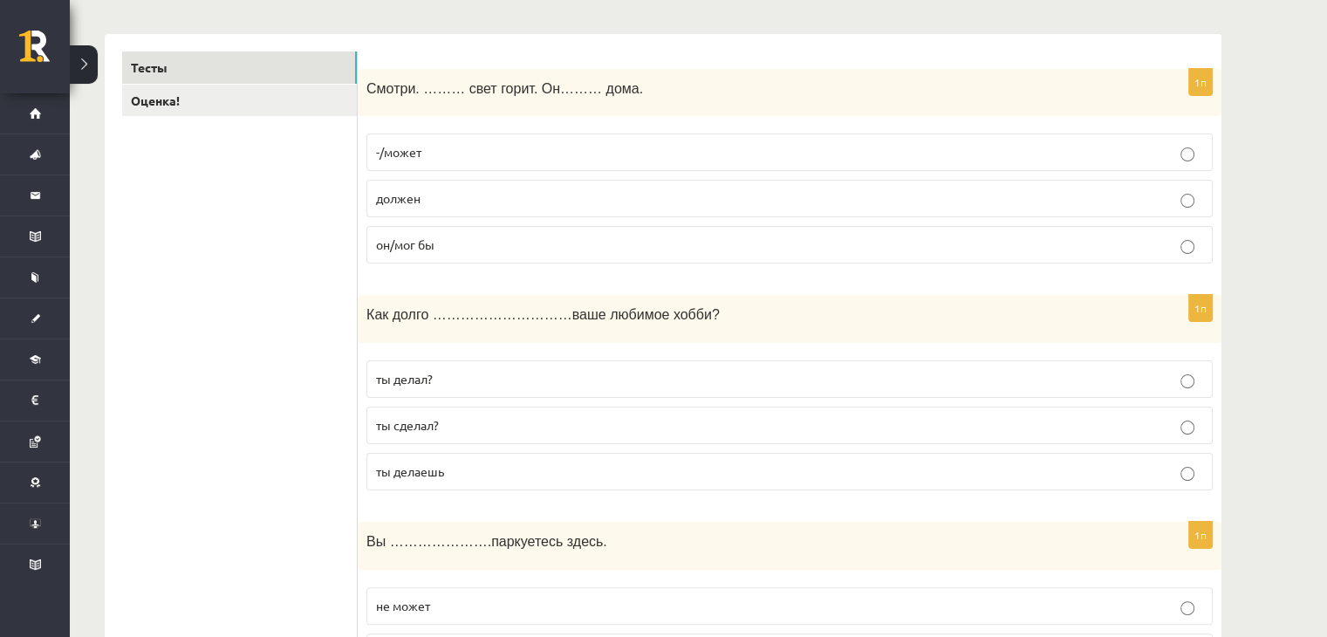
click at [817, 373] on p "ты делал?" at bounding box center [789, 379] width 827 height 18
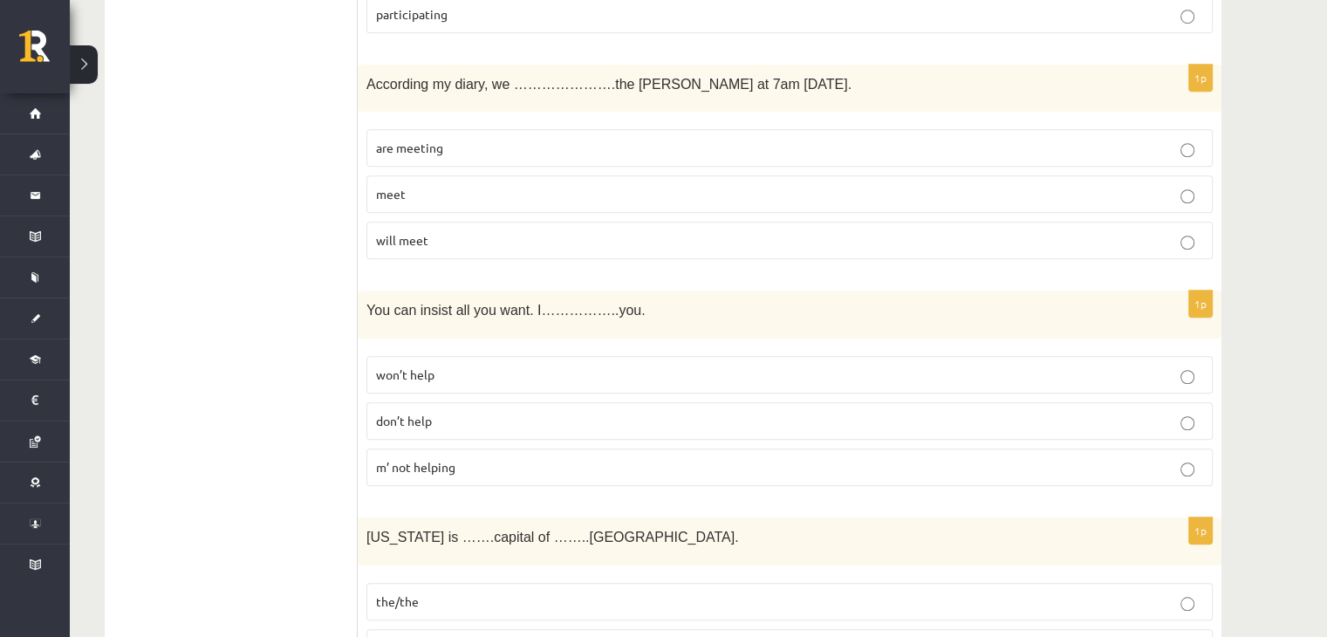
scroll to position [1570, 0]
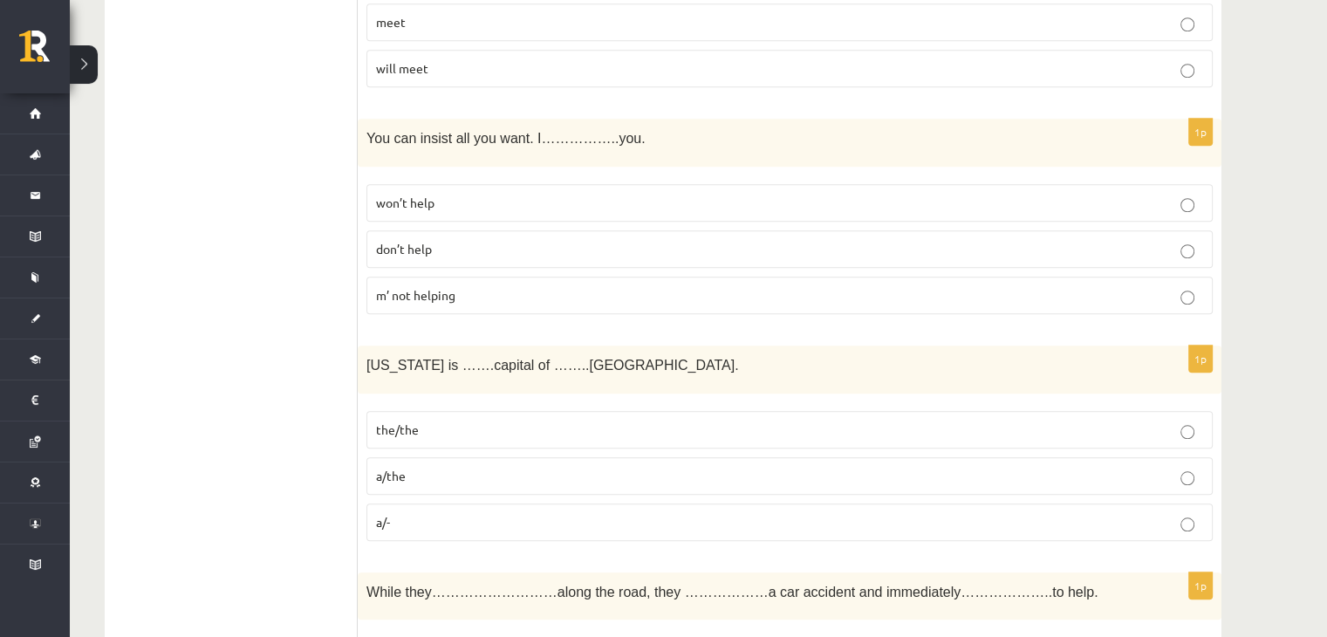
click at [559, 286] on p "m’ not helping" at bounding box center [789, 295] width 827 height 18
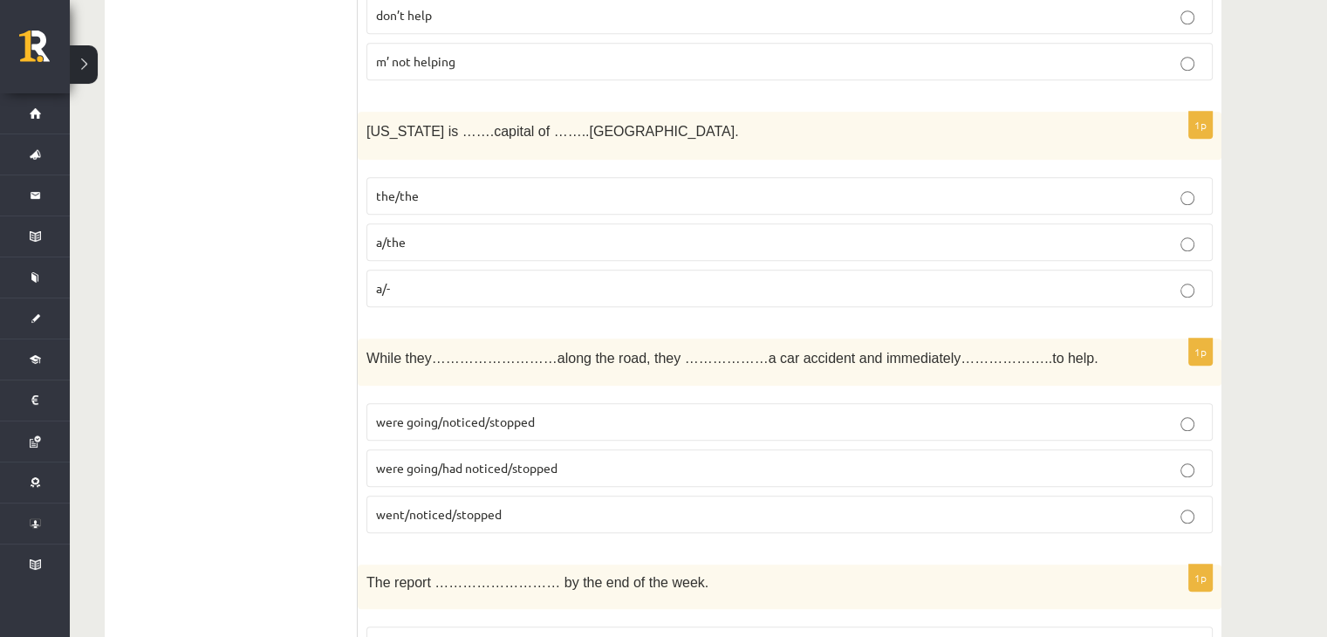
scroll to position [1832, 0]
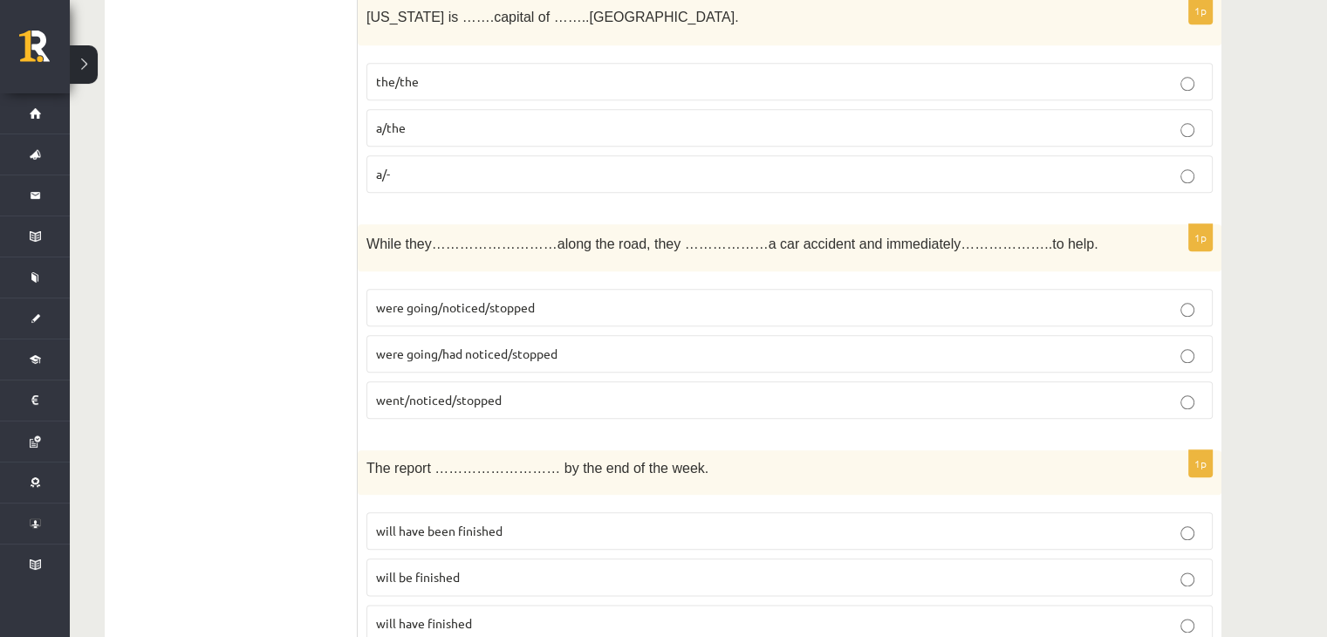
scroll to position [1919, 0]
click at [585, 72] on p "the/the" at bounding box center [789, 81] width 827 height 18
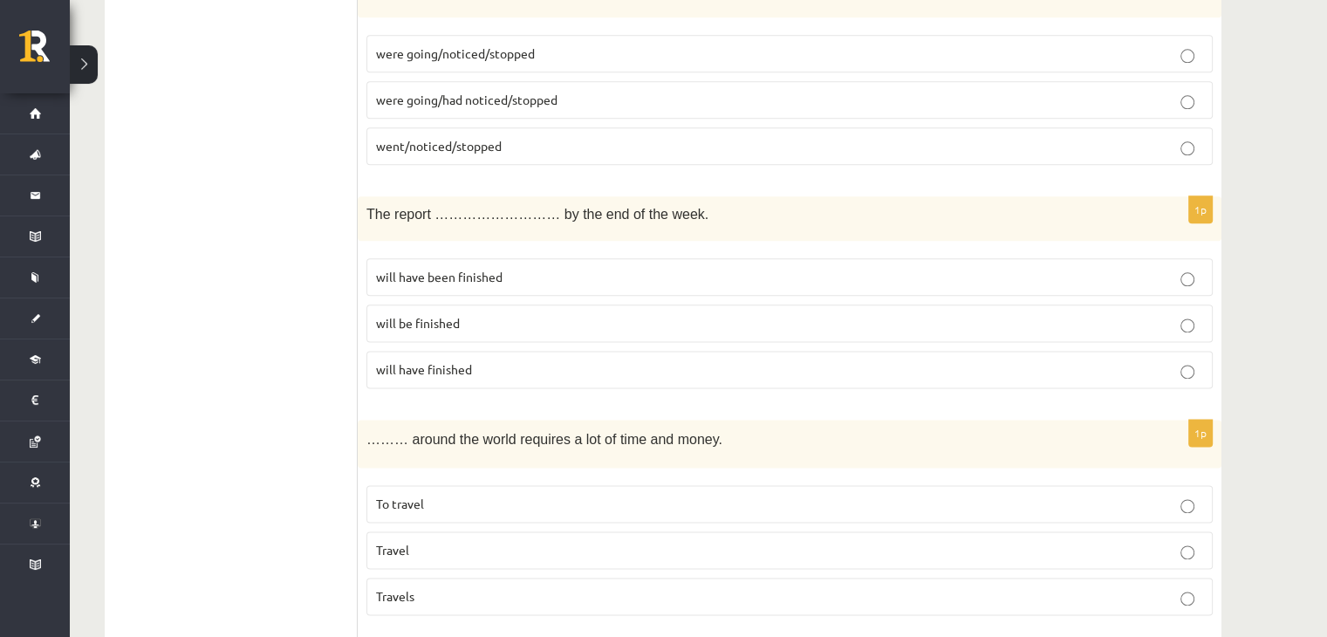
scroll to position [2094, 0]
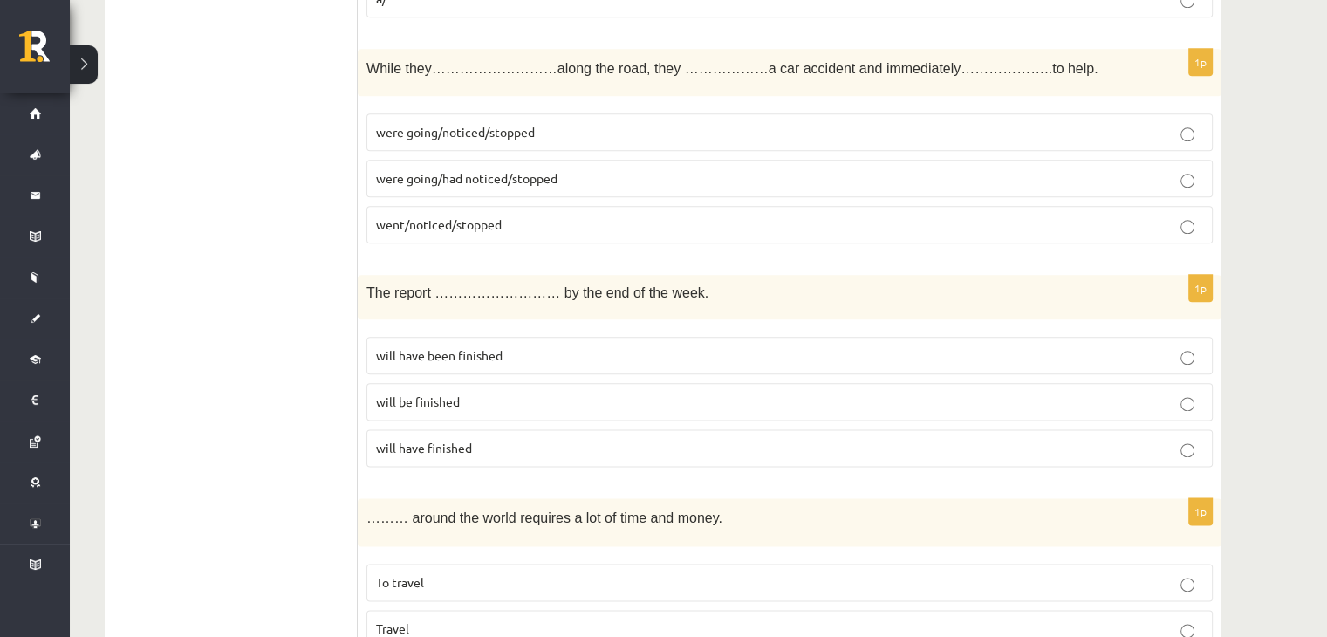
click at [615, 127] on p "were going/noticed/stopped" at bounding box center [789, 132] width 827 height 18
click at [544, 346] on p "will have been finished" at bounding box center [789, 355] width 827 height 18
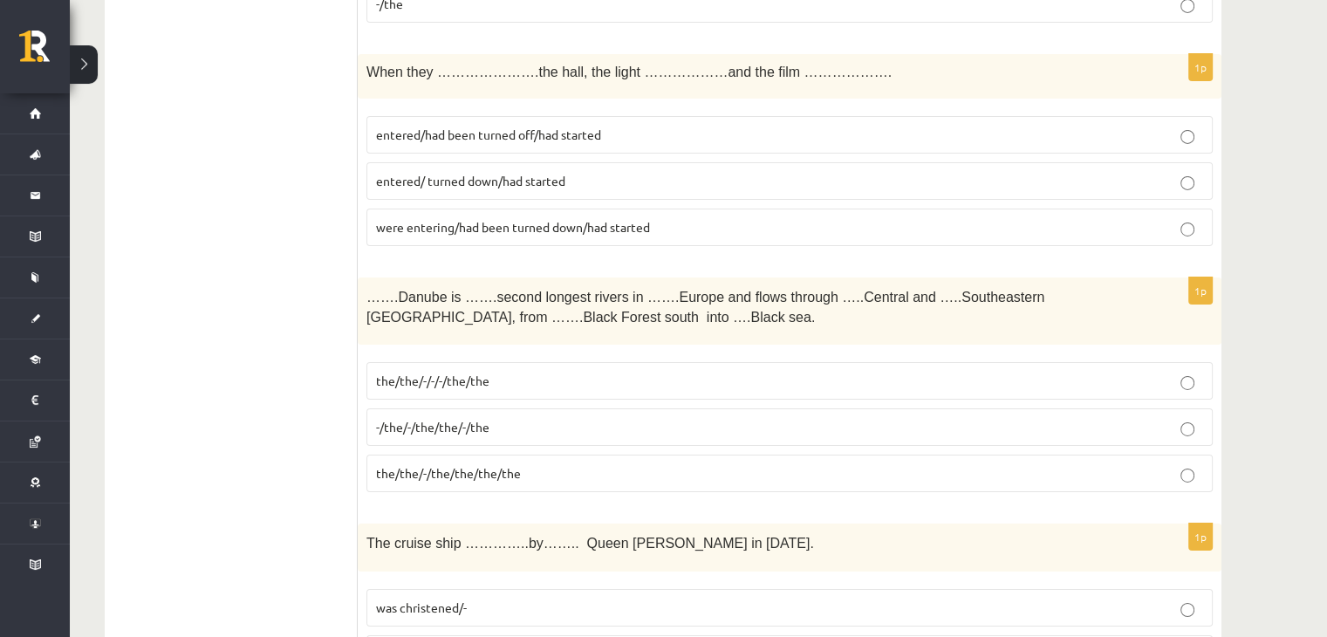
scroll to position [6272, 0]
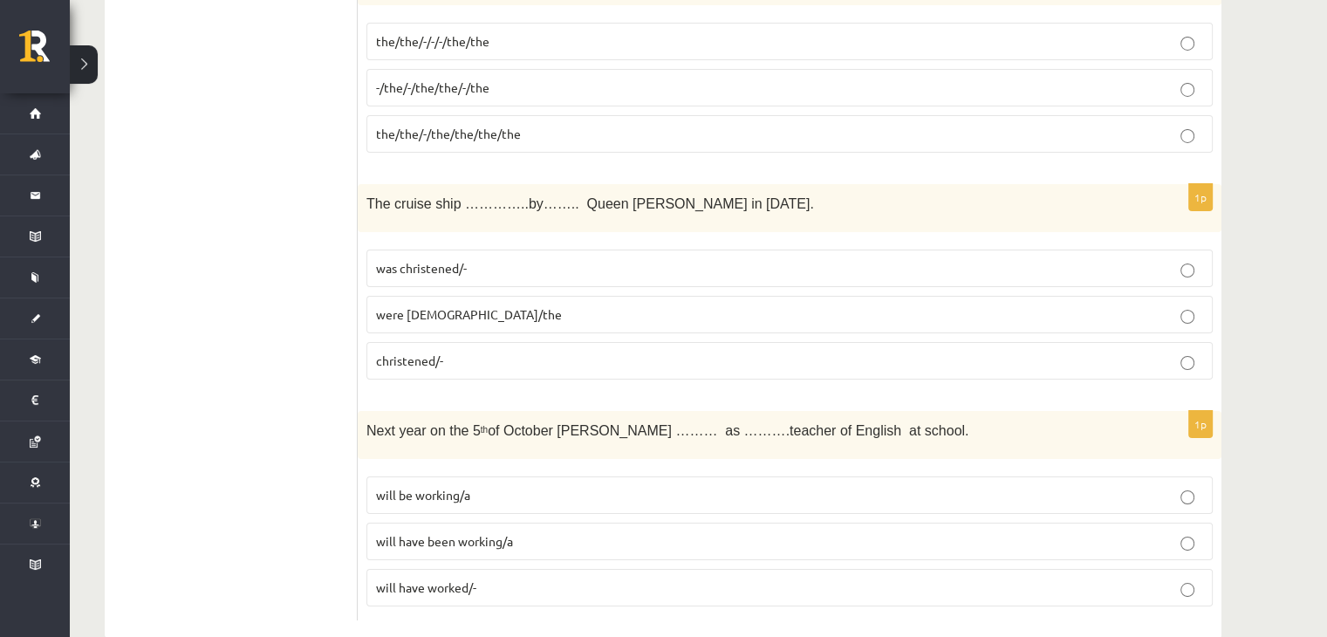
click at [490, 486] on p "will be working/a" at bounding box center [789, 495] width 827 height 18
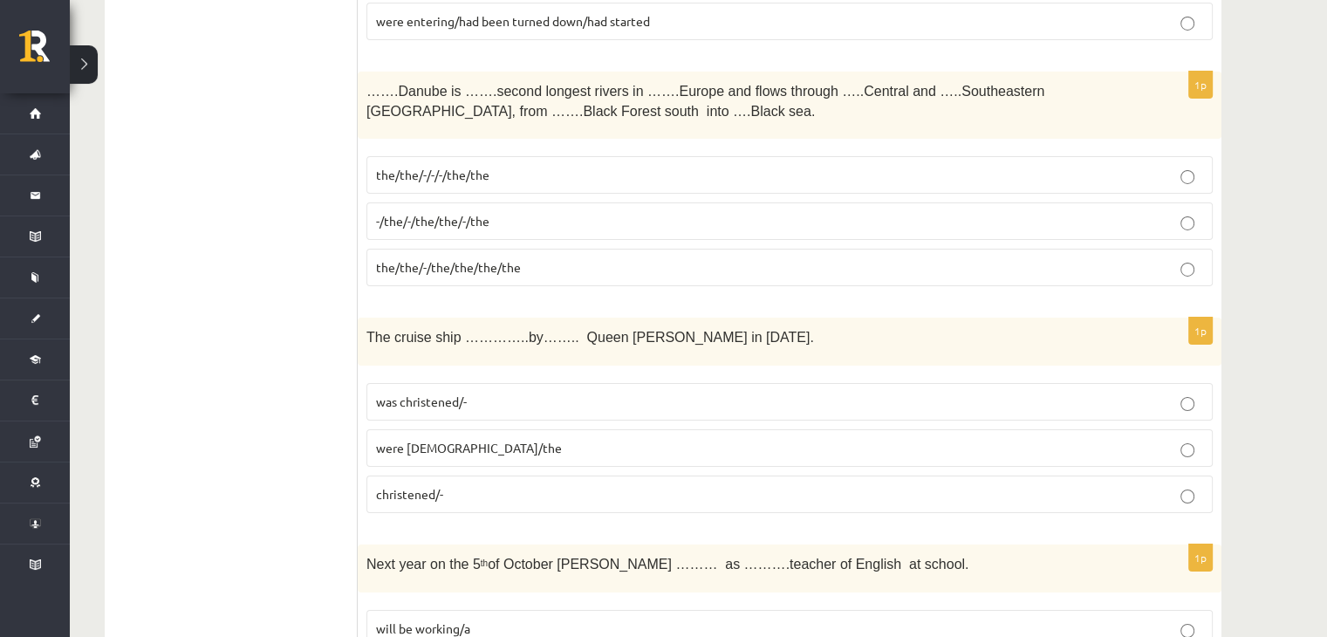
scroll to position [6098, 0]
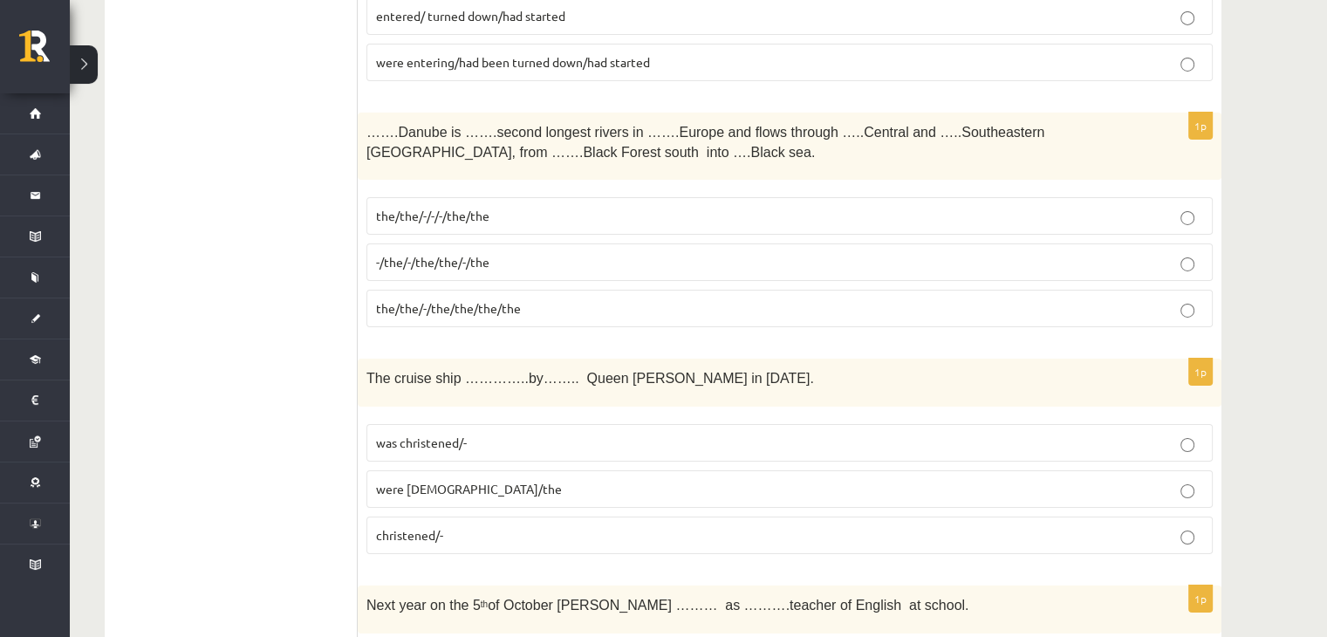
click at [482, 481] on span "were [DEMOGRAPHIC_DATA]/the" at bounding box center [469, 489] width 186 height 16
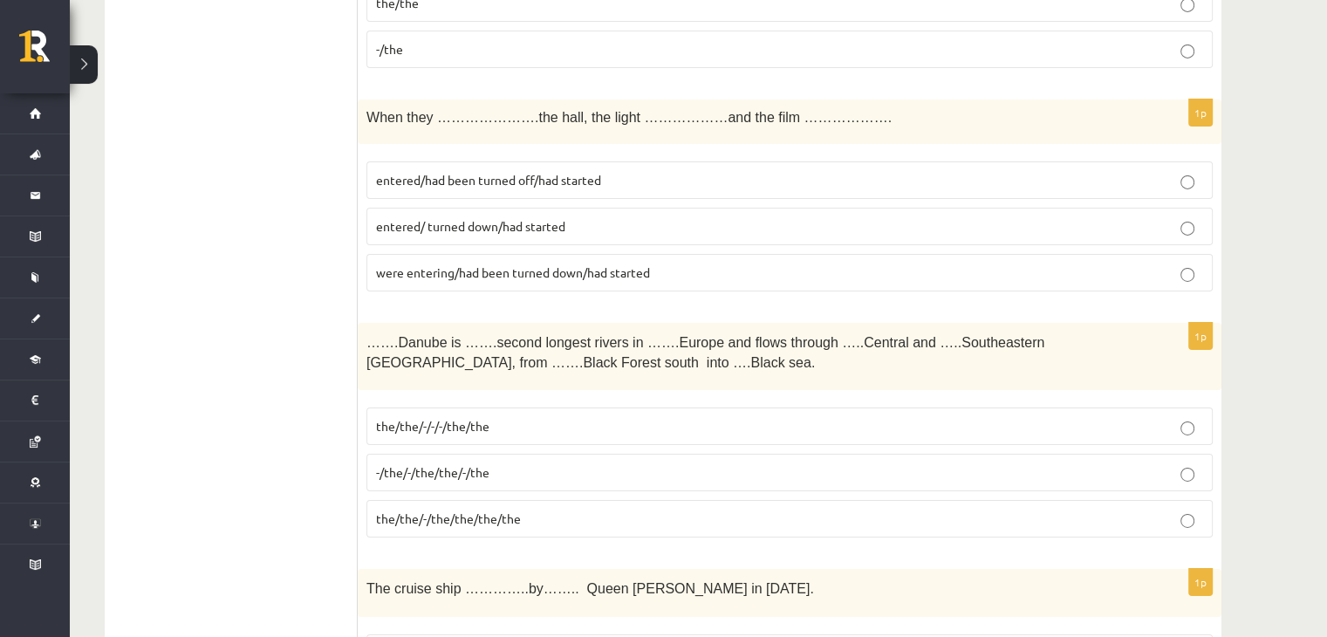
scroll to position [5886, 0]
click at [549, 266] on span "were entering/had been turned down/had started" at bounding box center [513, 274] width 274 height 16
click at [482, 419] on p "the/the/-/-/-/the/the" at bounding box center [789, 428] width 827 height 18
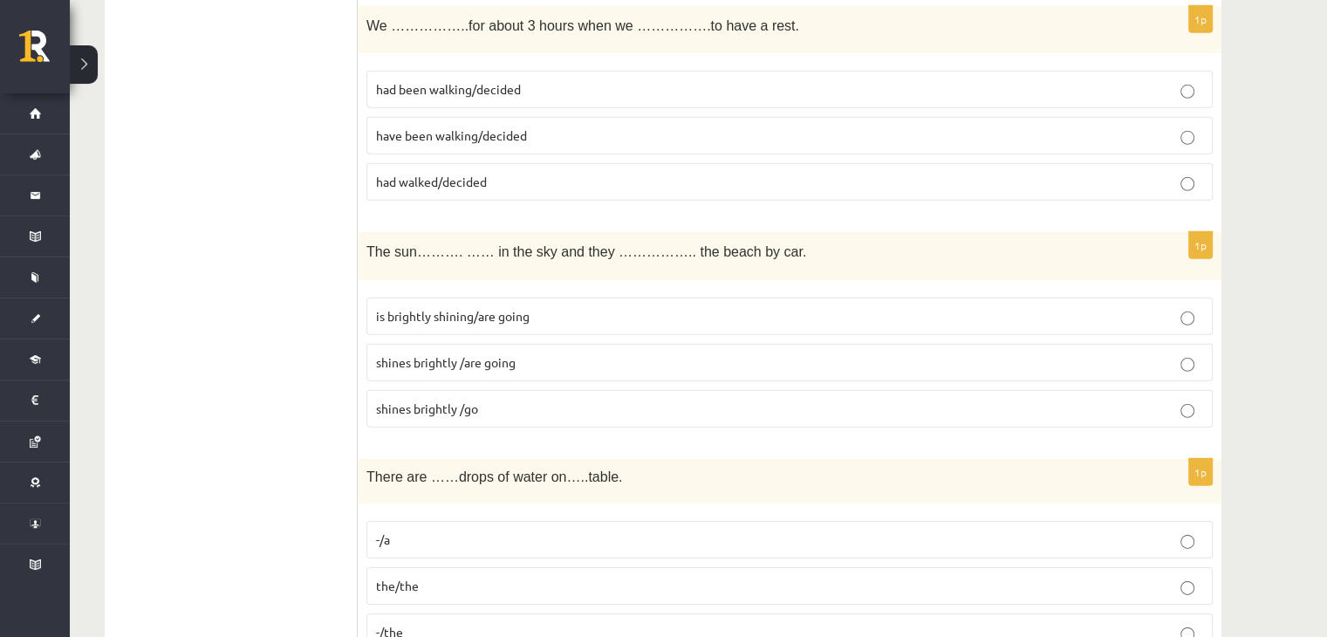
scroll to position [5292, 0]
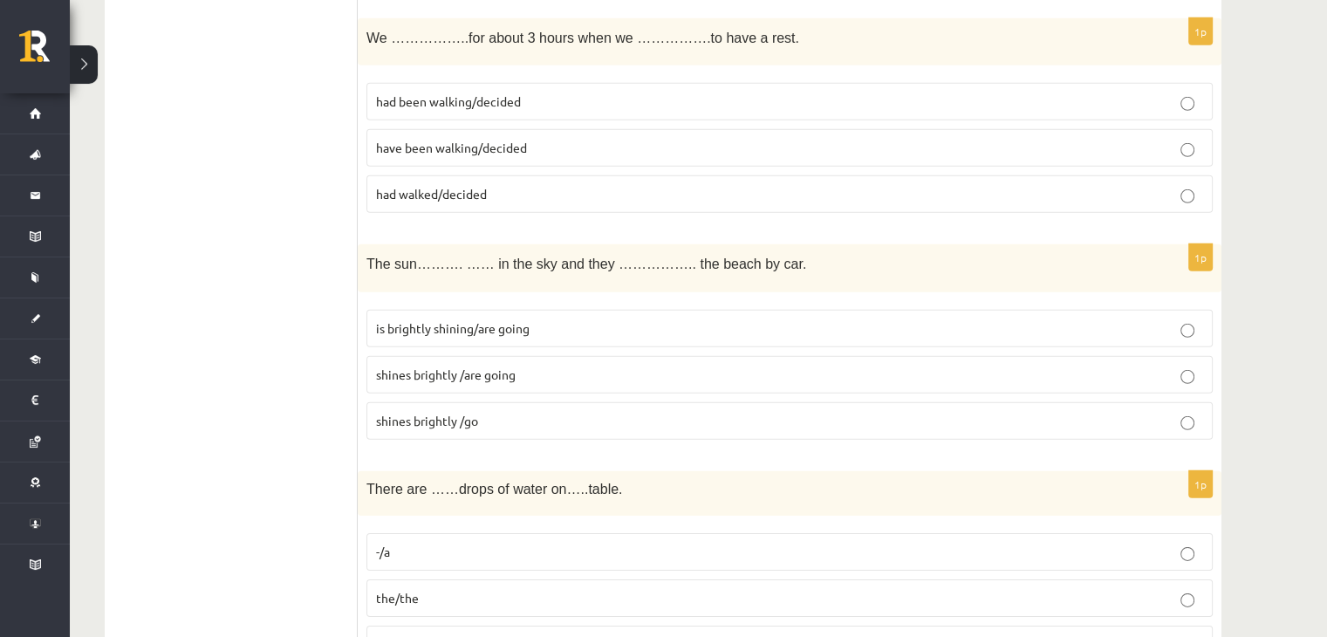
click at [454, 93] on span "had been walking/decided" at bounding box center [448, 101] width 145 height 16
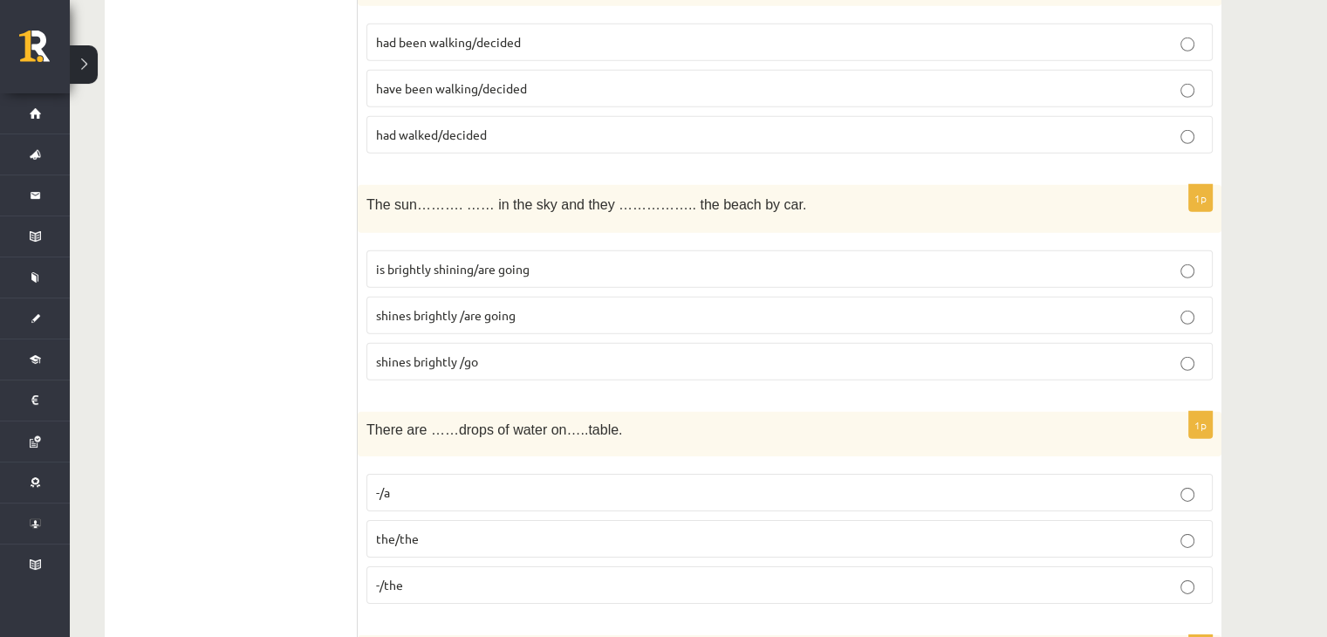
scroll to position [5353, 0]
click at [494, 463] on fieldset "-/a the/the -/the" at bounding box center [789, 535] width 846 height 144
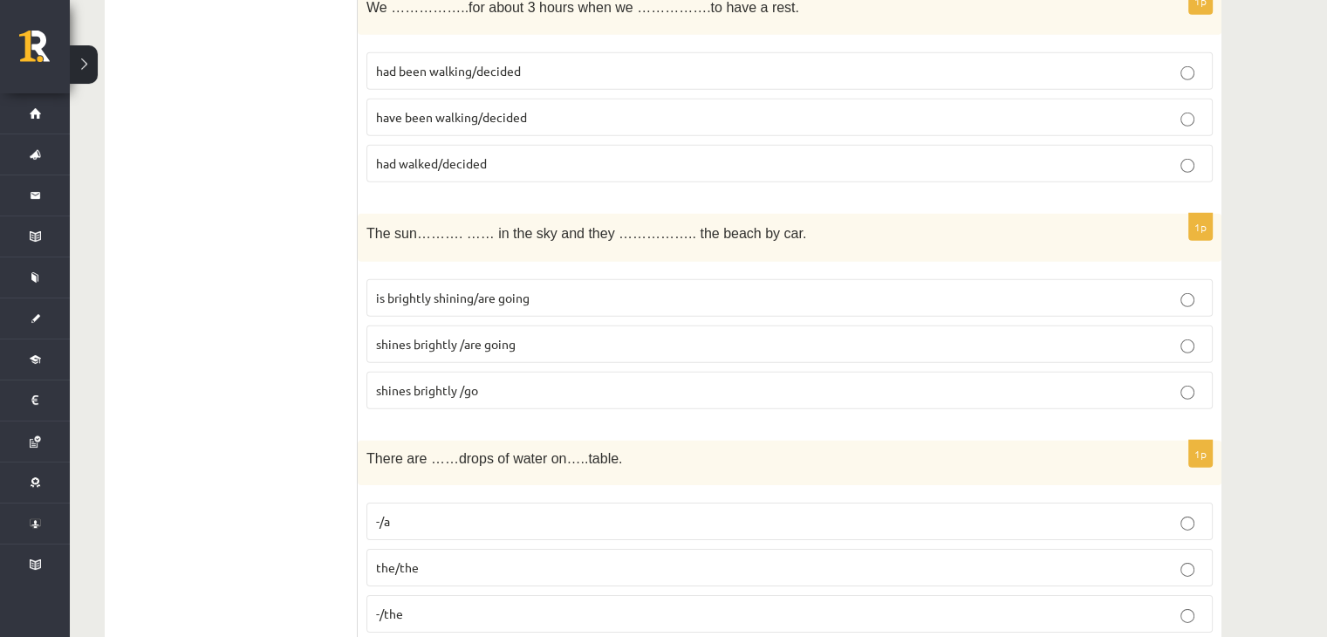
scroll to position [5326, 0]
click at [462, 323] on label "shines brightly /are going" at bounding box center [789, 341] width 846 height 38
click at [469, 601] on p "-/the" at bounding box center [789, 610] width 827 height 18
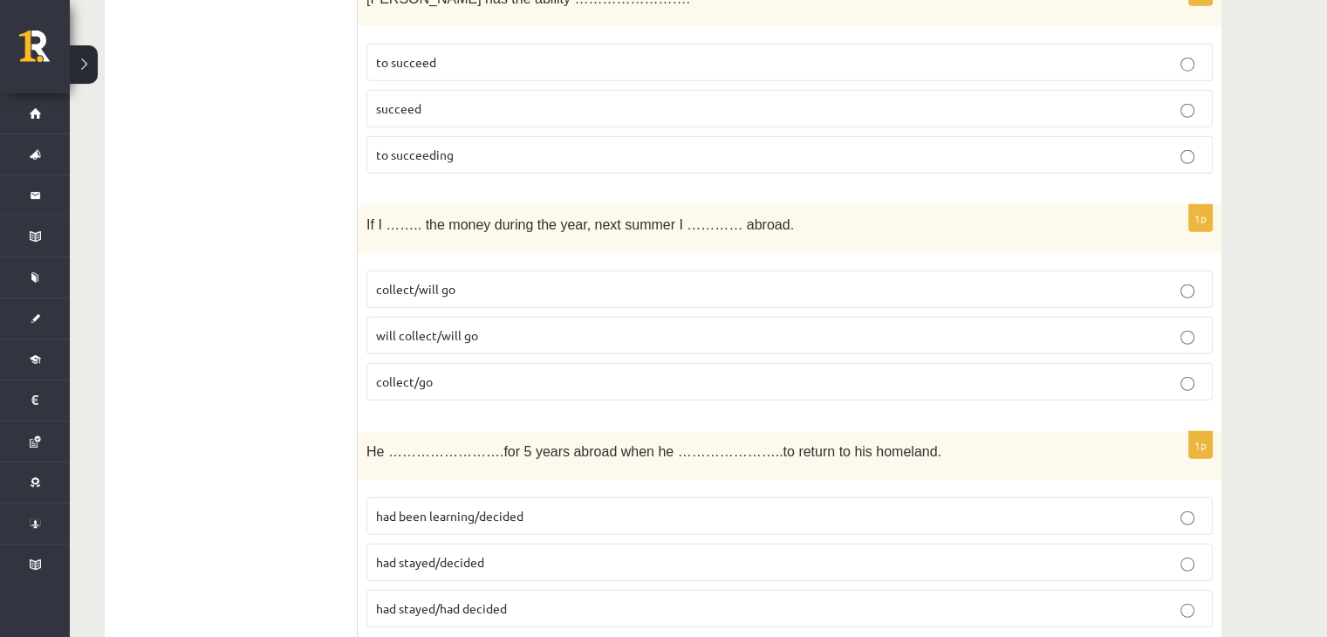
scroll to position [4654, 0]
click at [464, 325] on span "will collect/will go" at bounding box center [427, 333] width 102 height 16
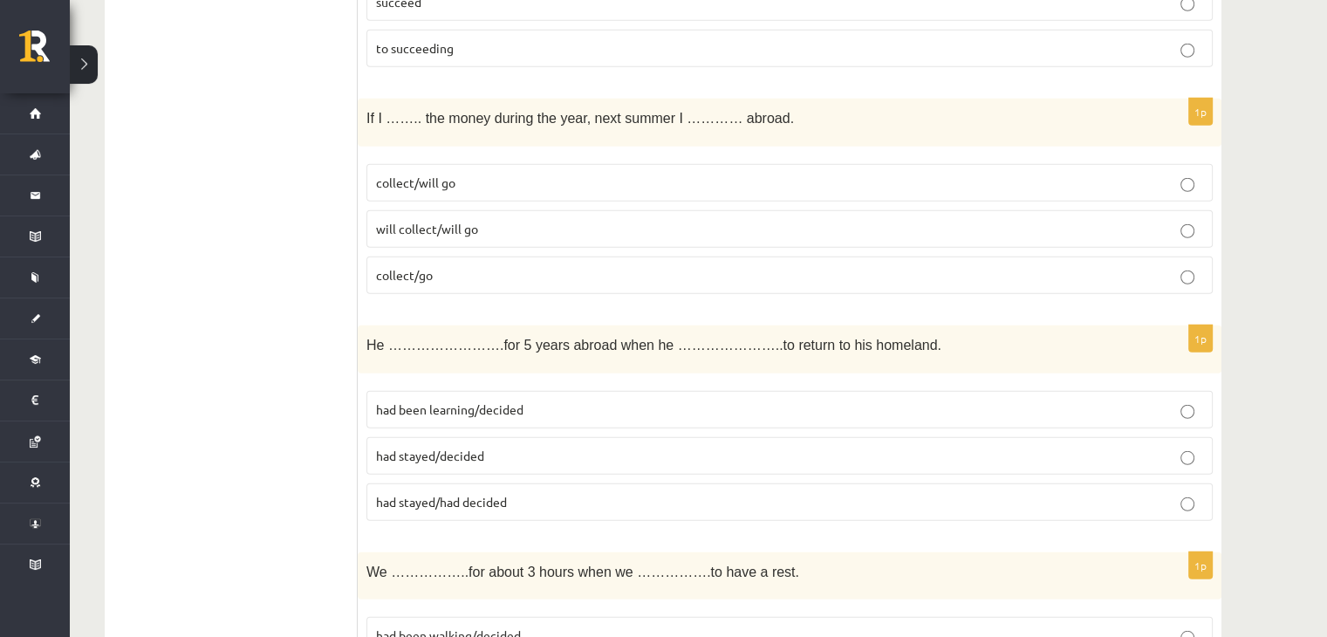
scroll to position [4771, 0]
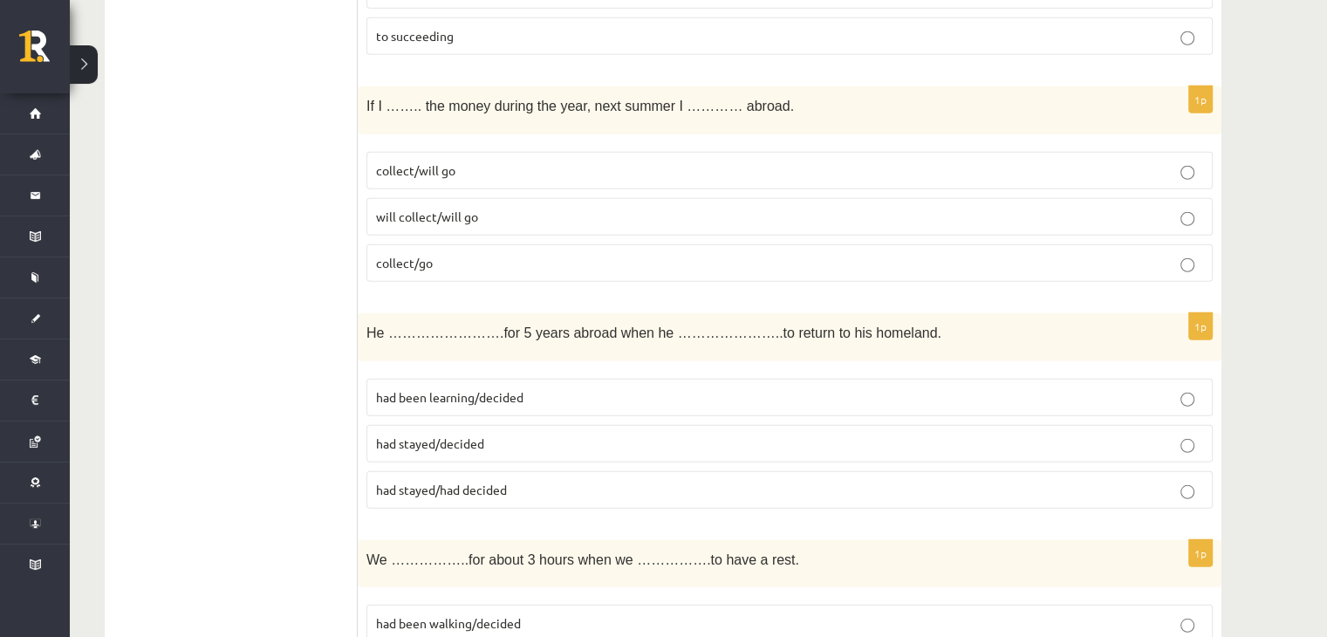
click at [515, 388] on p "had been learning/decided" at bounding box center [789, 397] width 827 height 18
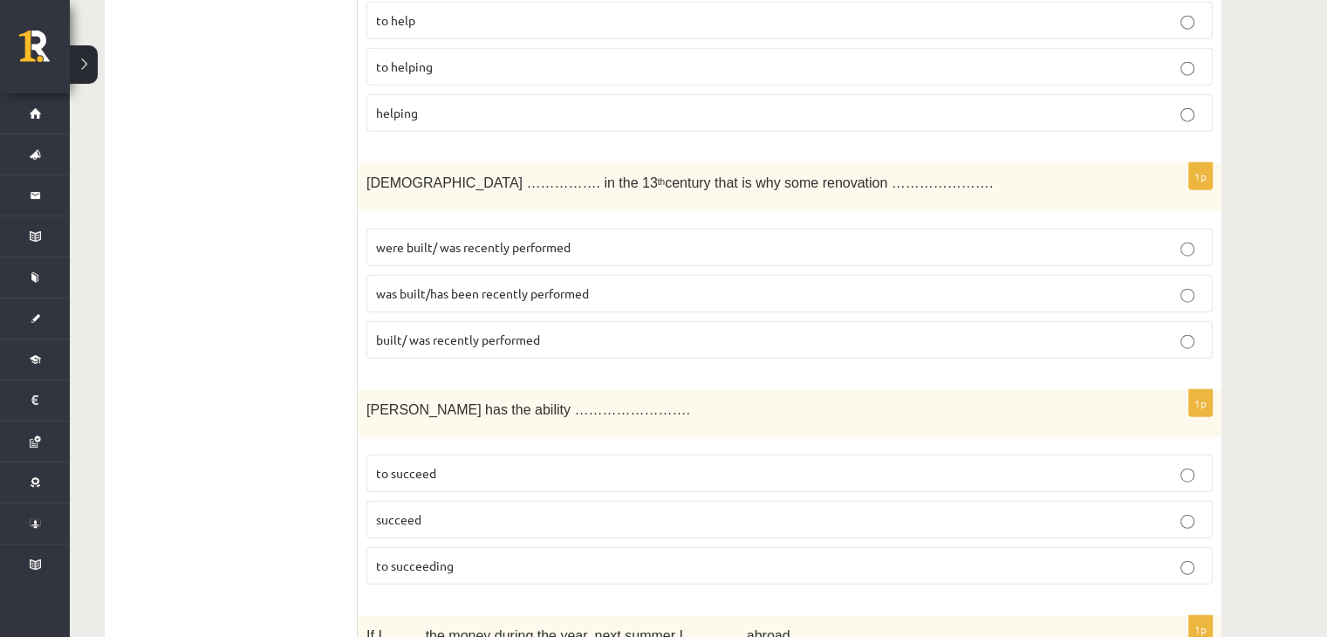
scroll to position [4240, 0]
click at [639, 558] on p "to succeeding" at bounding box center [789, 567] width 827 height 18
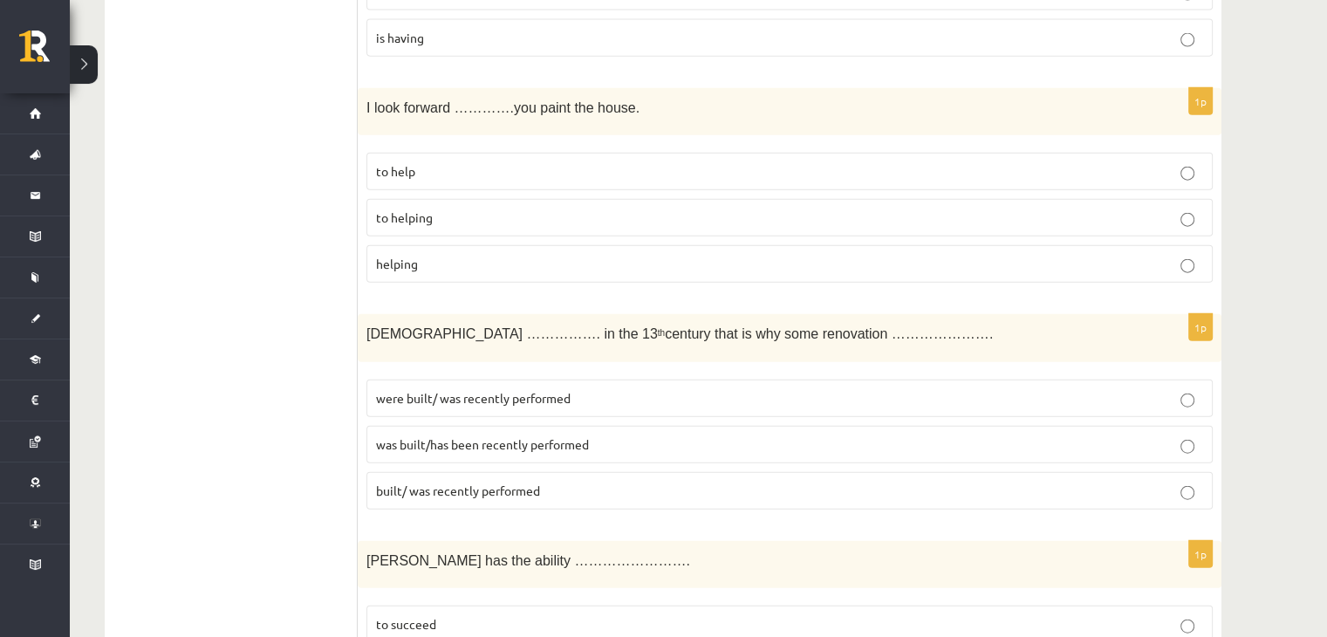
scroll to position [4090, 0]
click at [855, 162] on p "to help" at bounding box center [789, 171] width 827 height 18
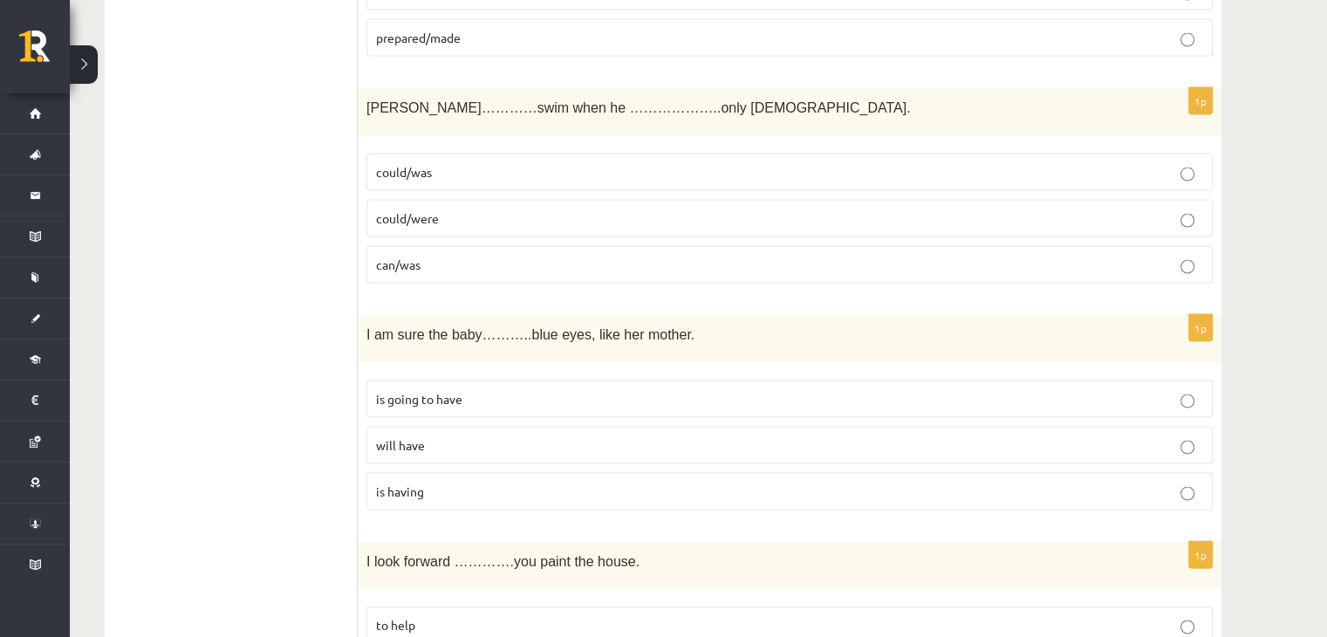
scroll to position [3640, 0]
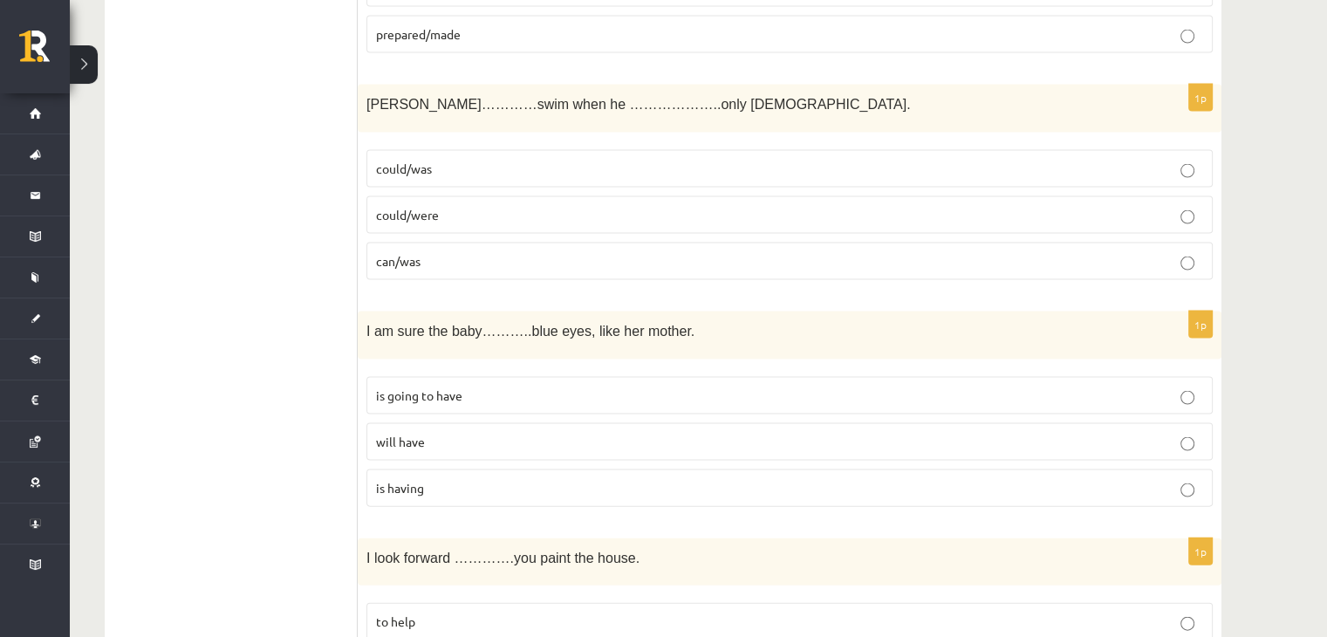
click at [510, 160] on p "could/was" at bounding box center [789, 169] width 827 height 18
click at [504, 252] on p "can/was" at bounding box center [789, 261] width 827 height 18
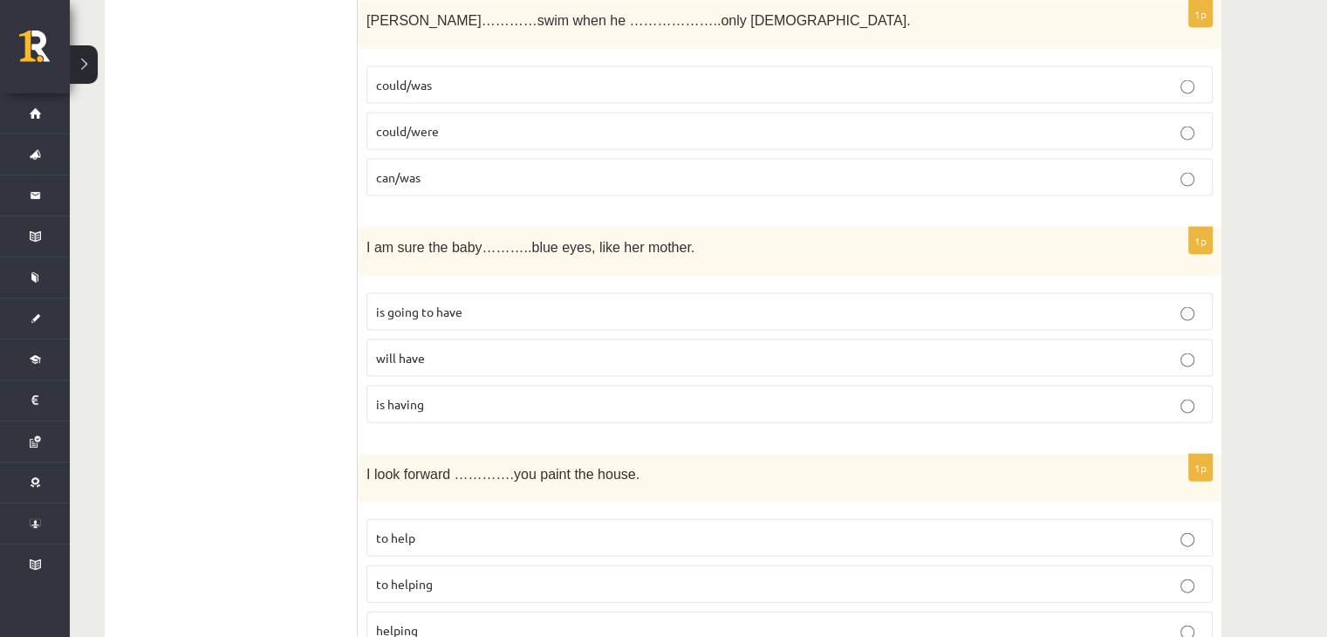
scroll to position [3732, 0]
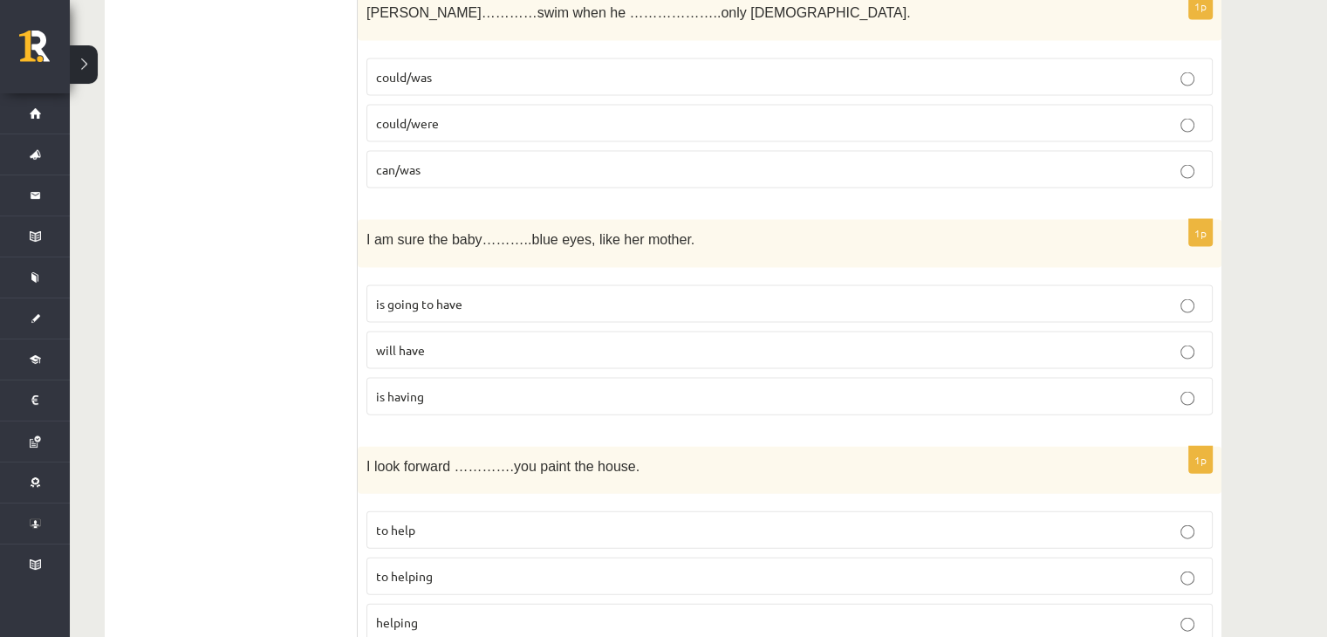
click at [517, 341] on p "will have" at bounding box center [789, 350] width 827 height 18
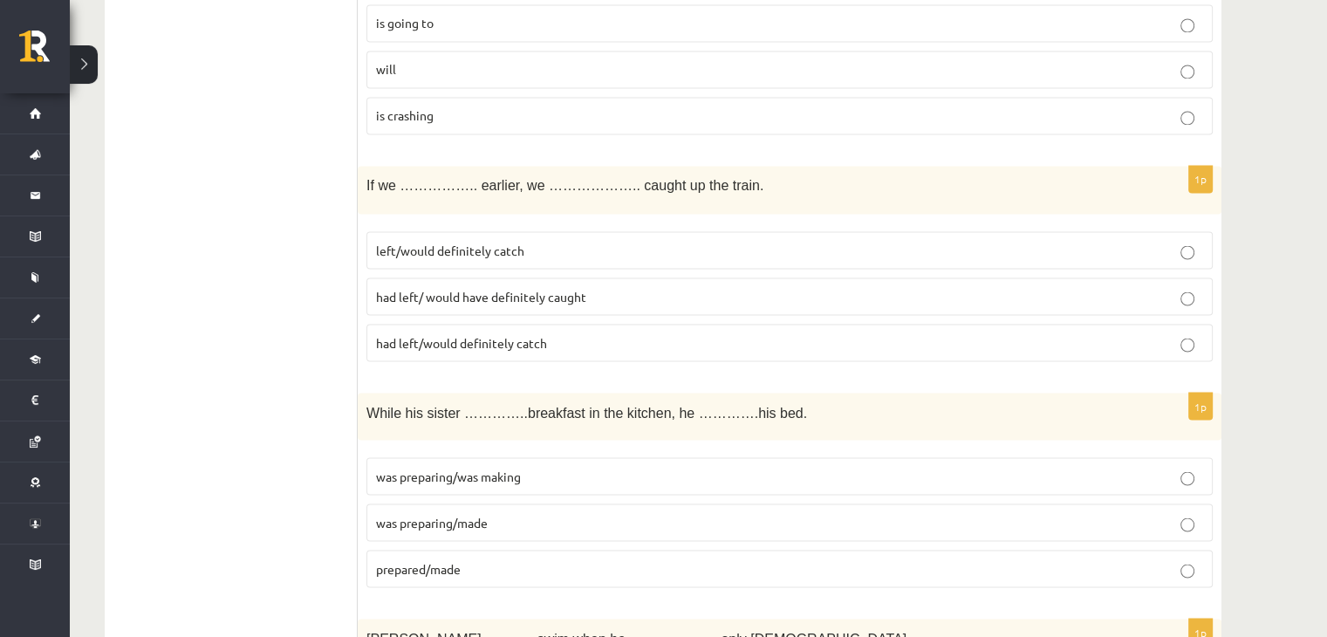
scroll to position [3104, 0]
click at [618, 469] on p "was preparing/was making" at bounding box center [789, 478] width 827 height 18
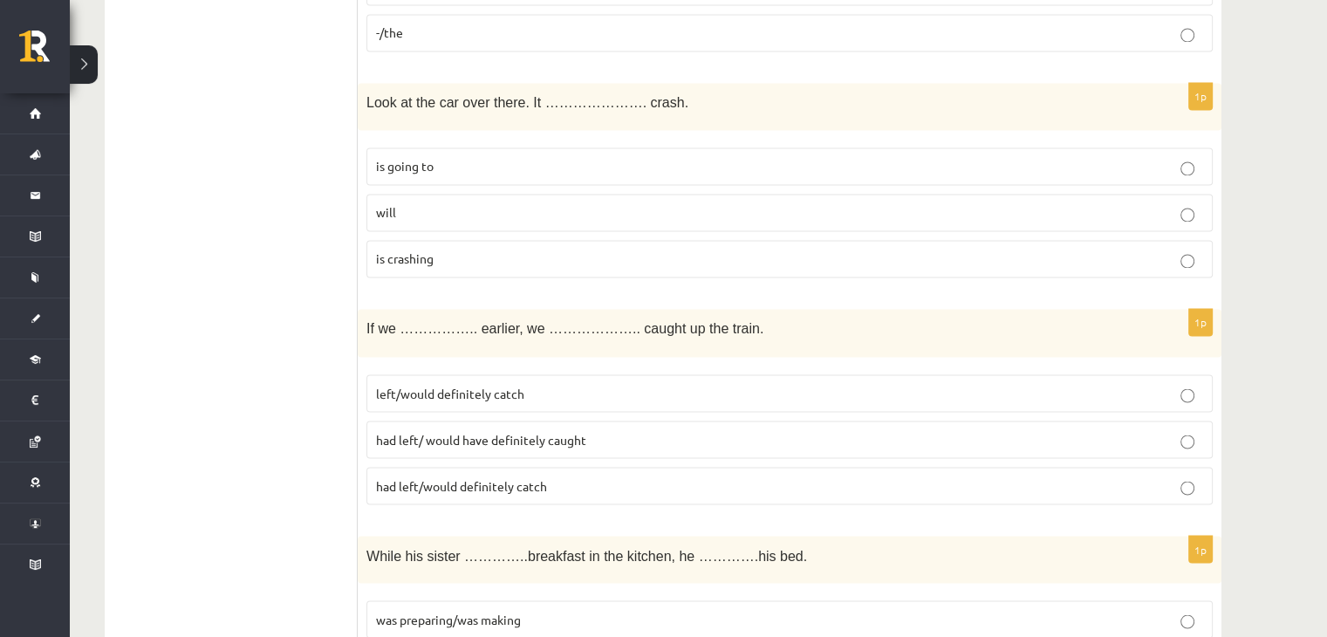
scroll to position [2956, 0]
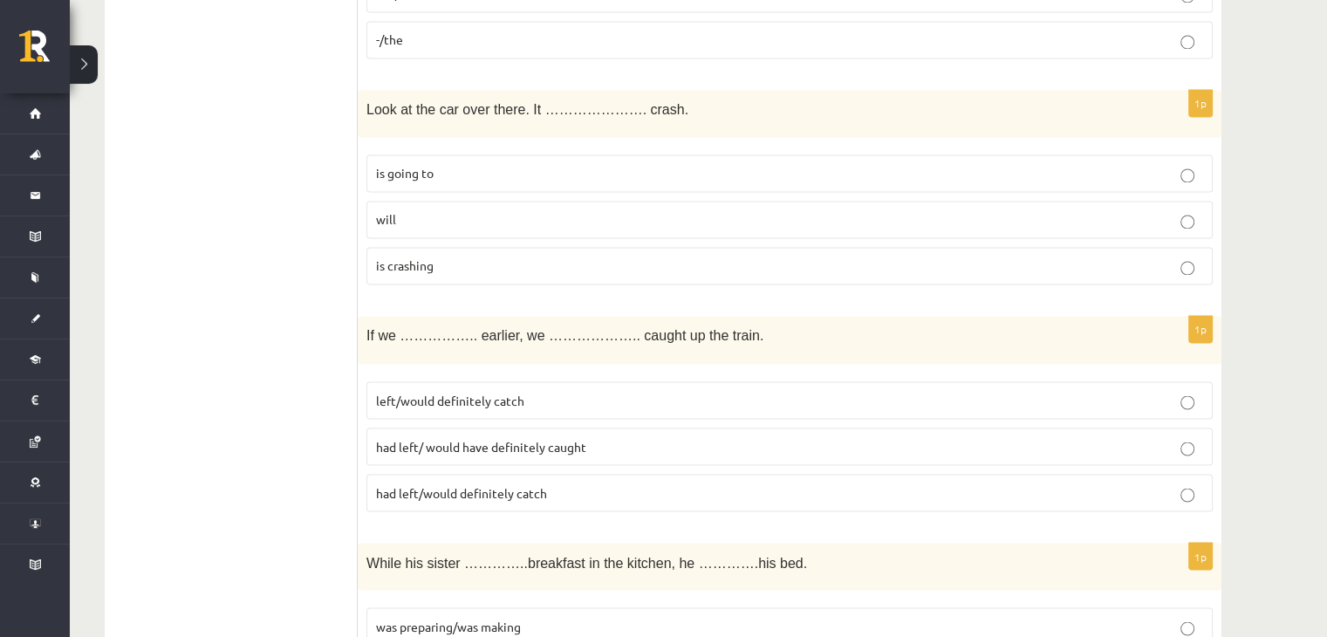
click at [669, 437] on p "had left/ would have definitely caught" at bounding box center [789, 446] width 827 height 18
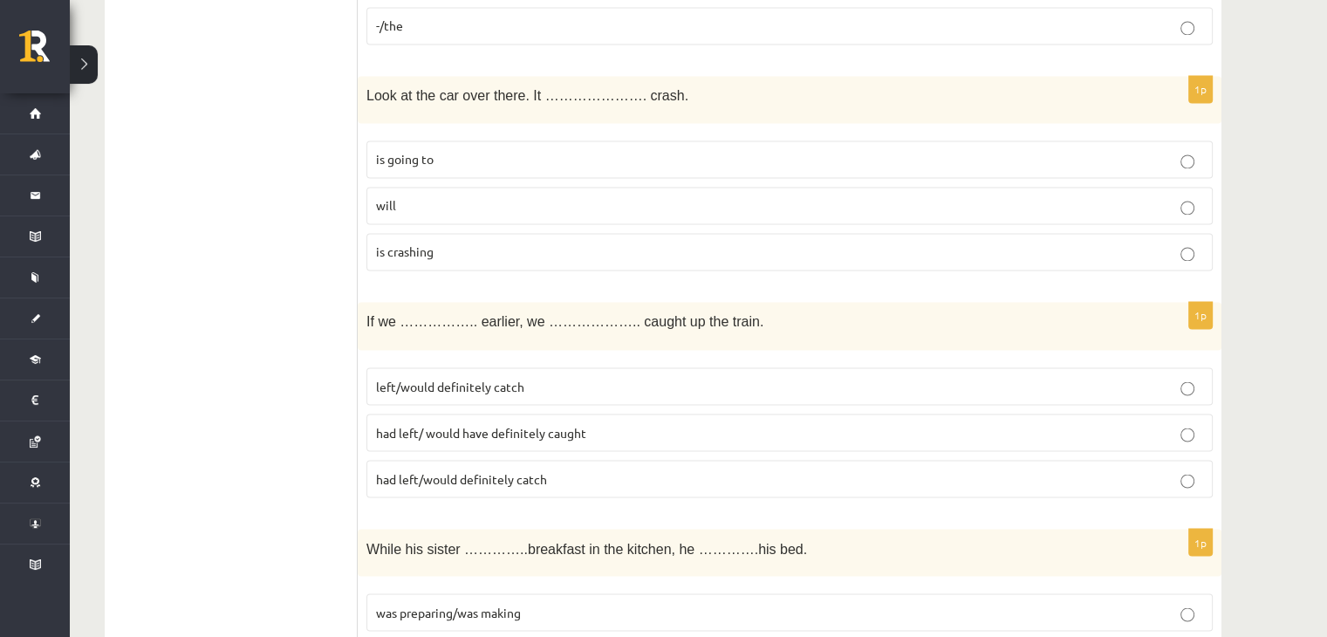
scroll to position [2977, 0]
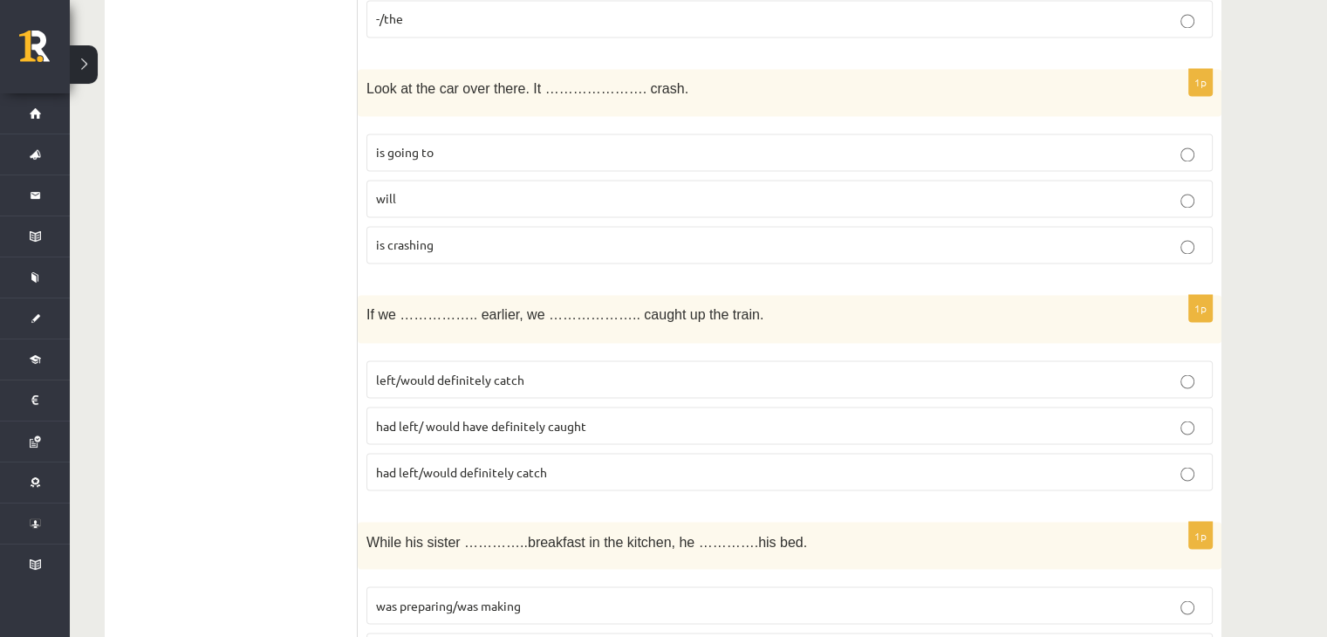
click at [619, 407] on label "had left/ would have definitely caught" at bounding box center [789, 426] width 846 height 38
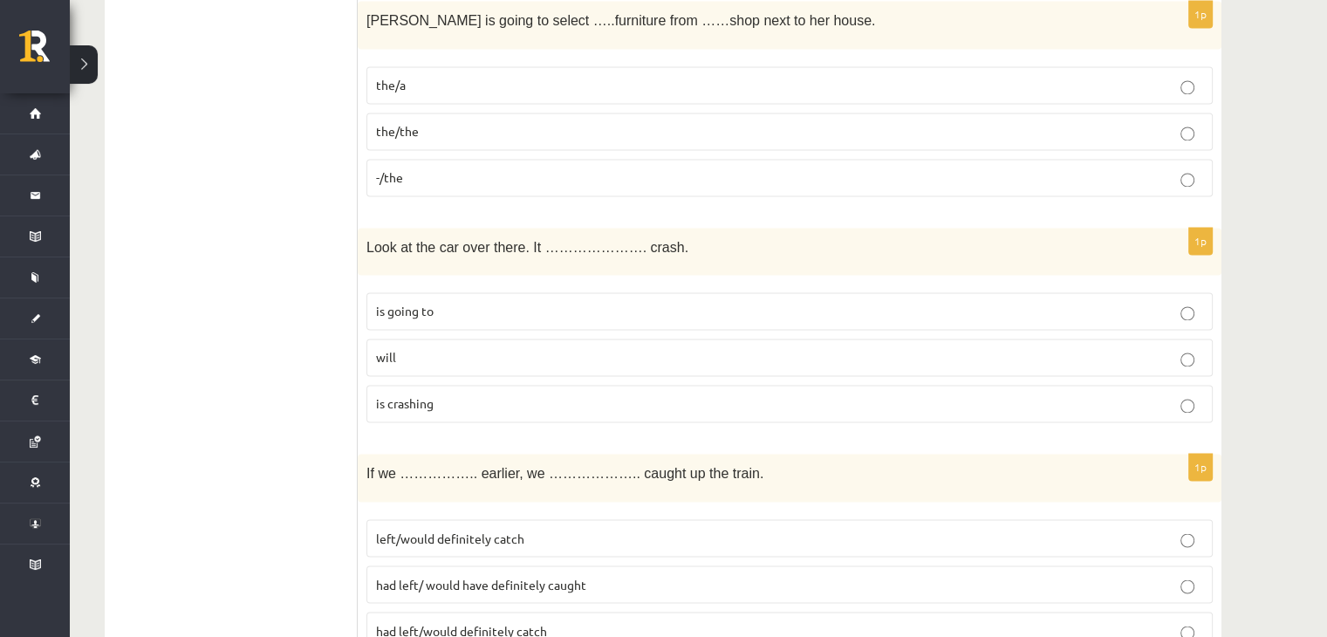
scroll to position [2817, 0]
click at [499, 133] on label "the/the" at bounding box center [789, 132] width 846 height 38
click at [468, 303] on p "is going to" at bounding box center [789, 312] width 827 height 18
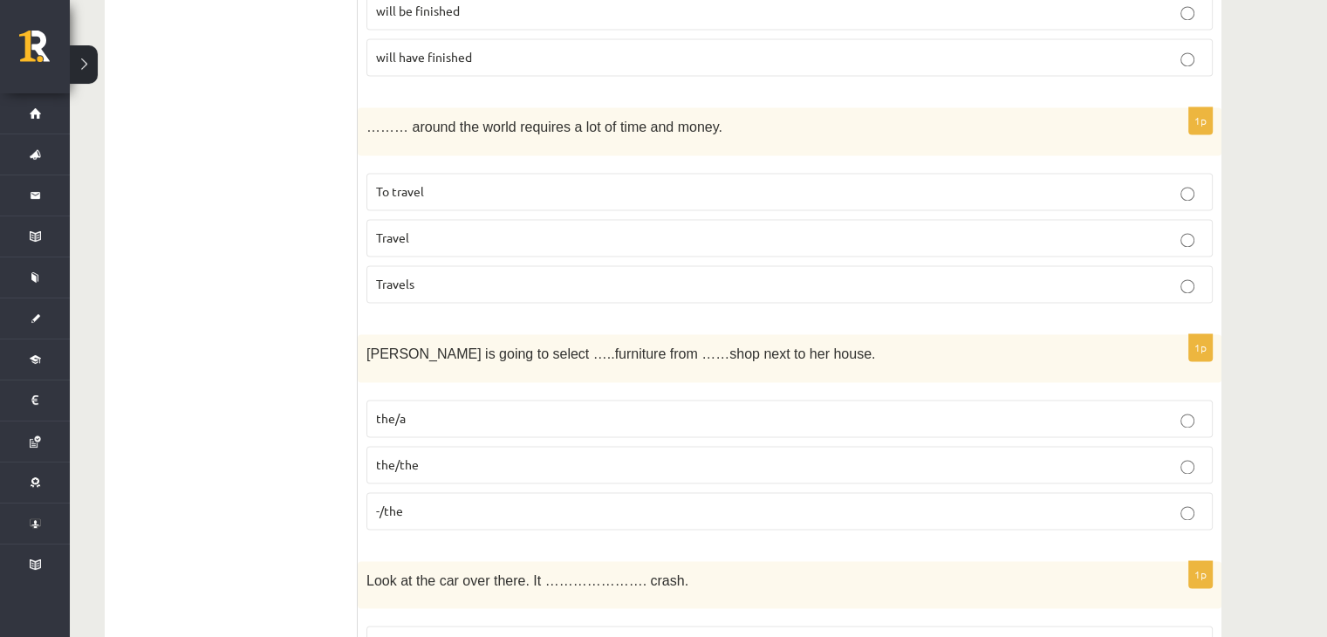
scroll to position [2488, 0]
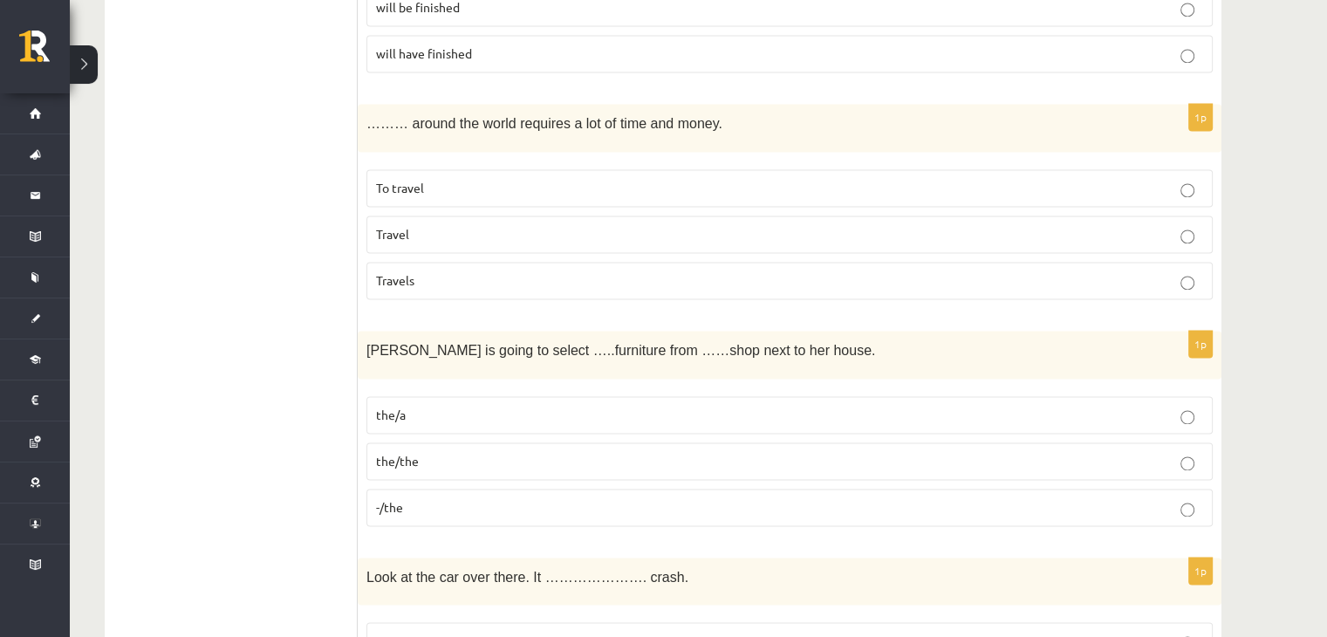
click at [564, 179] on p "To travel" at bounding box center [789, 188] width 827 height 18
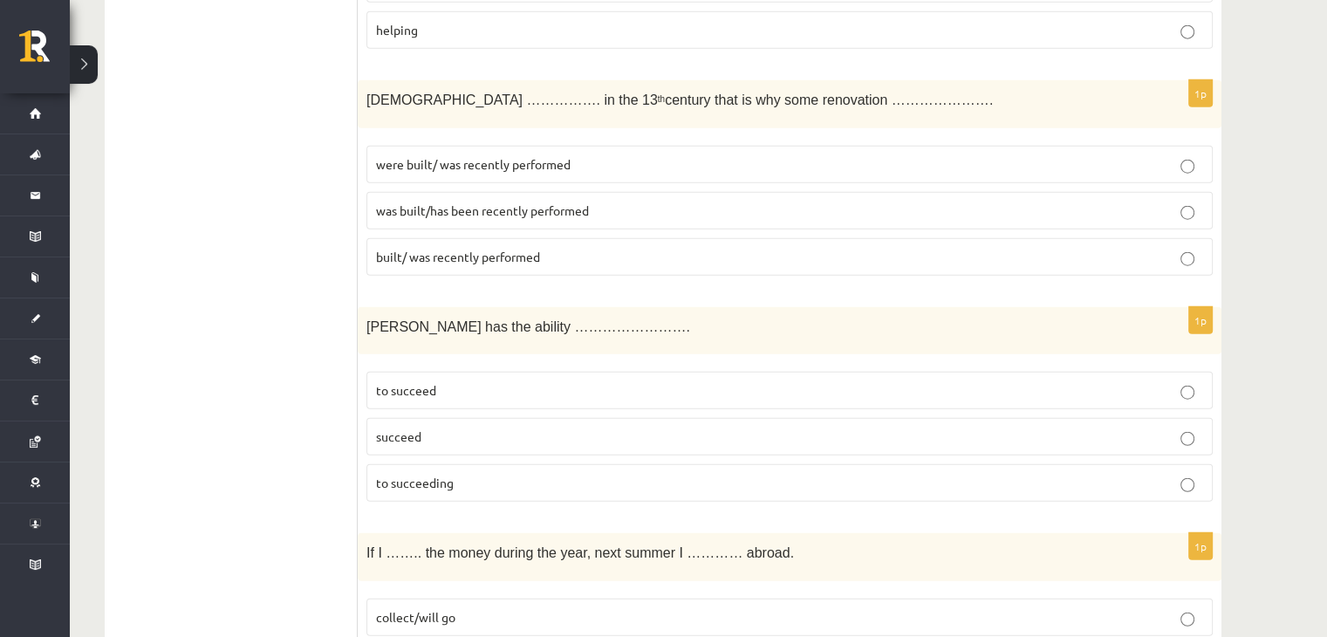
scroll to position [4324, 0]
click at [541, 202] on span "was built/has been recently performed" at bounding box center [482, 210] width 213 height 16
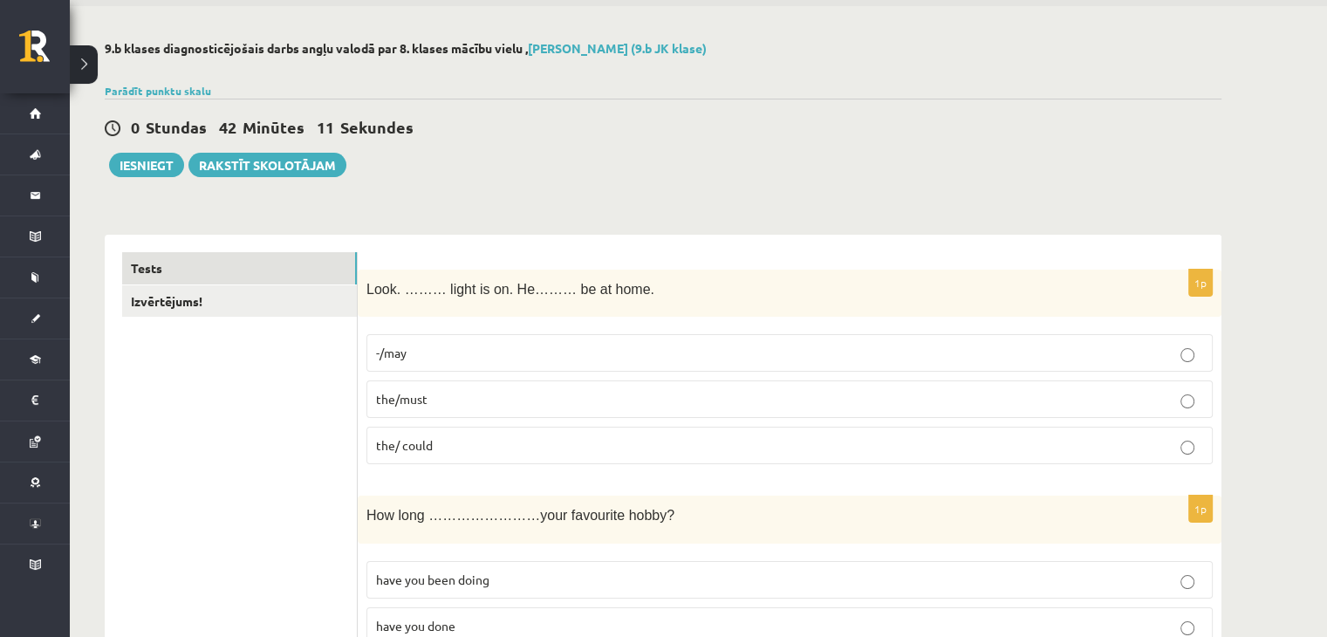
scroll to position [0, 0]
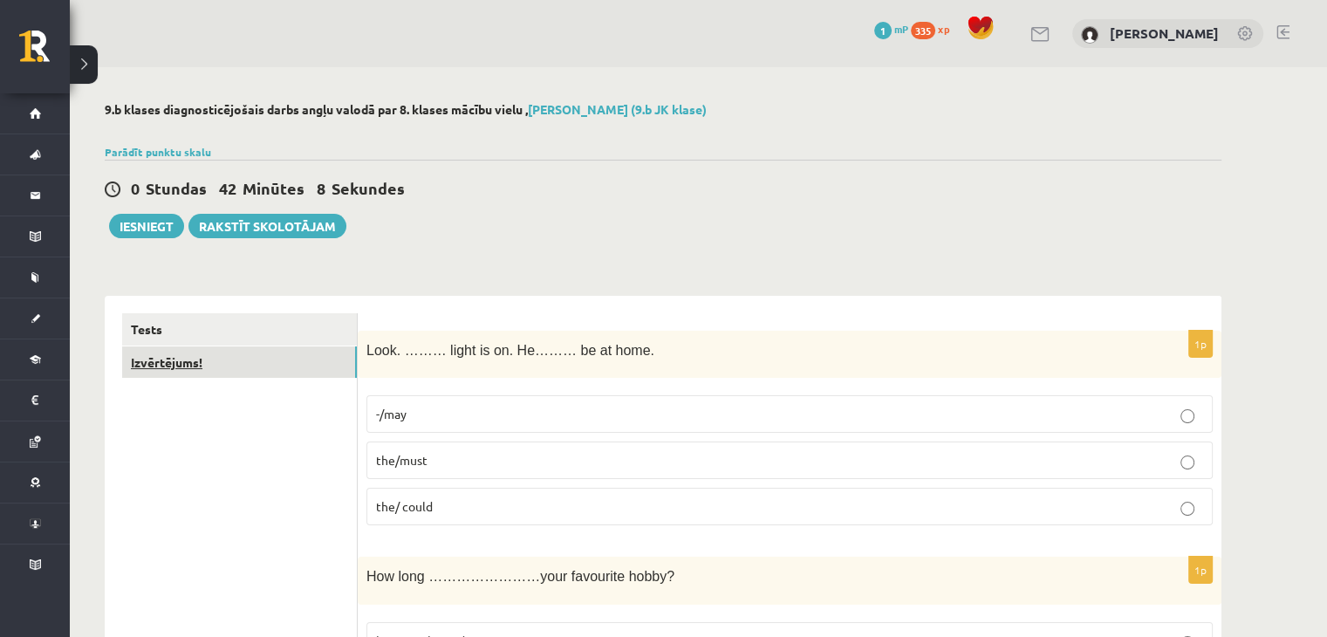
click at [304, 350] on link "Izvērtējums!" at bounding box center [239, 362] width 235 height 32
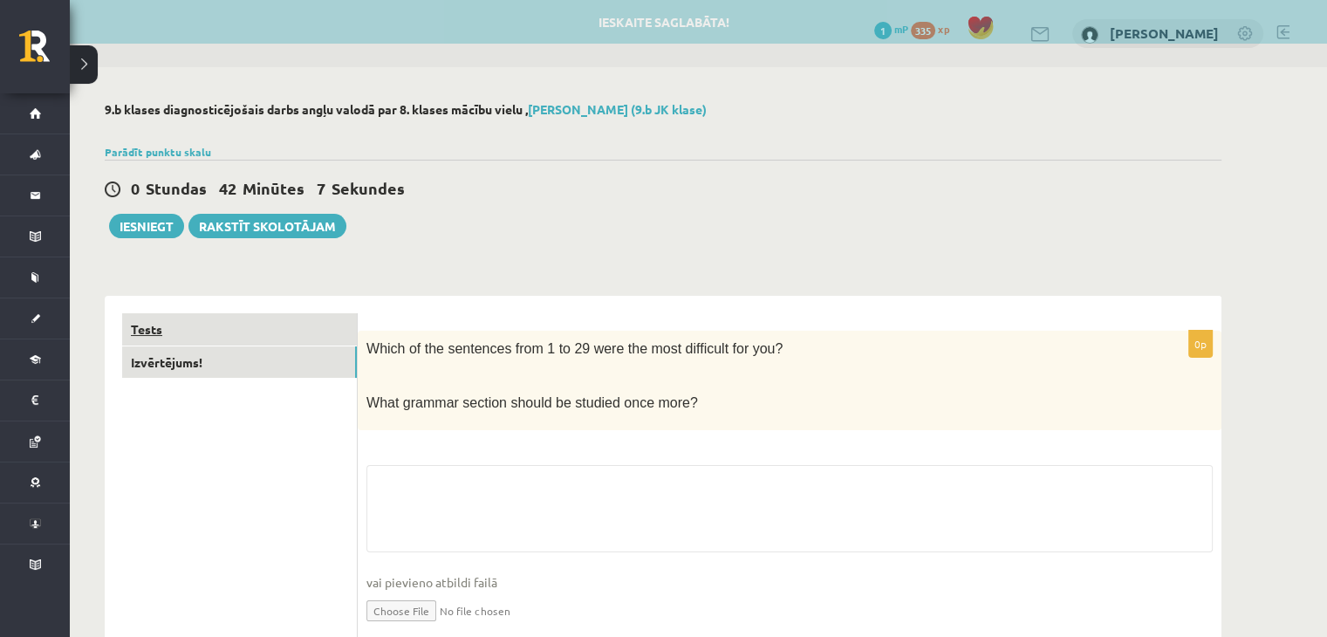
click at [293, 329] on link "Tests" at bounding box center [239, 329] width 235 height 32
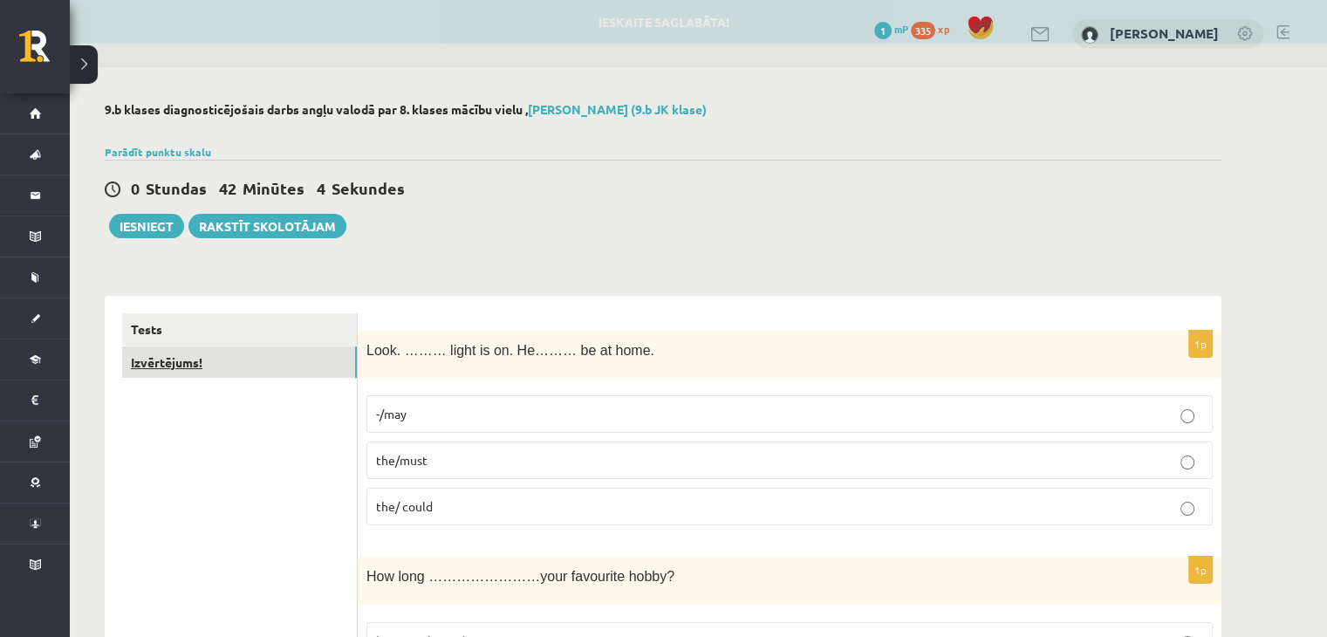
click at [284, 352] on link "Izvērtējums!" at bounding box center [239, 362] width 235 height 32
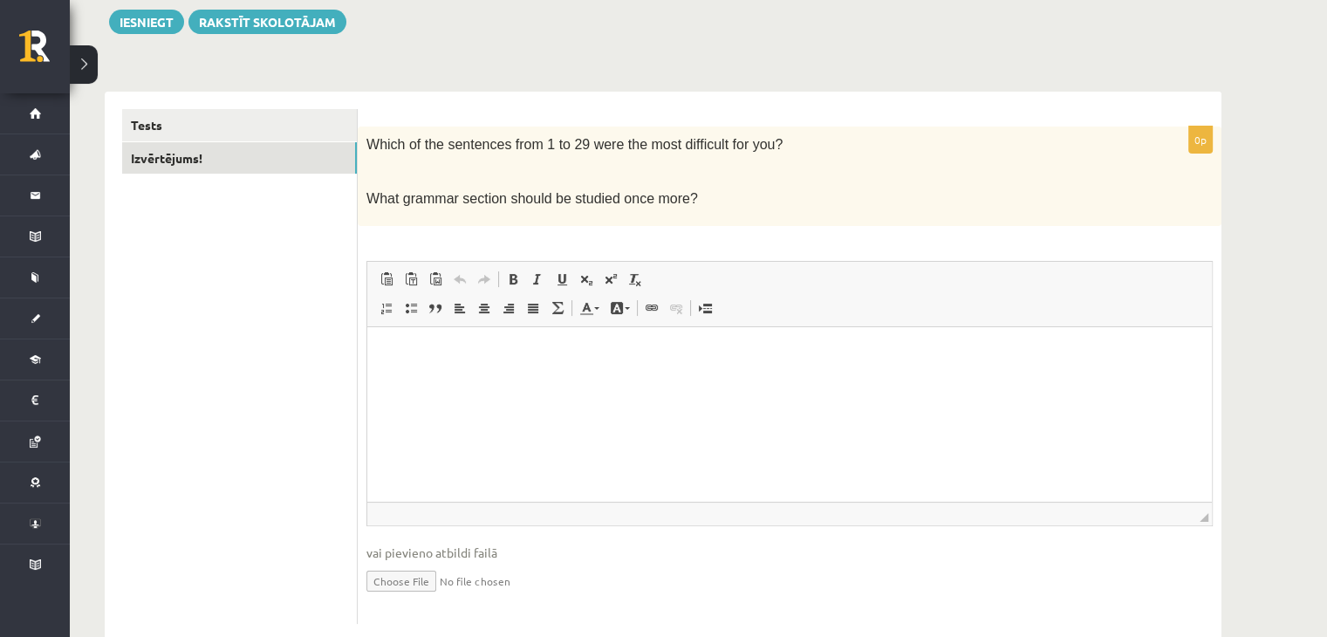
scroll to position [199, 0]
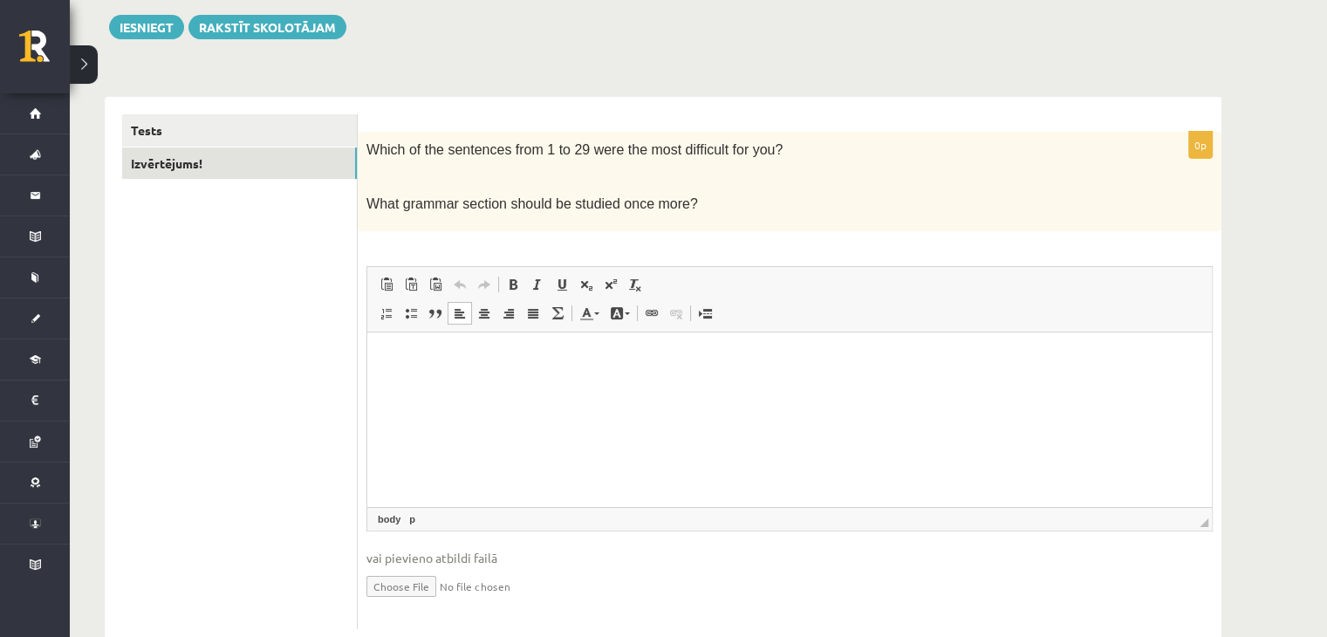
click at [546, 366] on p "Визуальный текстовый редактор, wiswyg-editor-user-answer-47025038026780" at bounding box center [790, 358] width 810 height 18
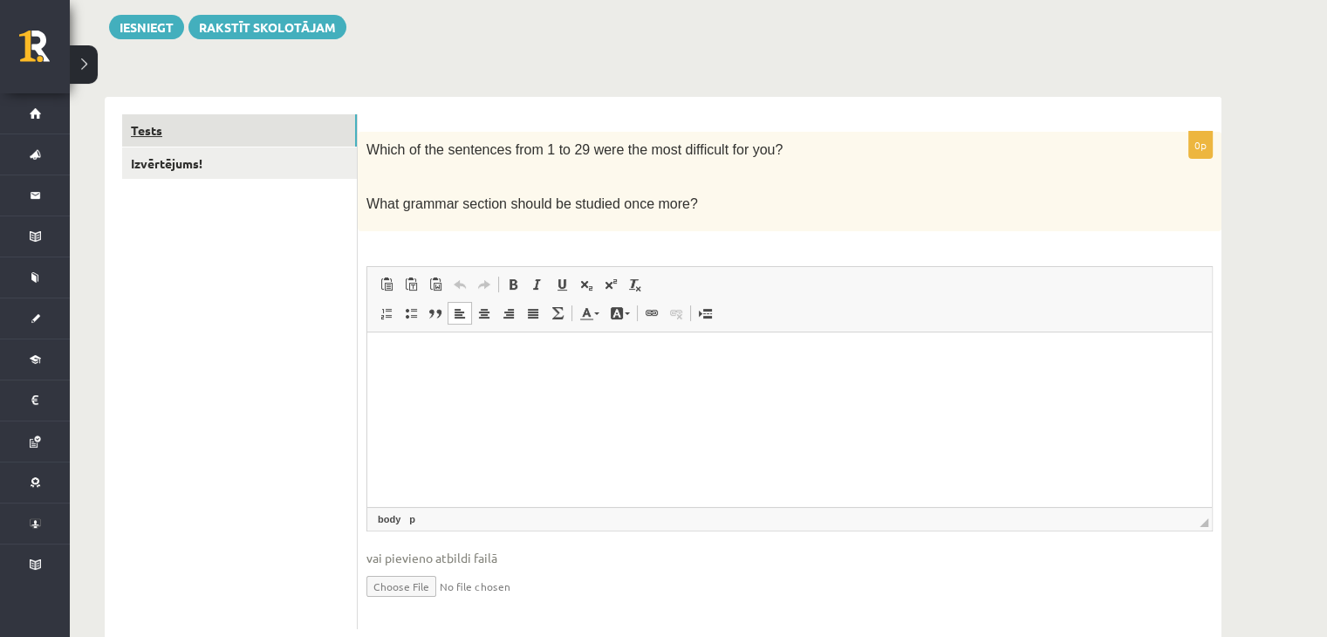
click at [266, 137] on link "Tests" at bounding box center [239, 130] width 235 height 32
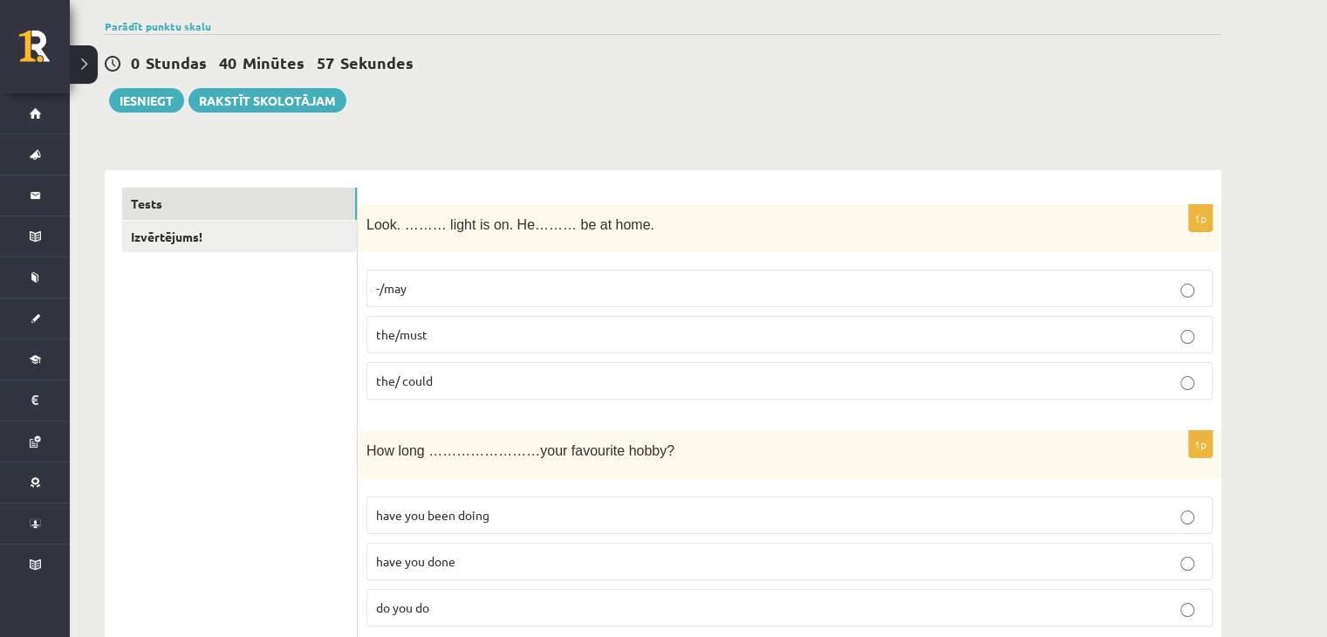
scroll to position [0, 0]
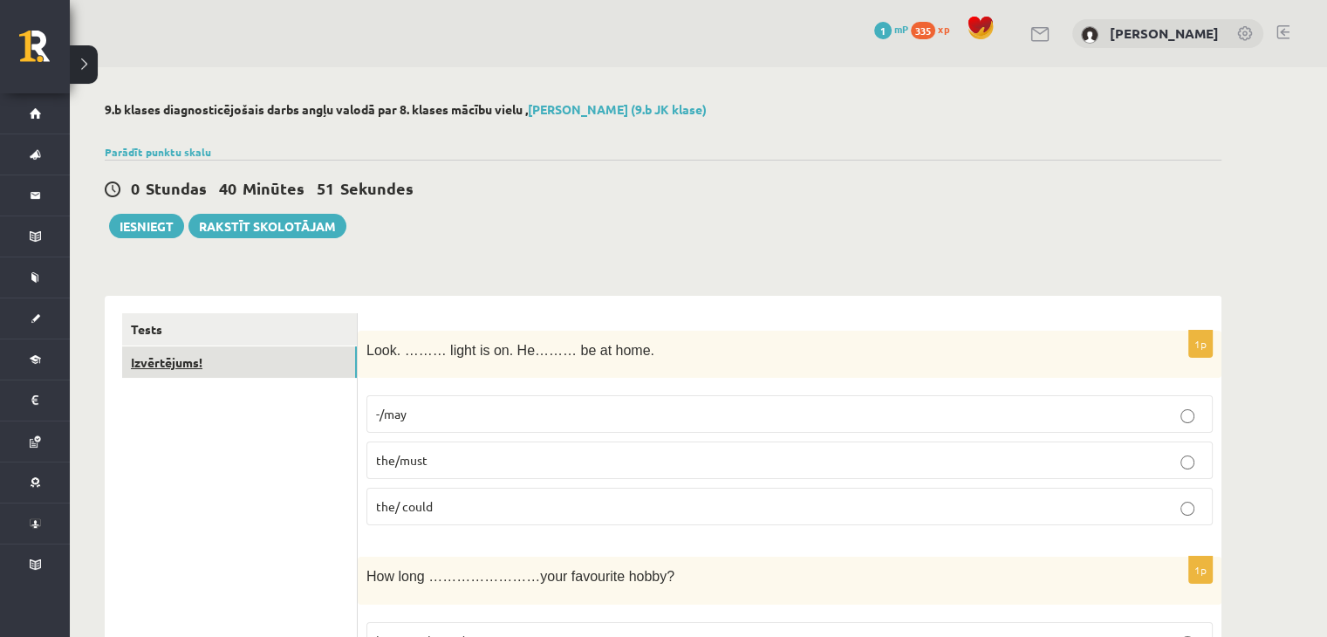
click at [248, 354] on link "Izvērtējums!" at bounding box center [239, 362] width 235 height 32
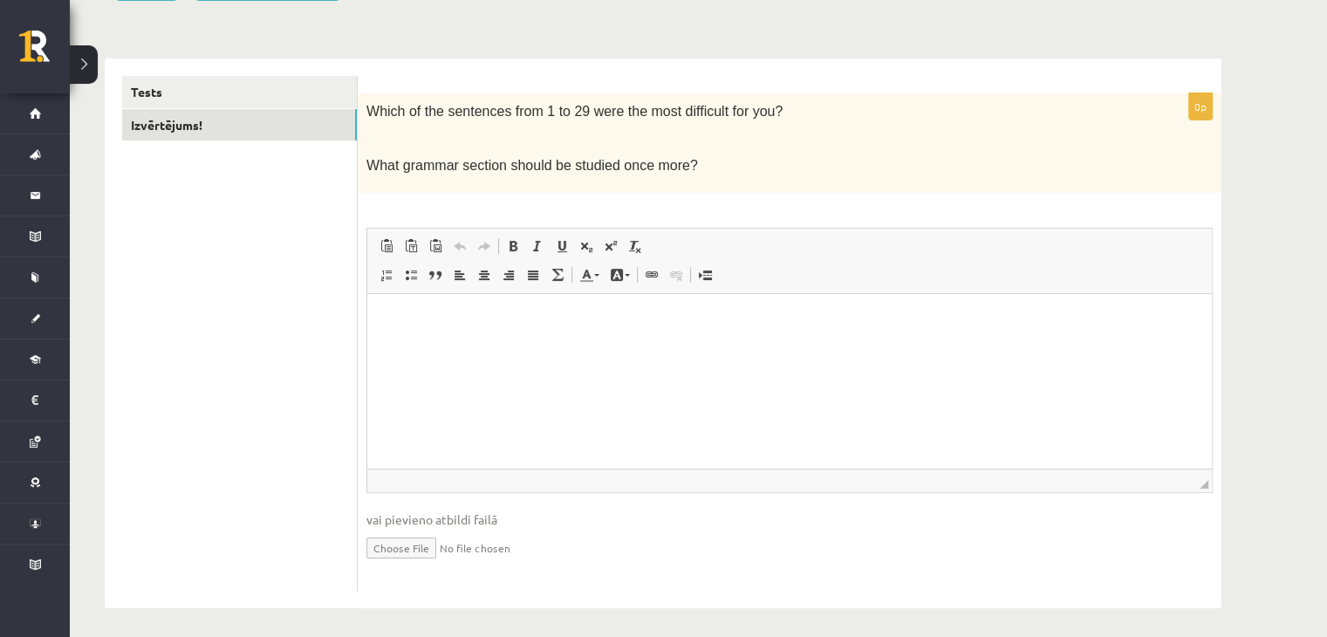
scroll to position [241, 0]
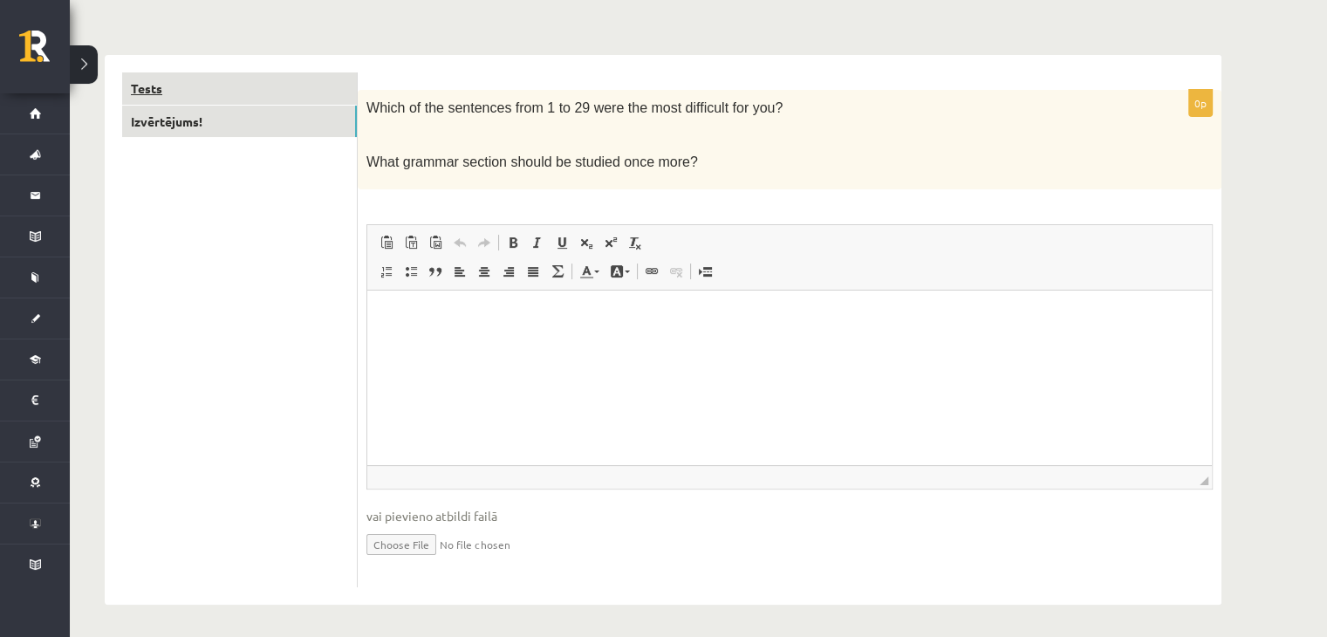
click at [225, 87] on link "Tests" at bounding box center [239, 88] width 235 height 32
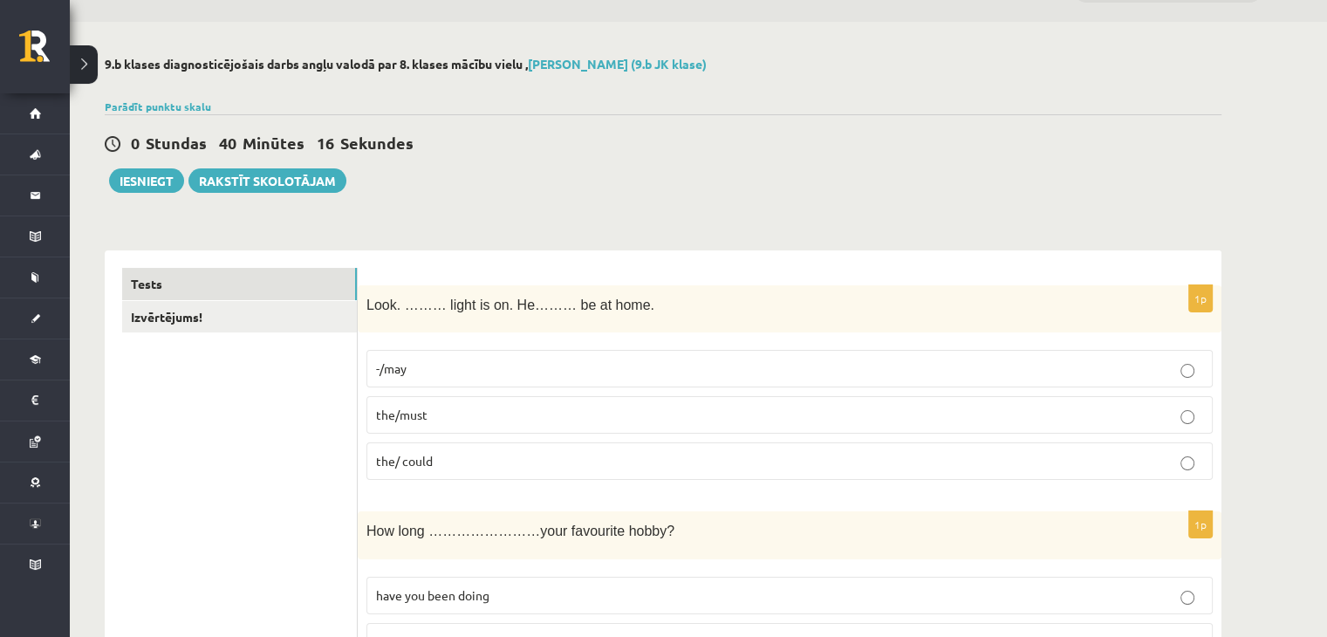
scroll to position [24, 0]
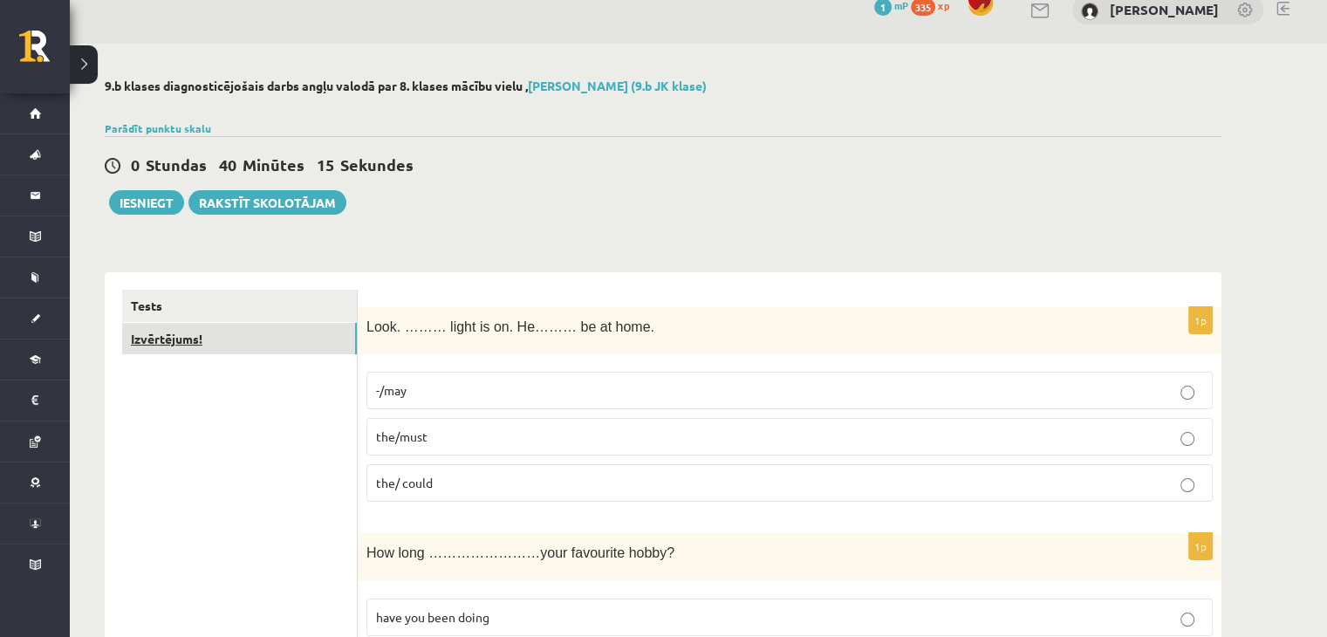
click at [192, 339] on link "Izvērtējums!" at bounding box center [239, 339] width 235 height 32
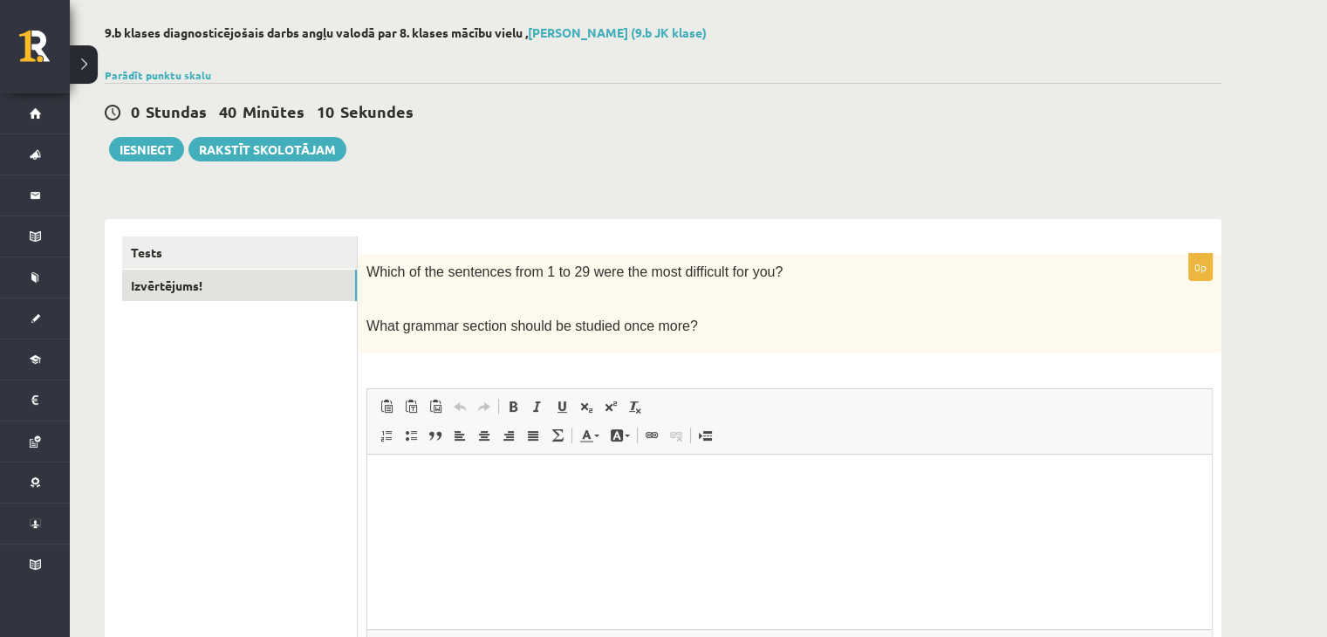
scroll to position [84, 0]
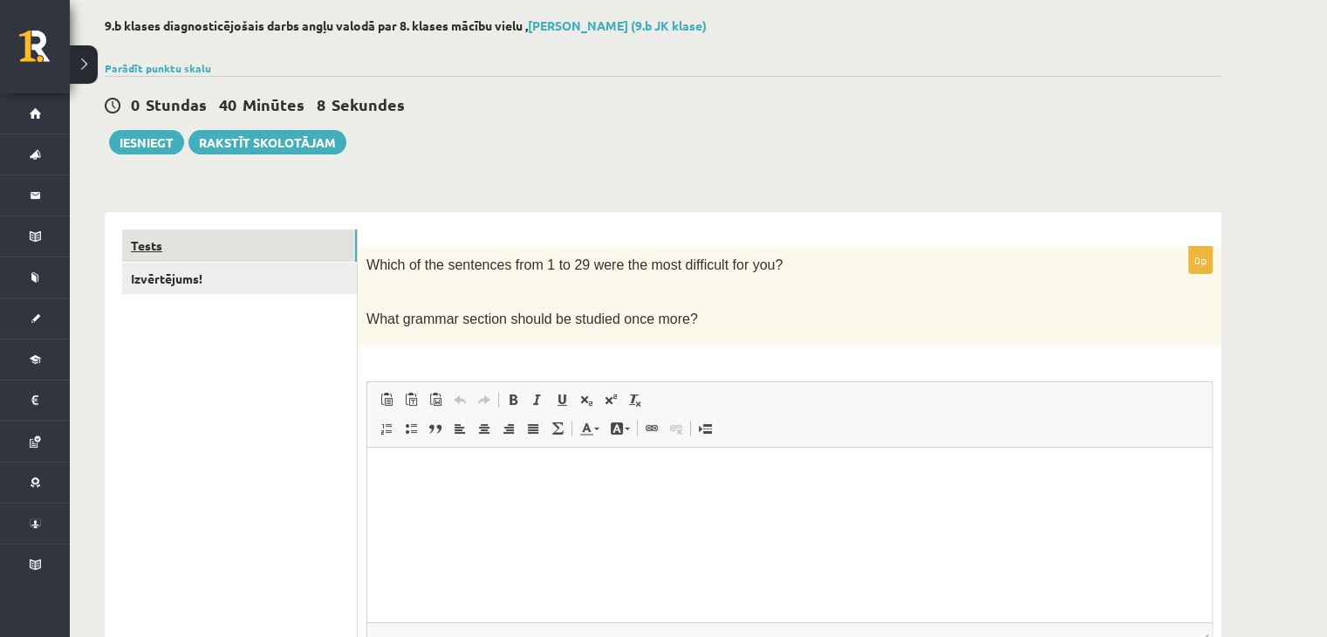
click at [308, 247] on link "Tests" at bounding box center [239, 245] width 235 height 32
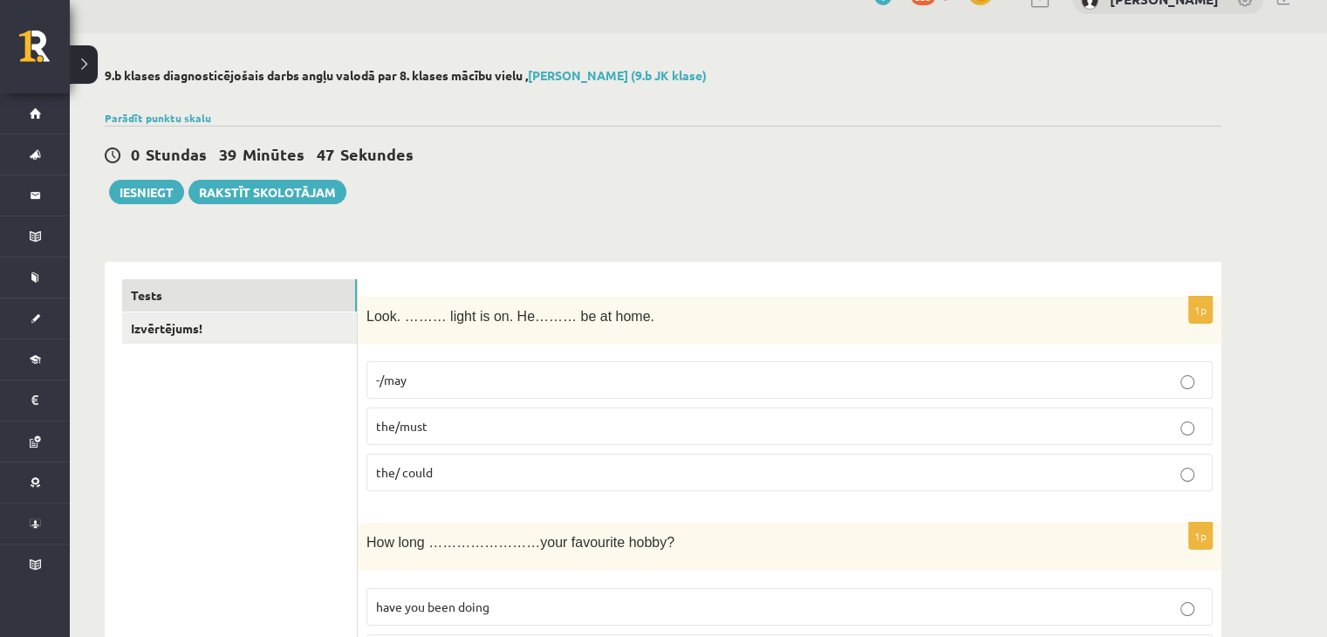
scroll to position [0, 0]
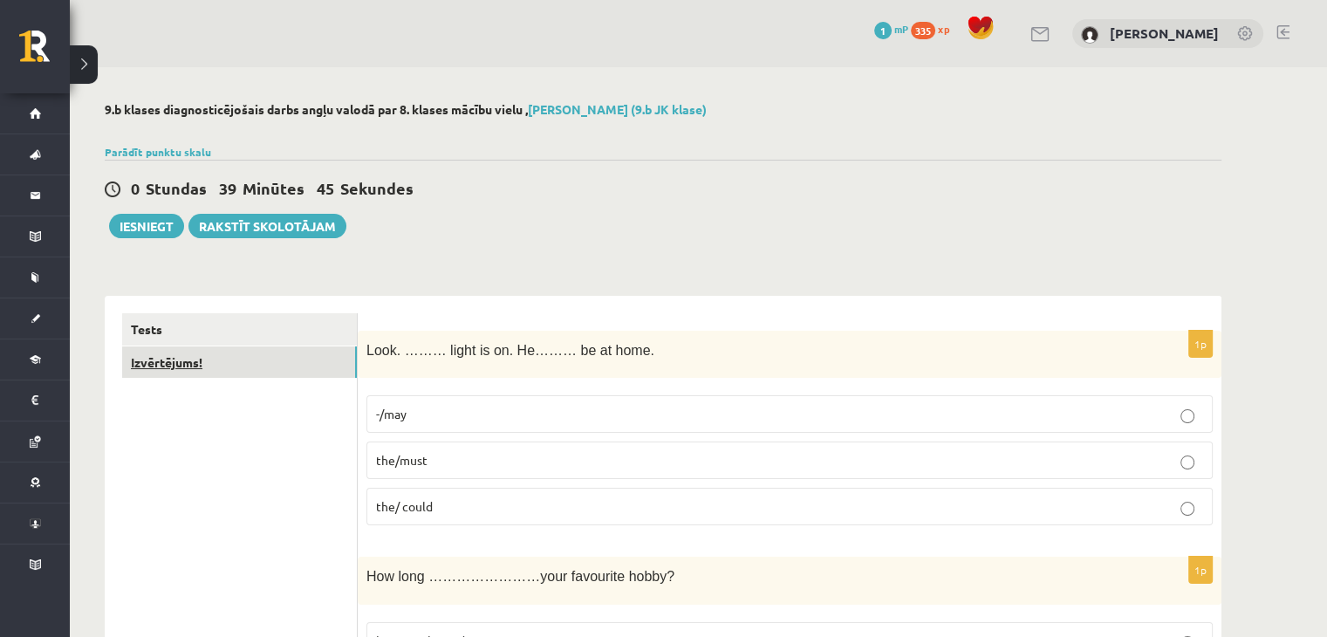
click at [293, 371] on link "Izvērtējums!" at bounding box center [239, 362] width 235 height 32
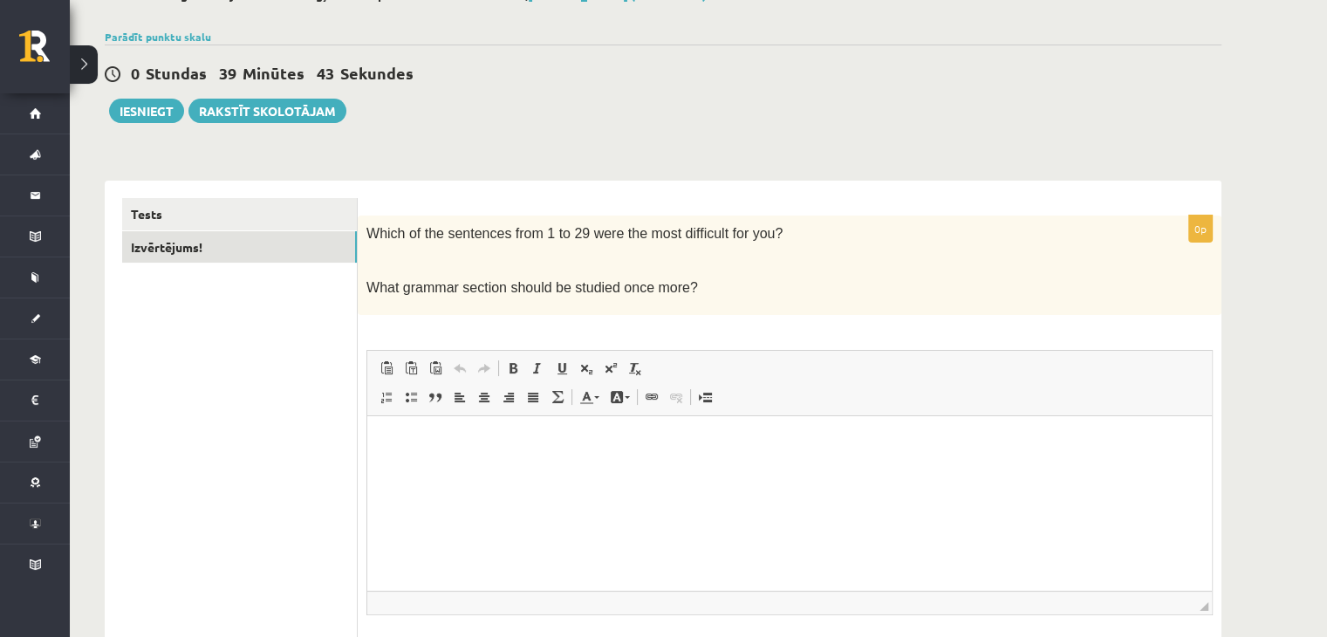
scroll to position [120, 0]
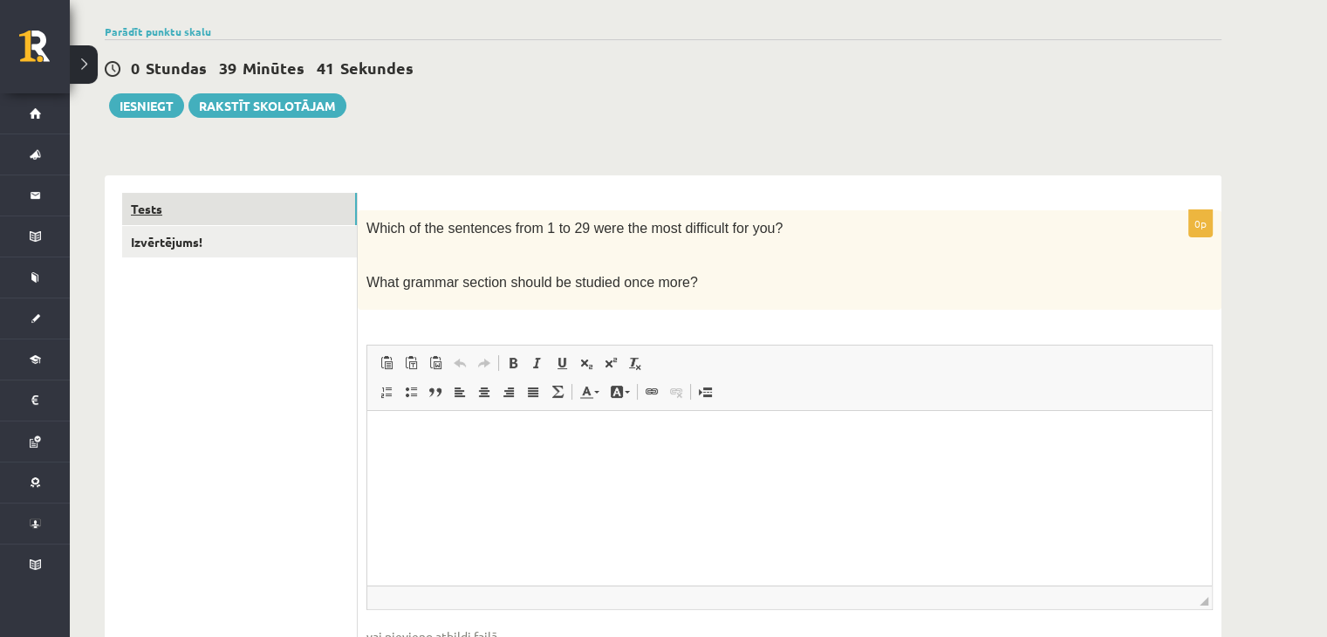
click at [297, 209] on link "Tests" at bounding box center [239, 209] width 235 height 32
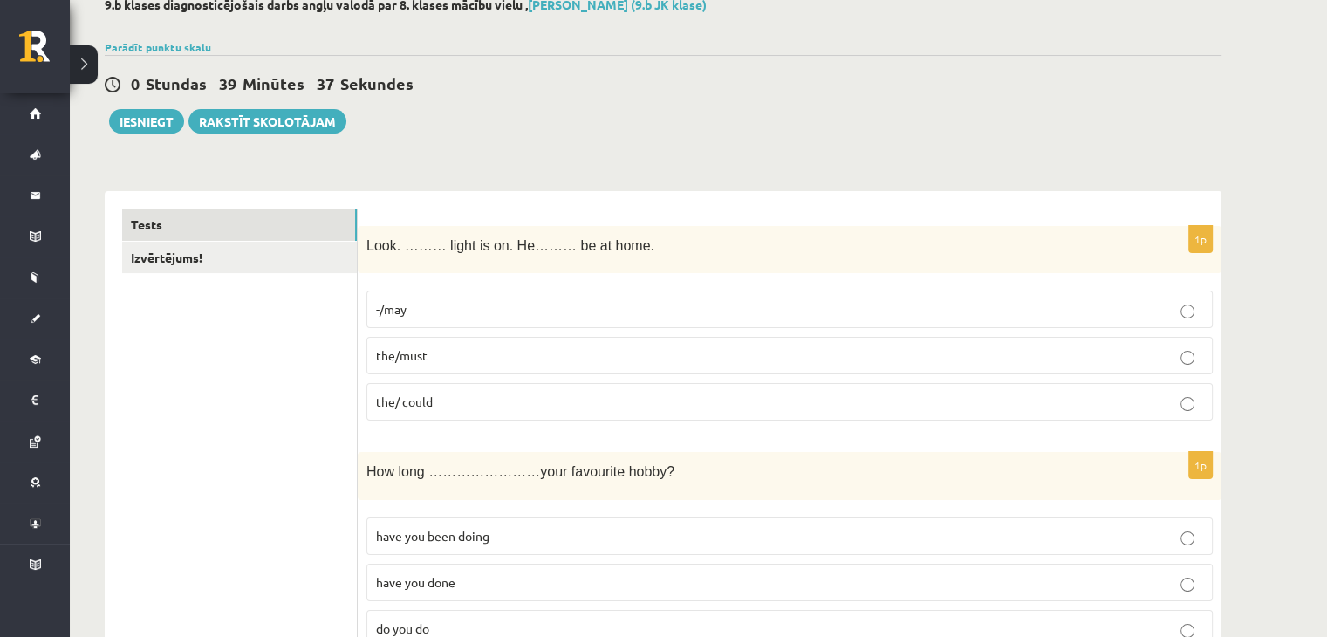
scroll to position [0, 0]
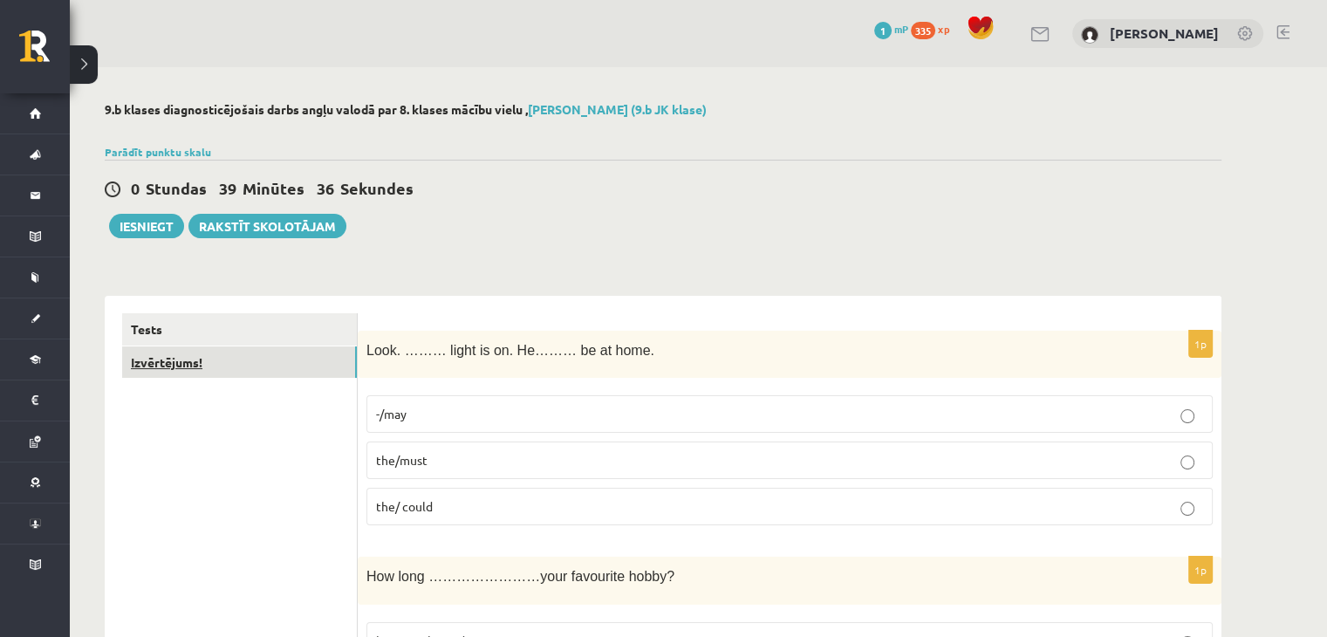
click at [295, 376] on link "Izvērtējums!" at bounding box center [239, 362] width 235 height 32
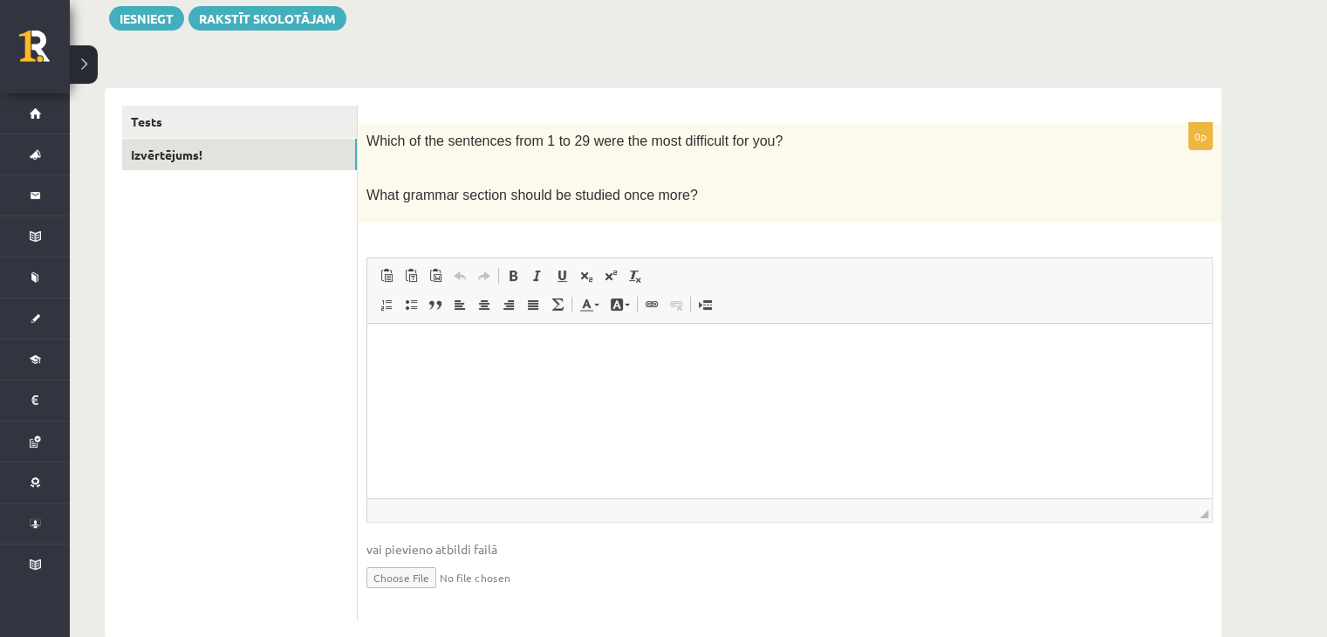
scroll to position [206, 0]
drag, startPoint x: 853, startPoint y: 760, endPoint x: 486, endPoint y: 436, distance: 489.6
click at [486, 378] on html at bounding box center [789, 351] width 845 height 53
paste body "Визуальный текстовый редактор, wiswyg-editor-user-answer-47024969718260"
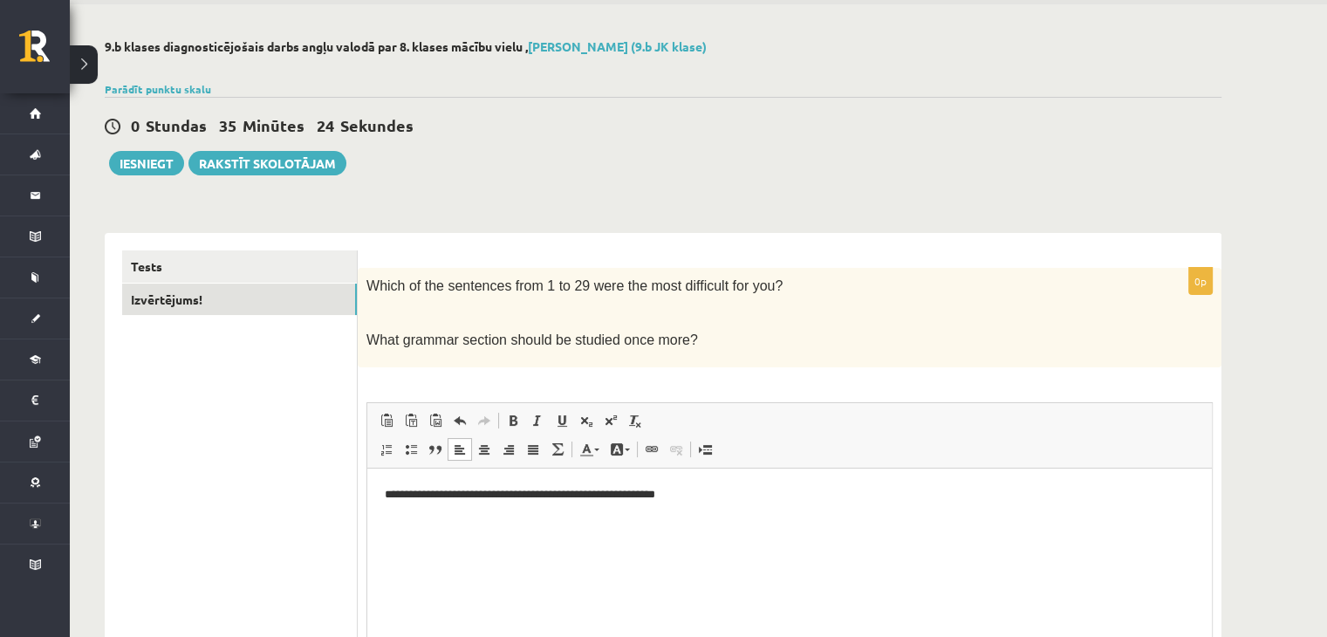
scroll to position [62, 0]
click at [175, 263] on link "Tests" at bounding box center [239, 267] width 235 height 32
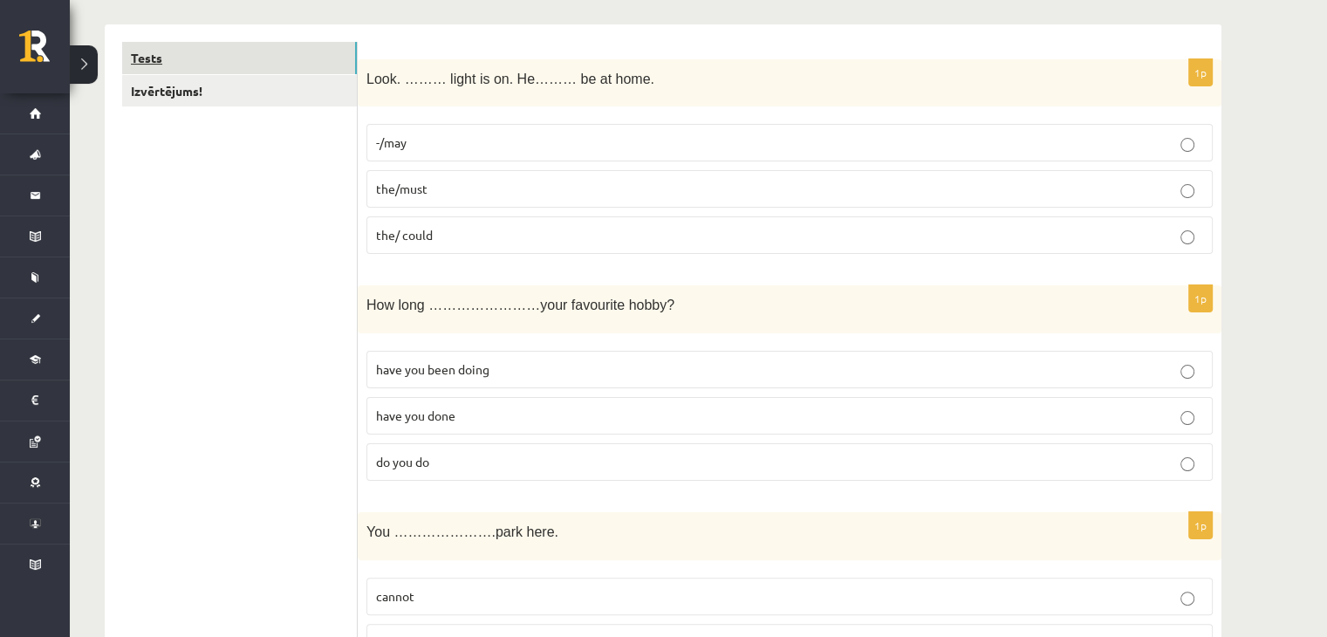
scroll to position [0, 0]
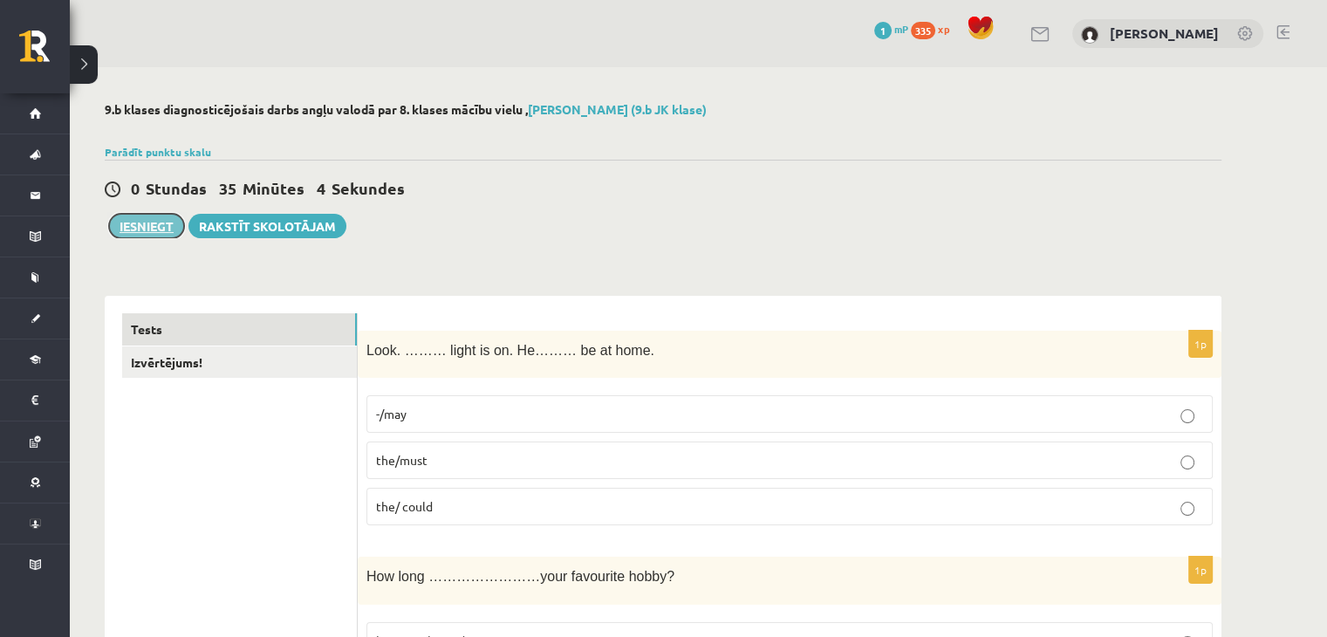
click at [152, 228] on button "Iesniegt" at bounding box center [146, 226] width 75 height 24
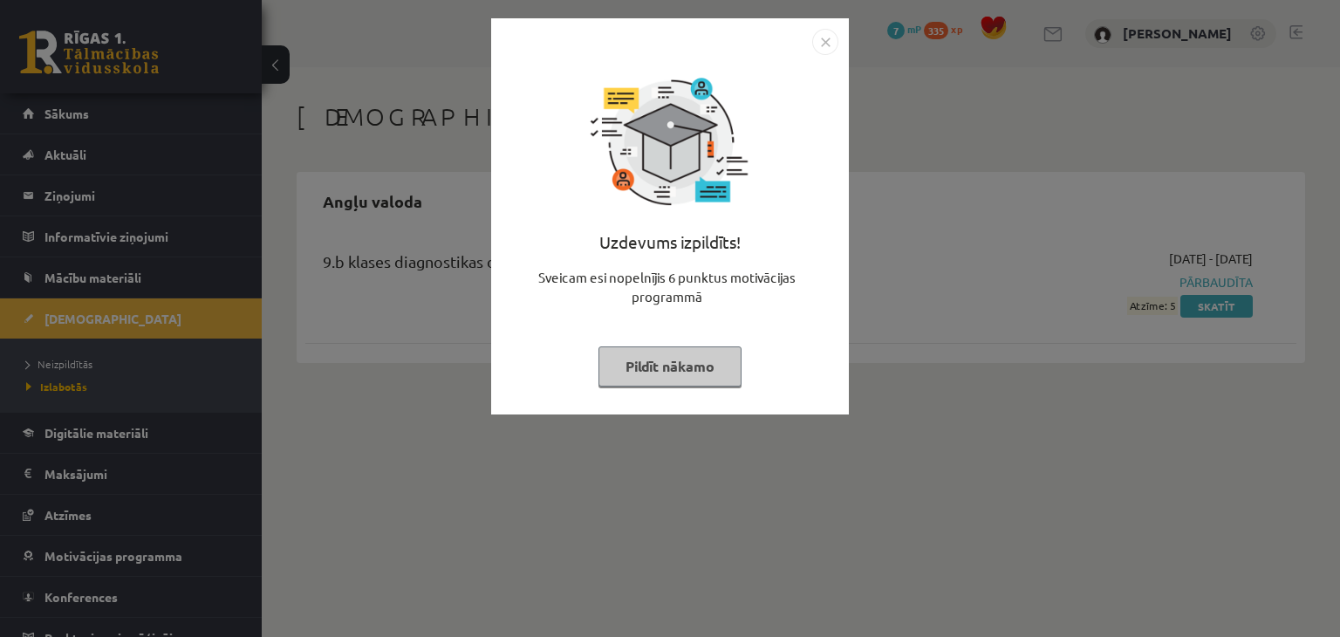
click at [824, 43] on img "Close" at bounding box center [825, 42] width 26 height 26
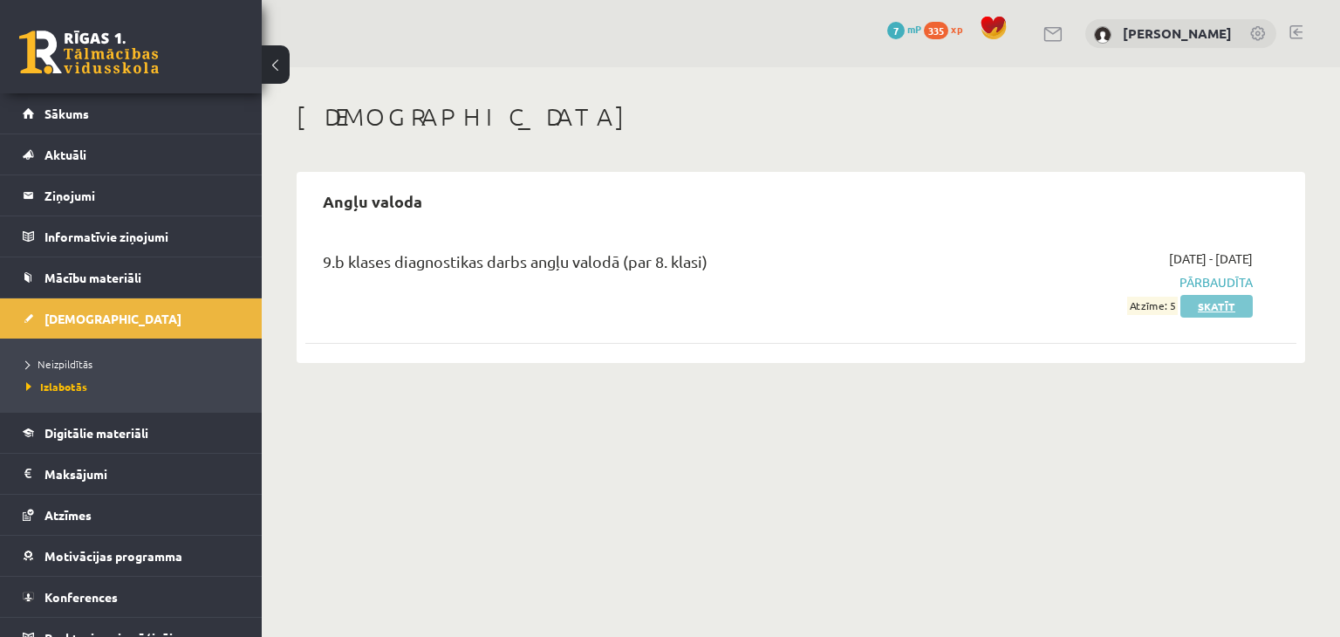
click at [1223, 304] on link "Skatīt" at bounding box center [1216, 306] width 72 height 23
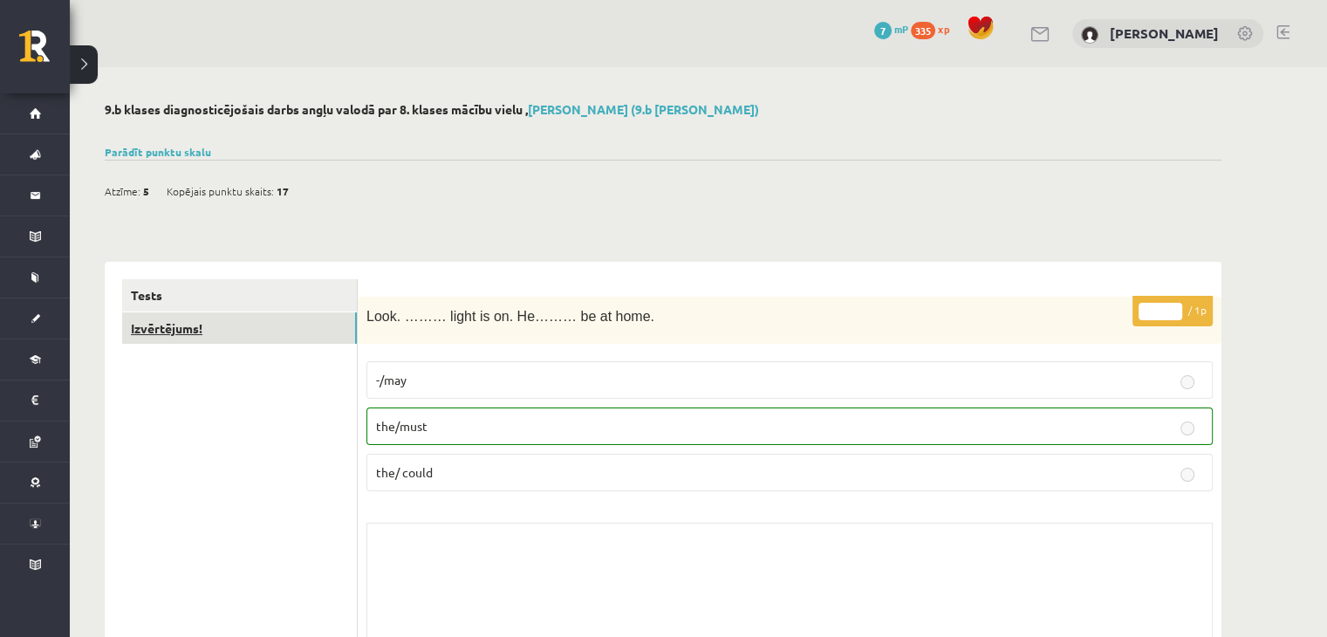
click at [282, 336] on link "Izvērtējums!" at bounding box center [239, 328] width 235 height 32
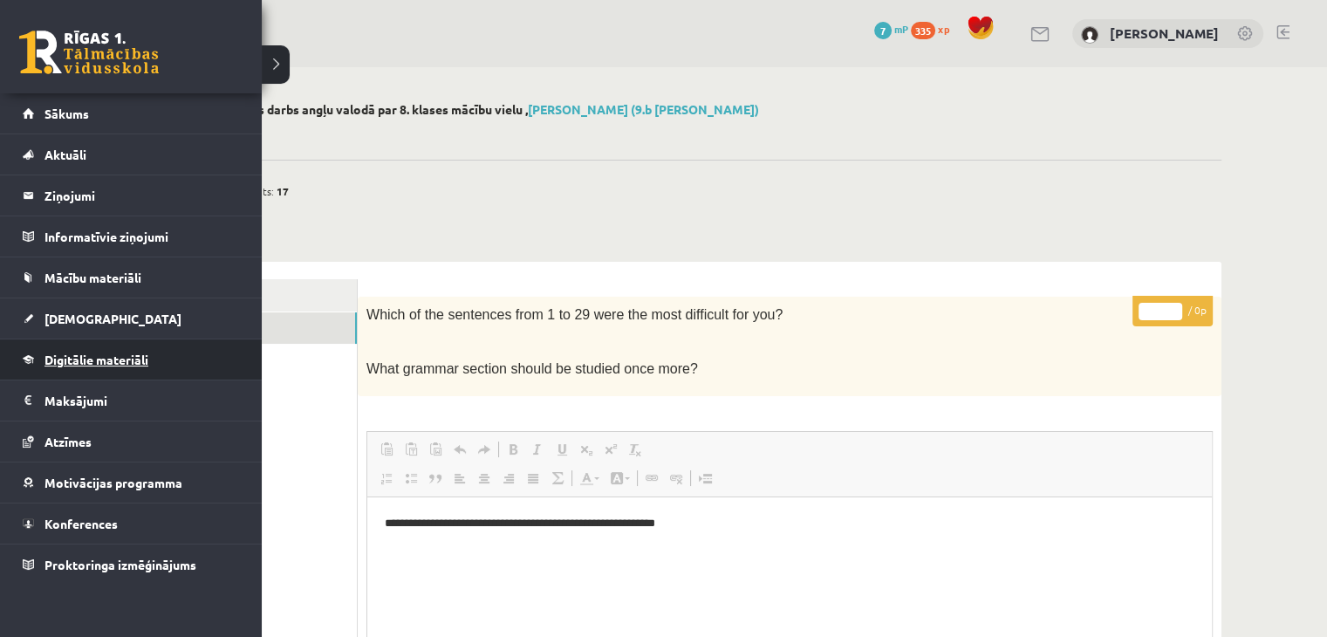
click at [80, 359] on span "Digitālie materiāli" at bounding box center [96, 360] width 104 height 16
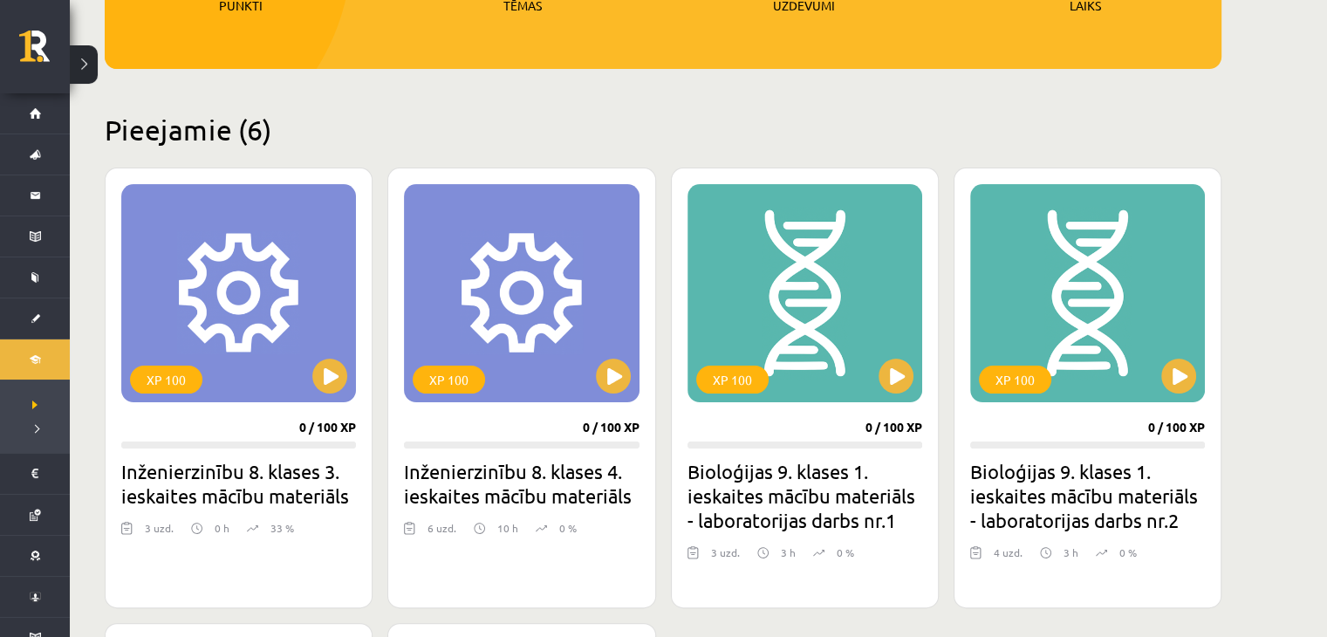
scroll to position [328, 0]
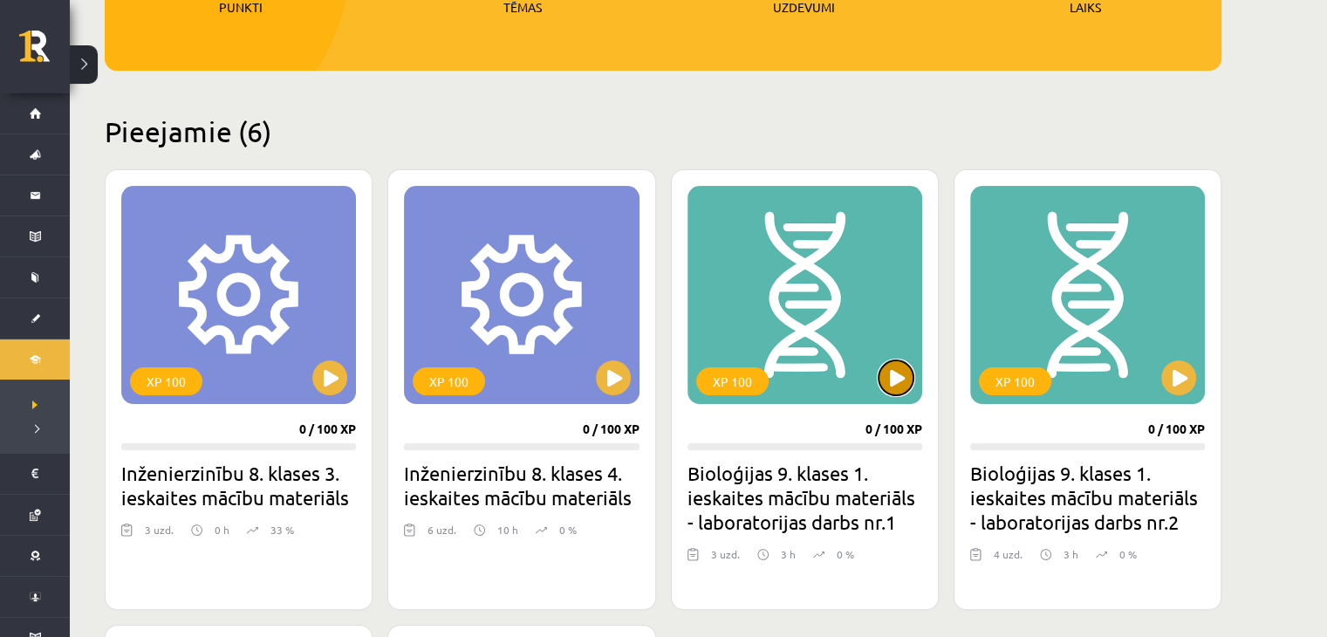
click at [893, 390] on button at bounding box center [896, 377] width 35 height 35
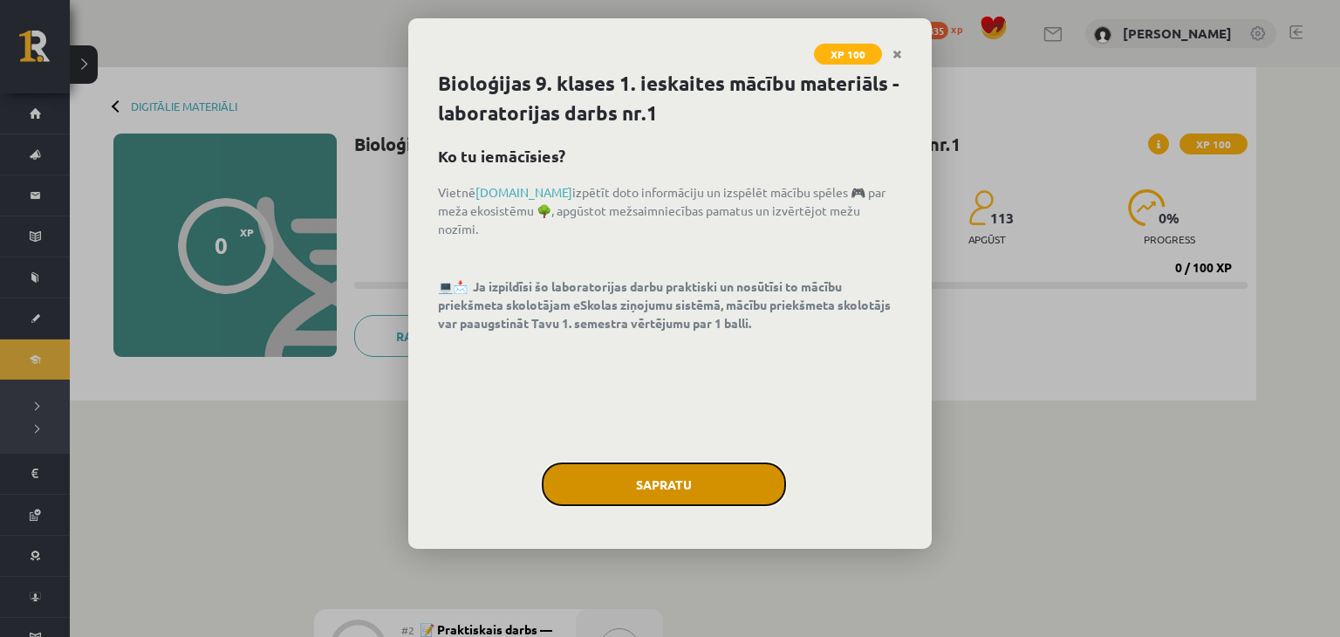
click at [762, 500] on button "Sapratu" at bounding box center [664, 484] width 244 height 44
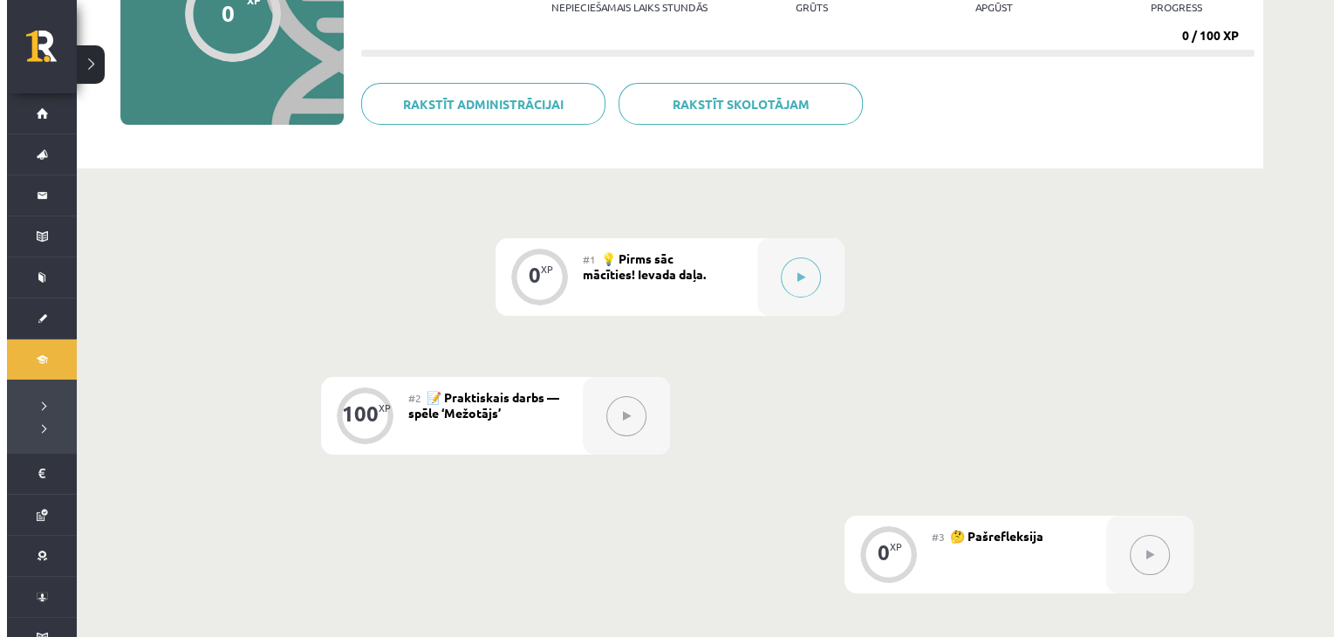
scroll to position [234, 0]
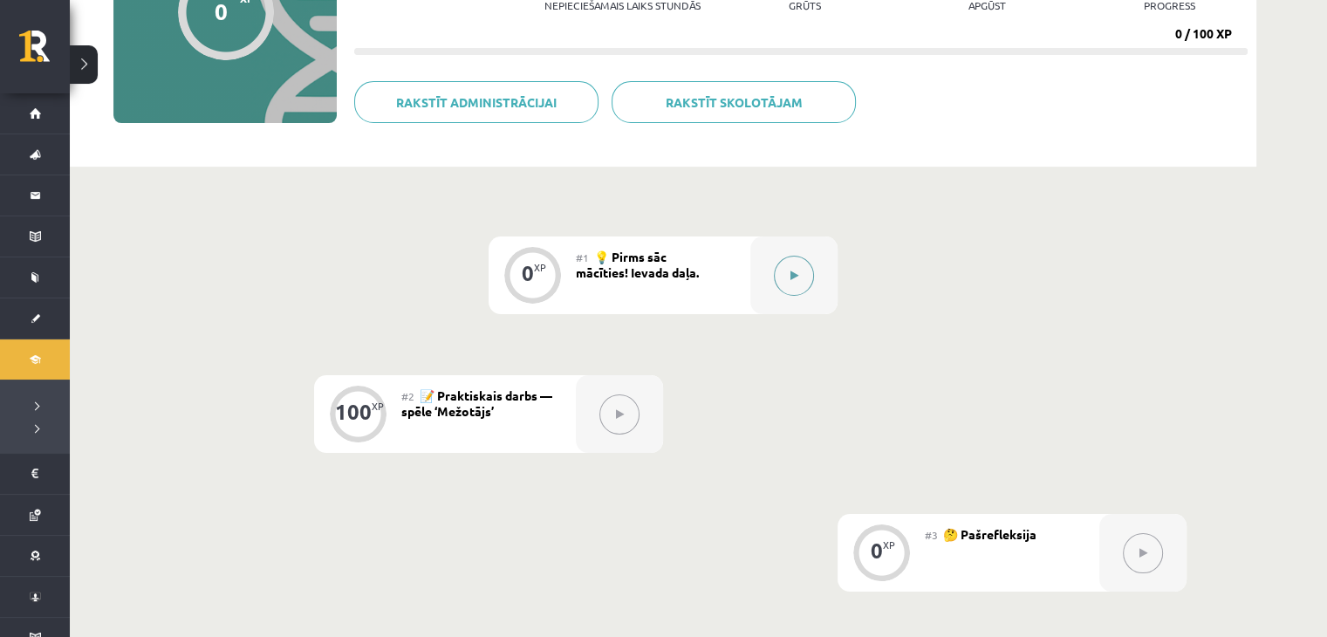
click at [812, 266] on div at bounding box center [793, 275] width 87 height 78
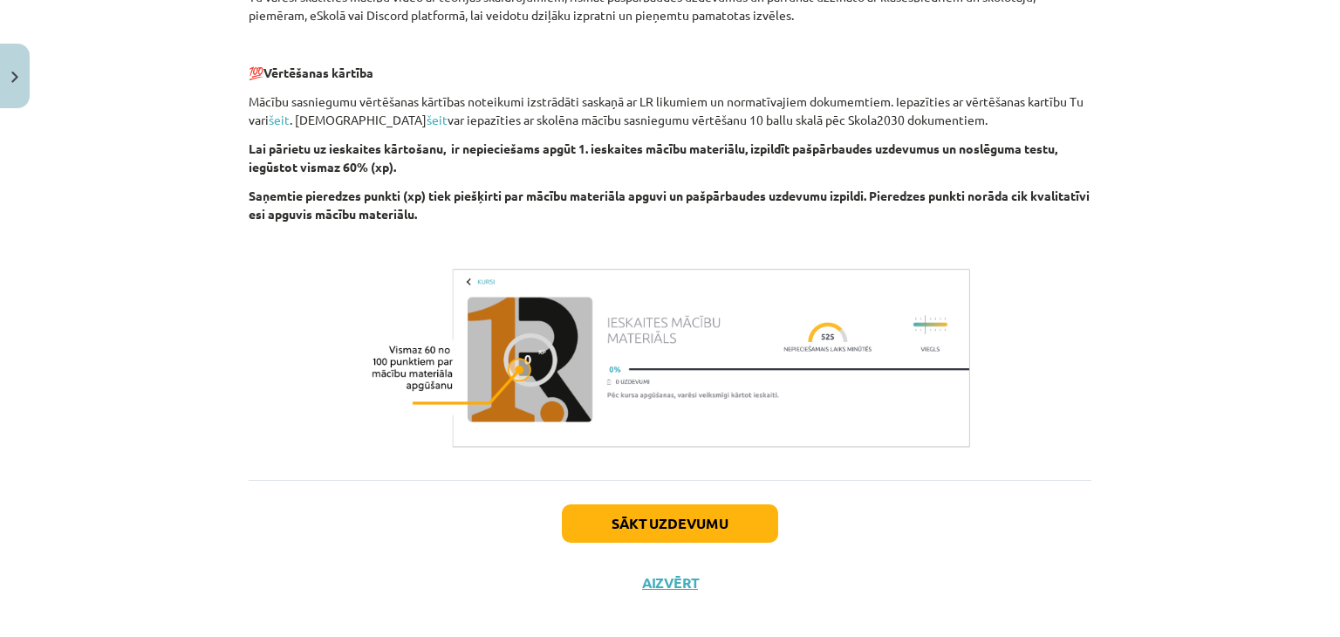
scroll to position [598, 0]
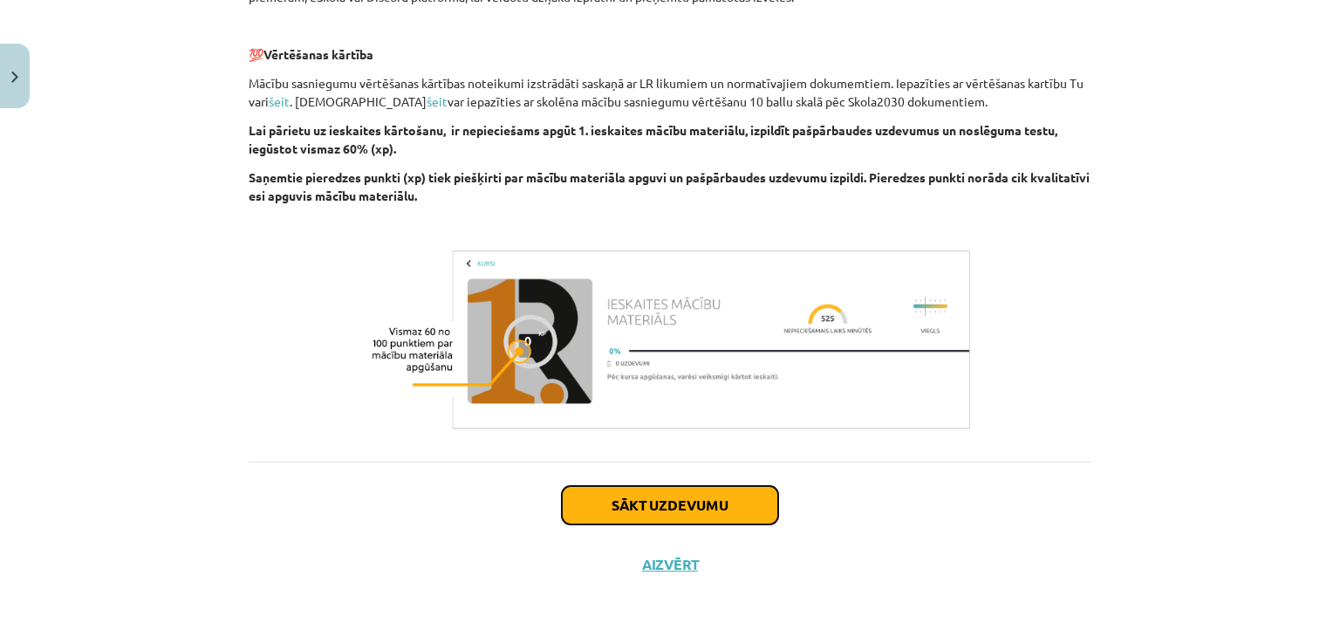
click at [644, 487] on button "Sākt uzdevumu" at bounding box center [670, 505] width 216 height 38
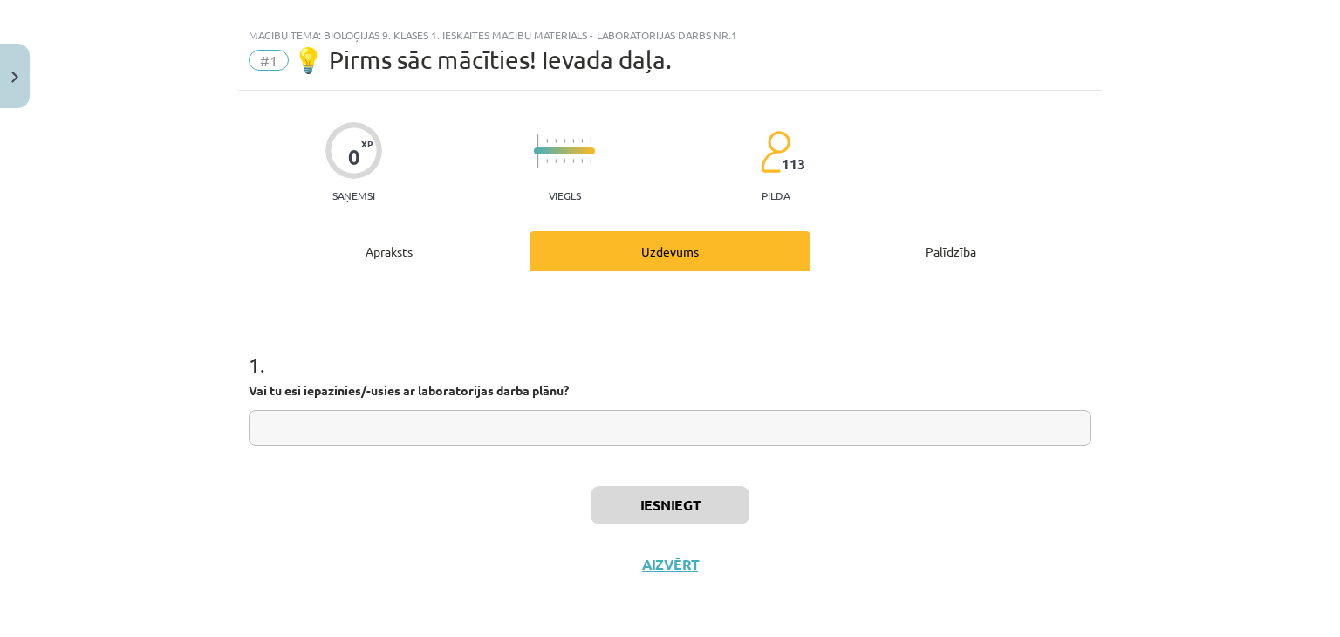
click at [359, 245] on div "Apraksts" at bounding box center [389, 250] width 281 height 39
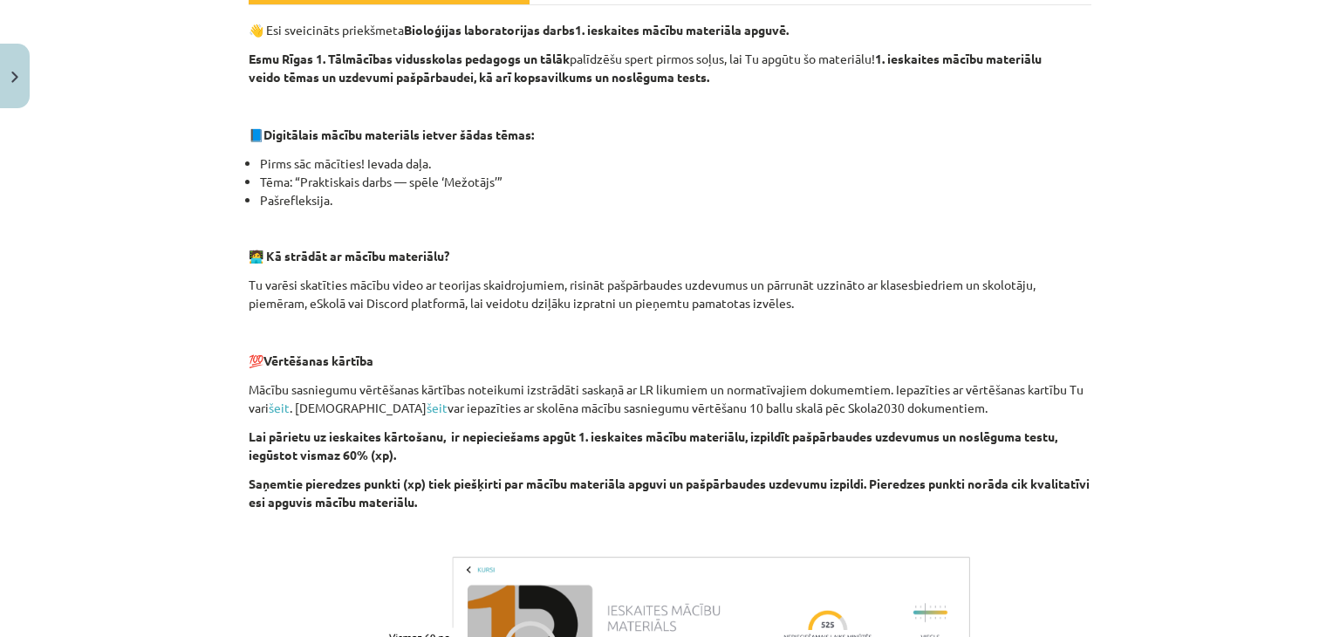
scroll to position [598, 0]
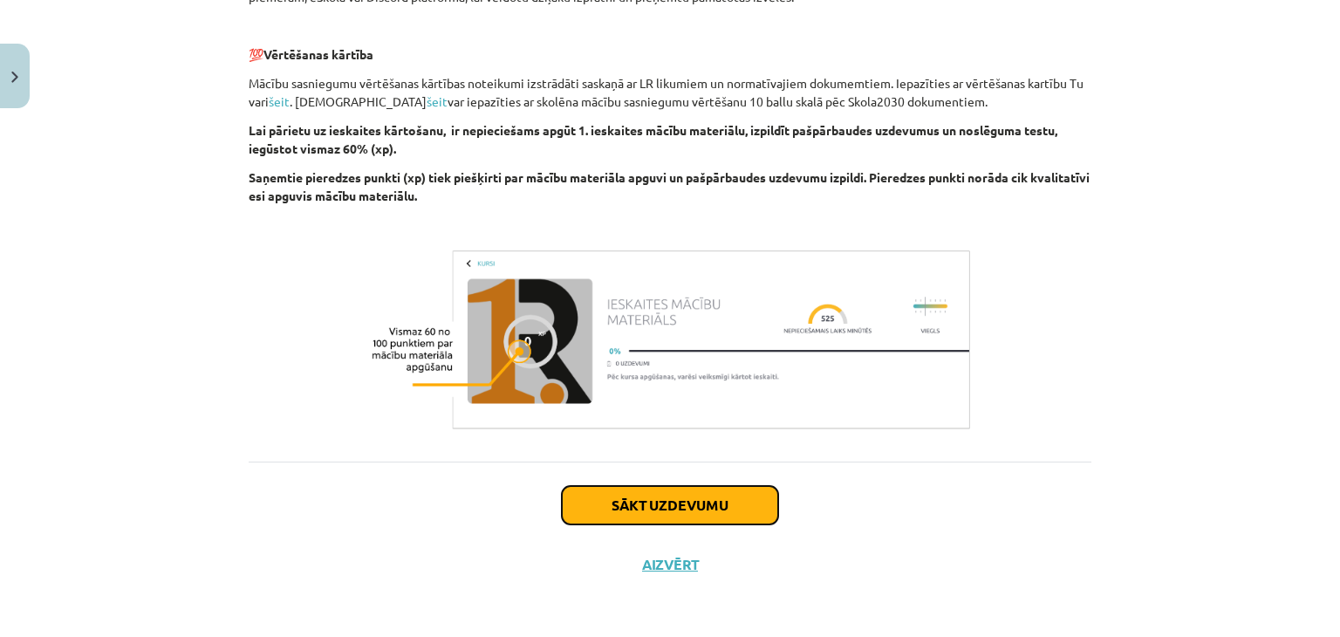
click at [611, 509] on button "Sākt uzdevumu" at bounding box center [670, 505] width 216 height 38
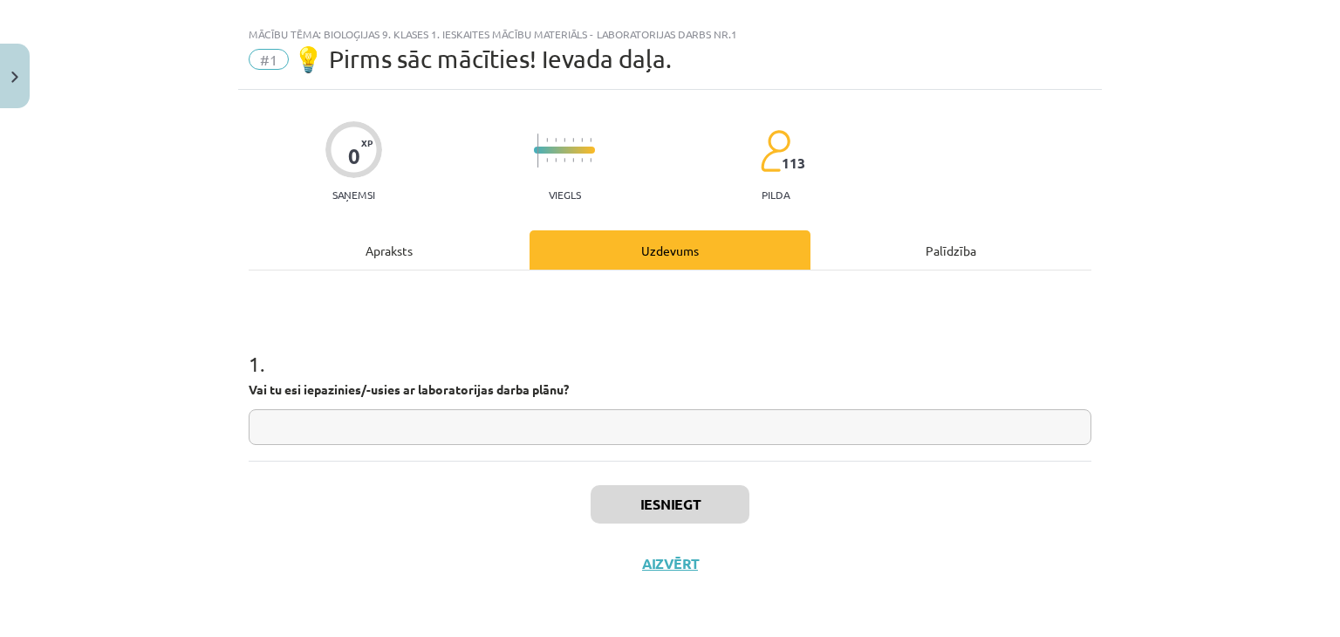
scroll to position [25, 0]
click at [575, 434] on input "text" at bounding box center [670, 428] width 843 height 36
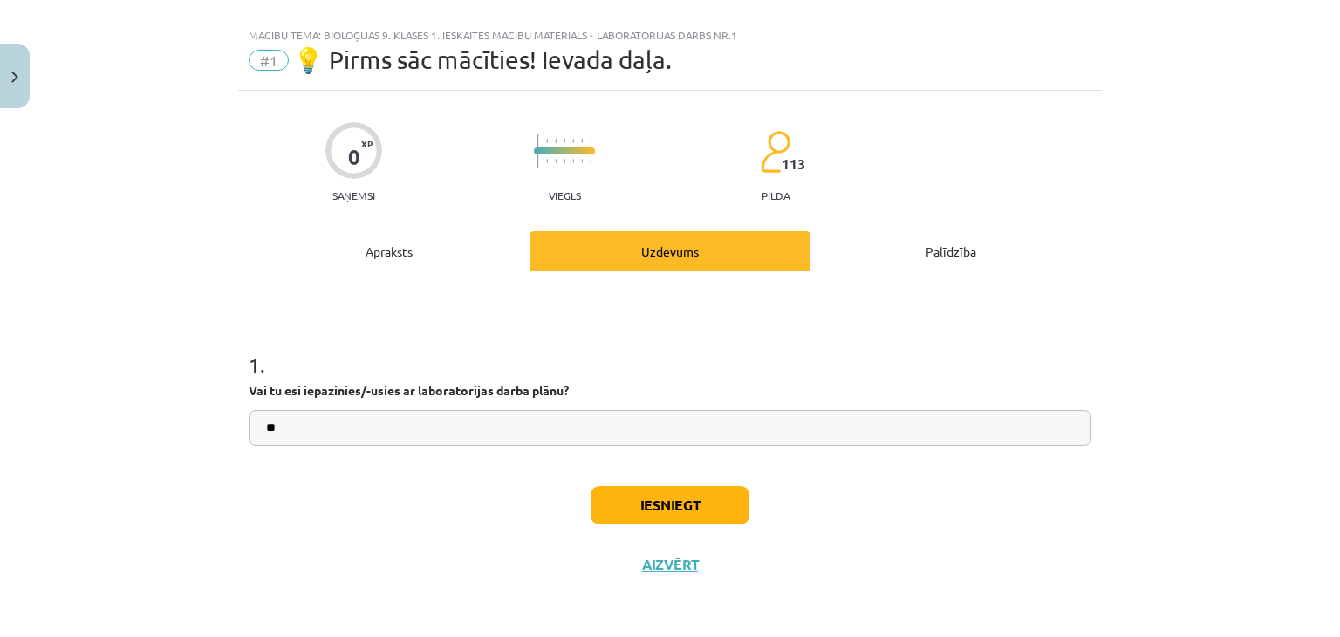
type input "**"
click at [700, 498] on button "Iesniegt" at bounding box center [670, 505] width 159 height 38
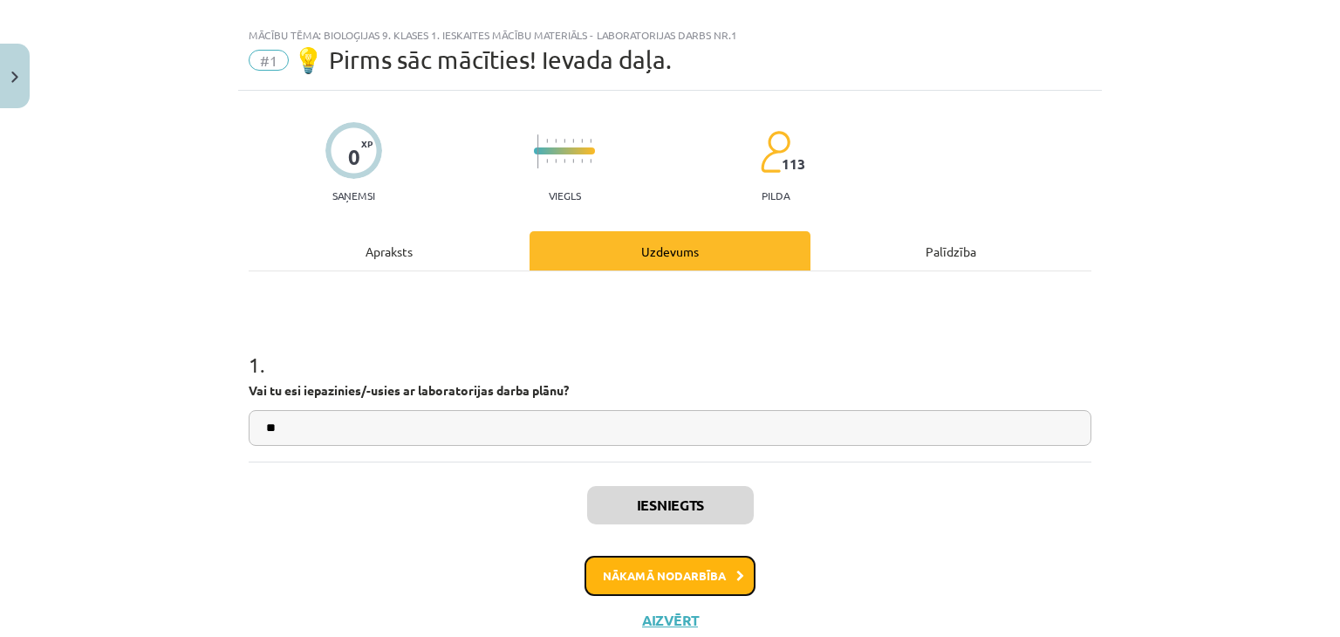
click at [657, 567] on button "Nākamā nodarbība" at bounding box center [670, 576] width 171 height 40
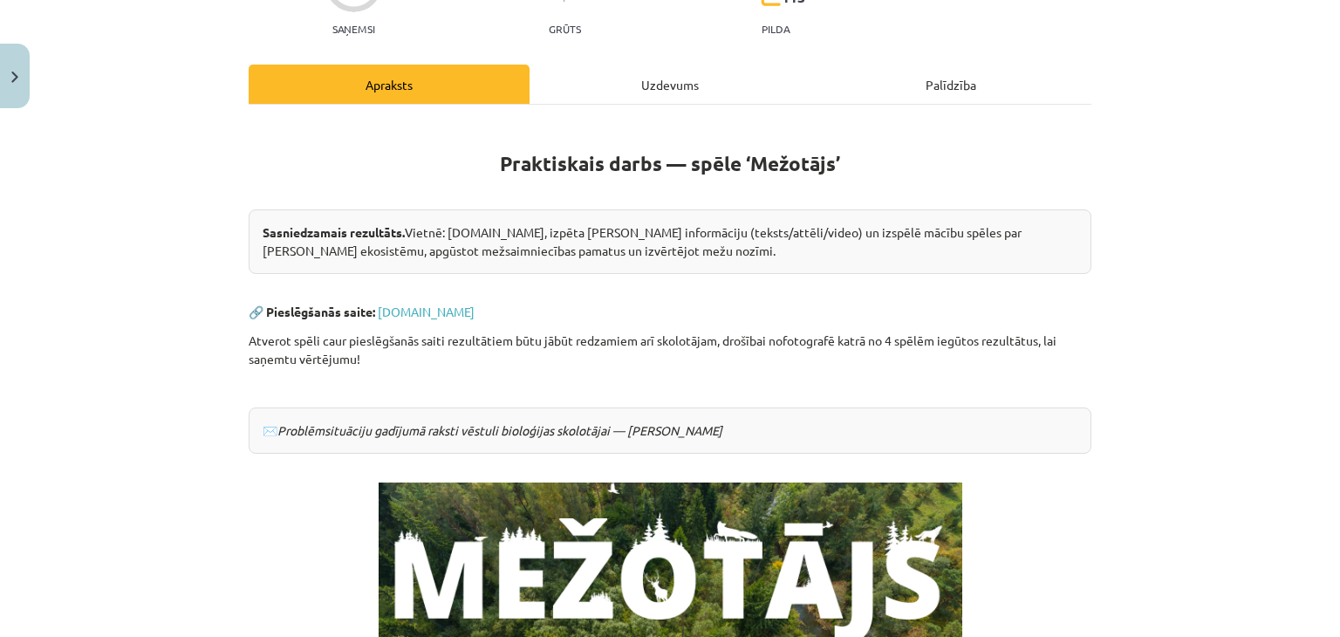
scroll to position [193, 0]
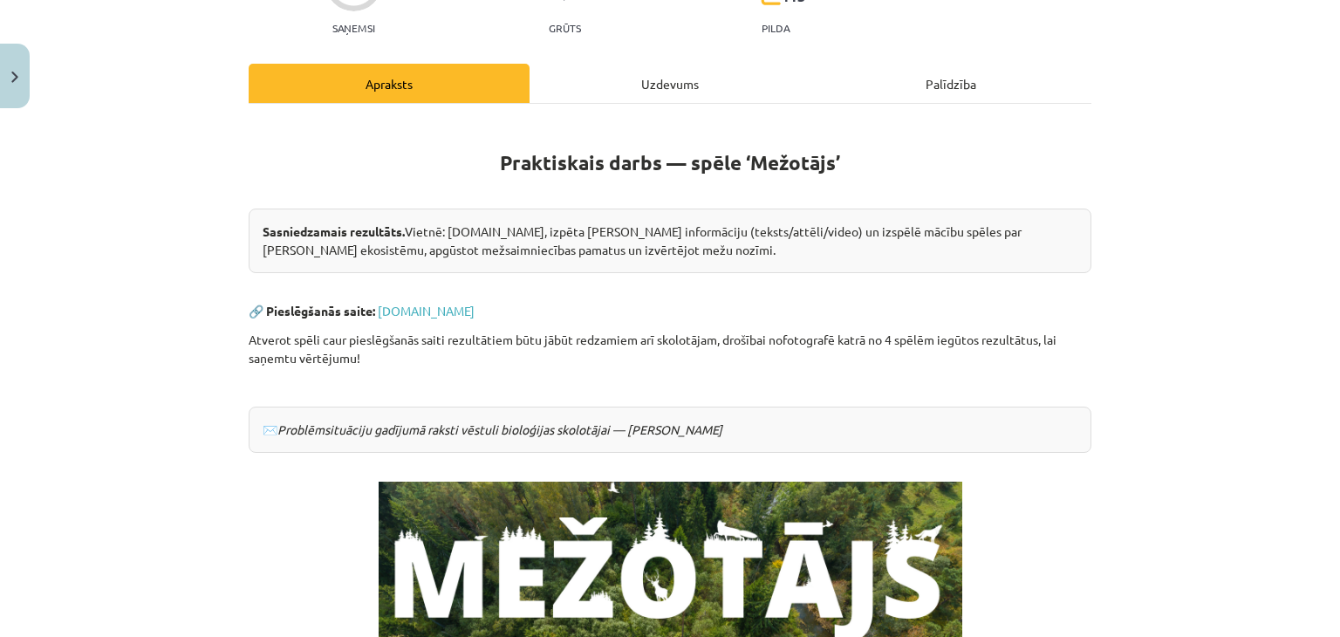
click at [657, 83] on div "Uzdevums" at bounding box center [670, 83] width 281 height 39
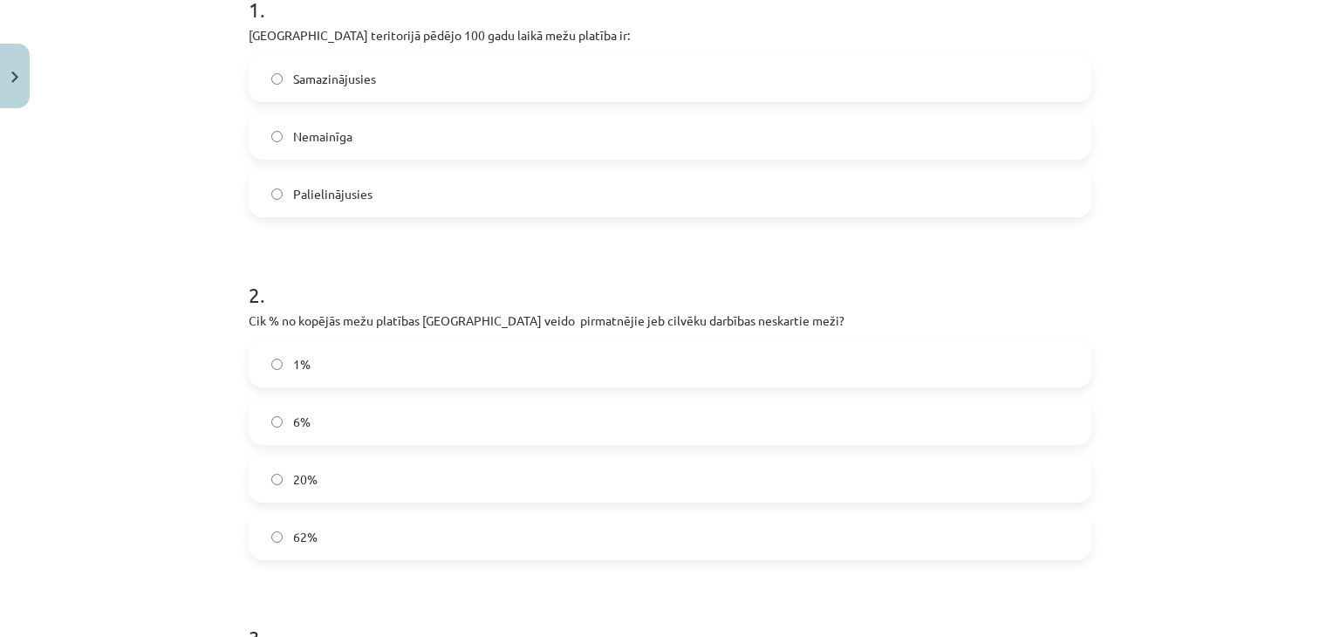
scroll to position [0, 0]
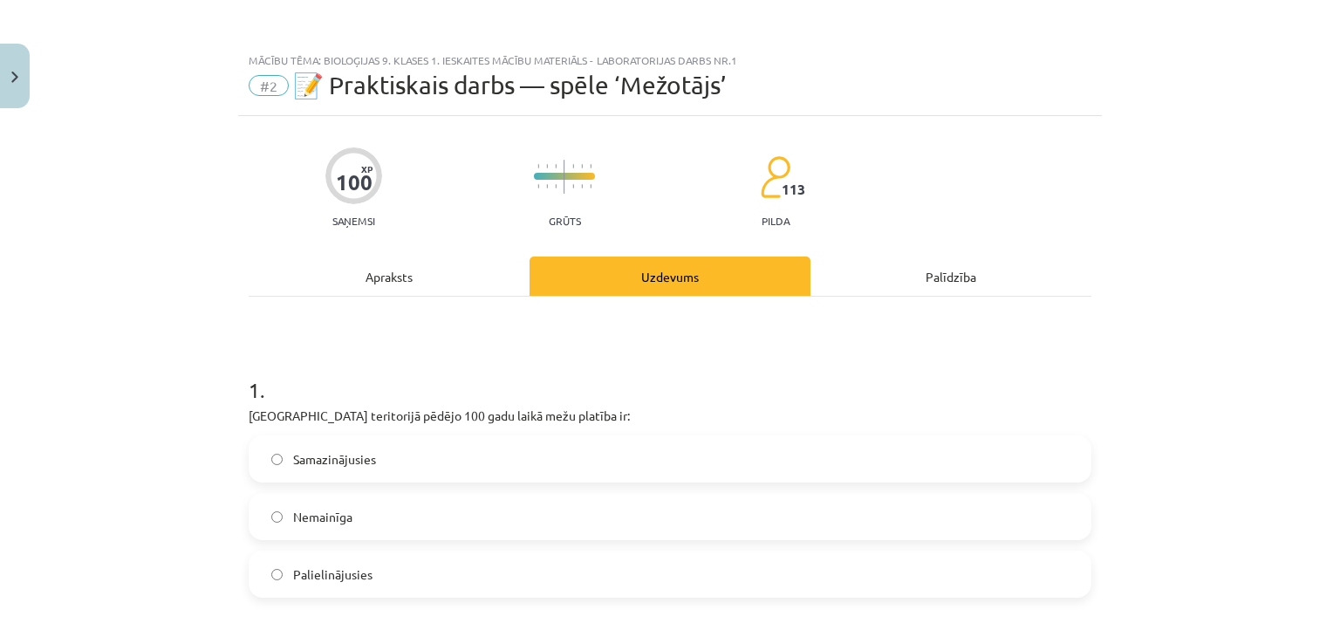
click at [375, 270] on div "Apraksts" at bounding box center [389, 276] width 281 height 39
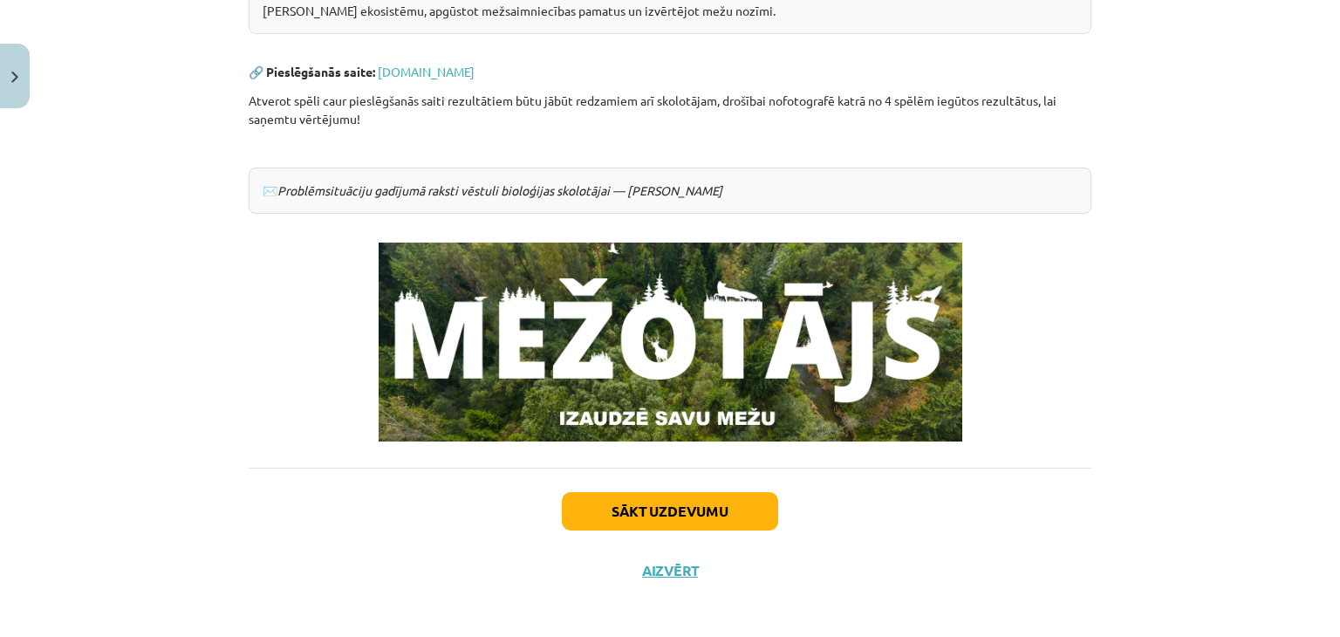
scroll to position [436, 0]
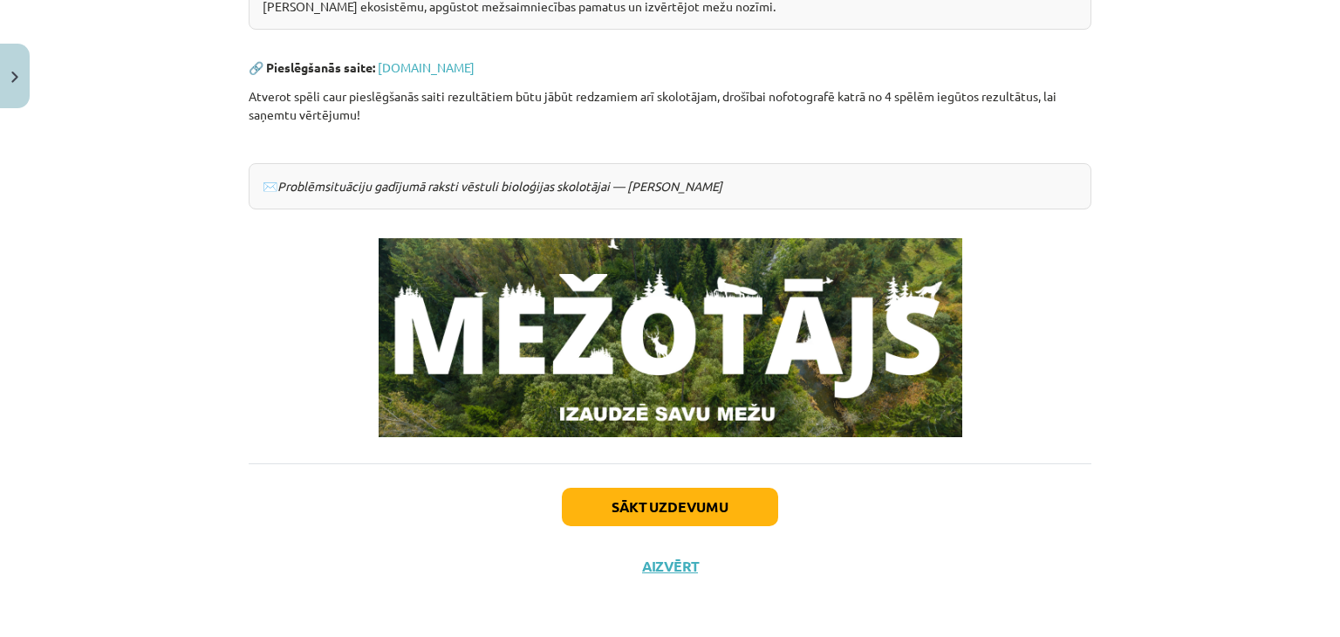
click at [517, 386] on img at bounding box center [671, 337] width 584 height 199
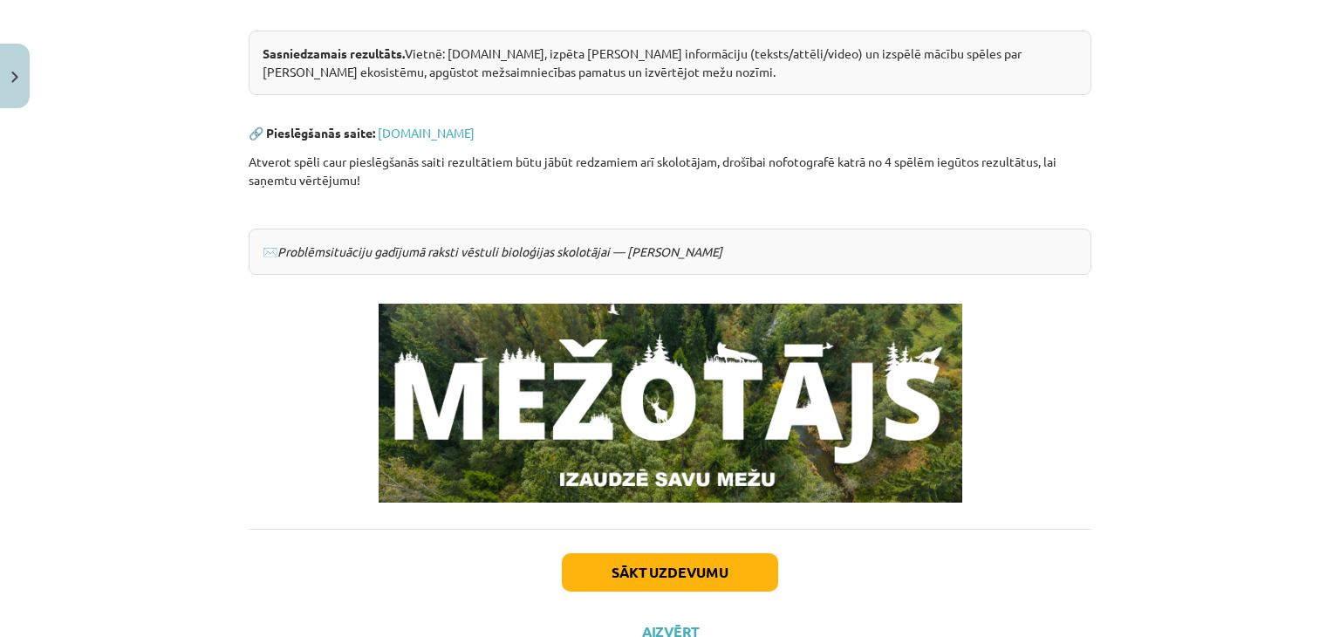
scroll to position [370, 0]
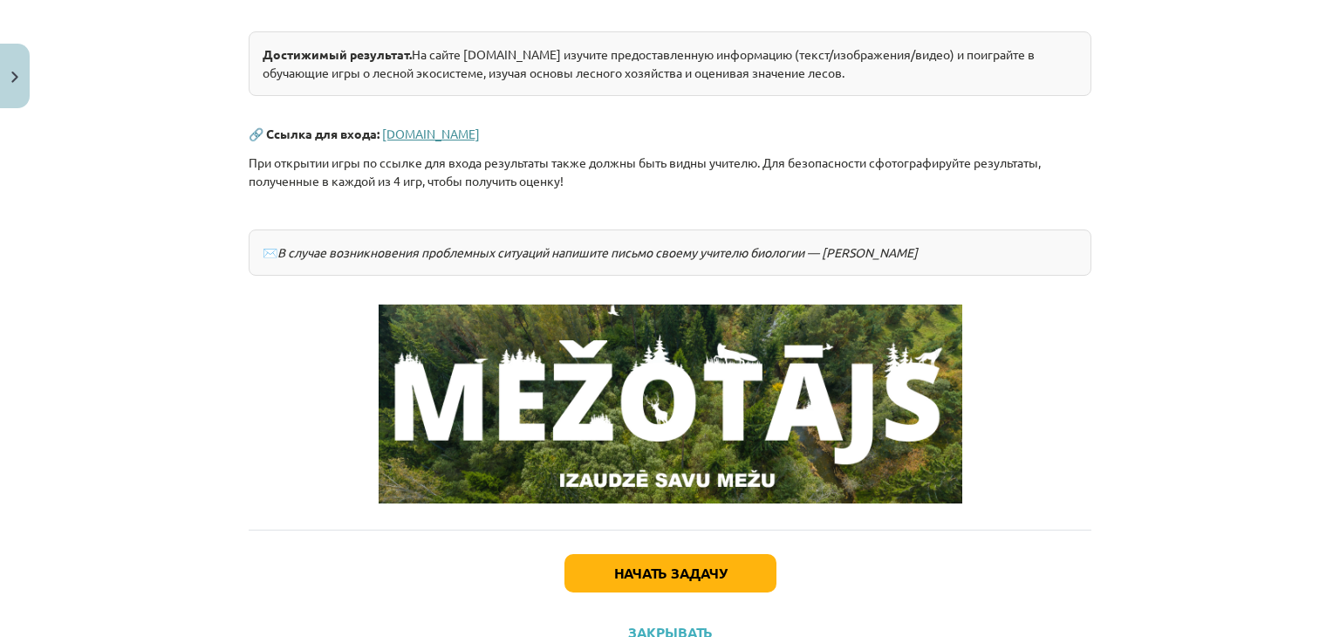
click at [446, 129] on p "🔗 Ссылка для входа: [DOMAIN_NAME]" at bounding box center [670, 134] width 843 height 18
click at [446, 129] on font "[DOMAIN_NAME]" at bounding box center [431, 134] width 98 height 16
